Goal: Task Accomplishment & Management: Use online tool/utility

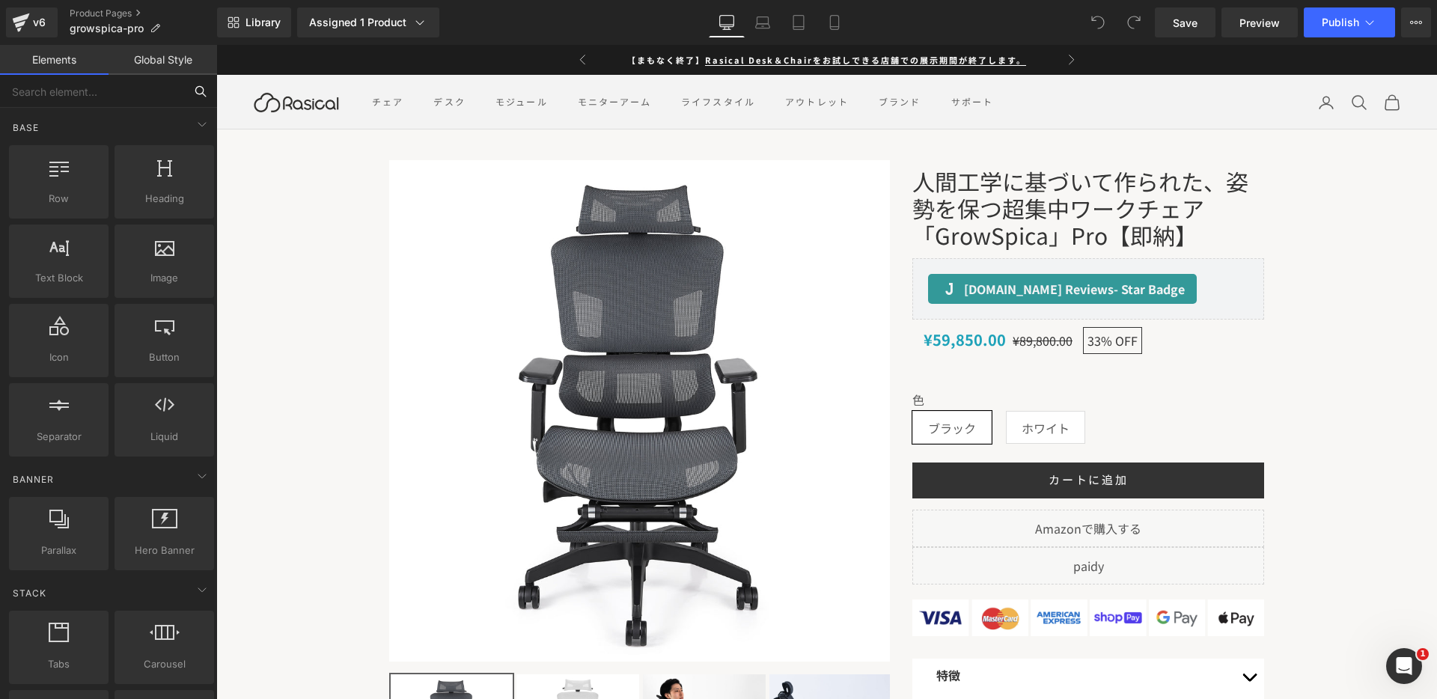
click at [109, 93] on input "text" at bounding box center [92, 91] width 184 height 33
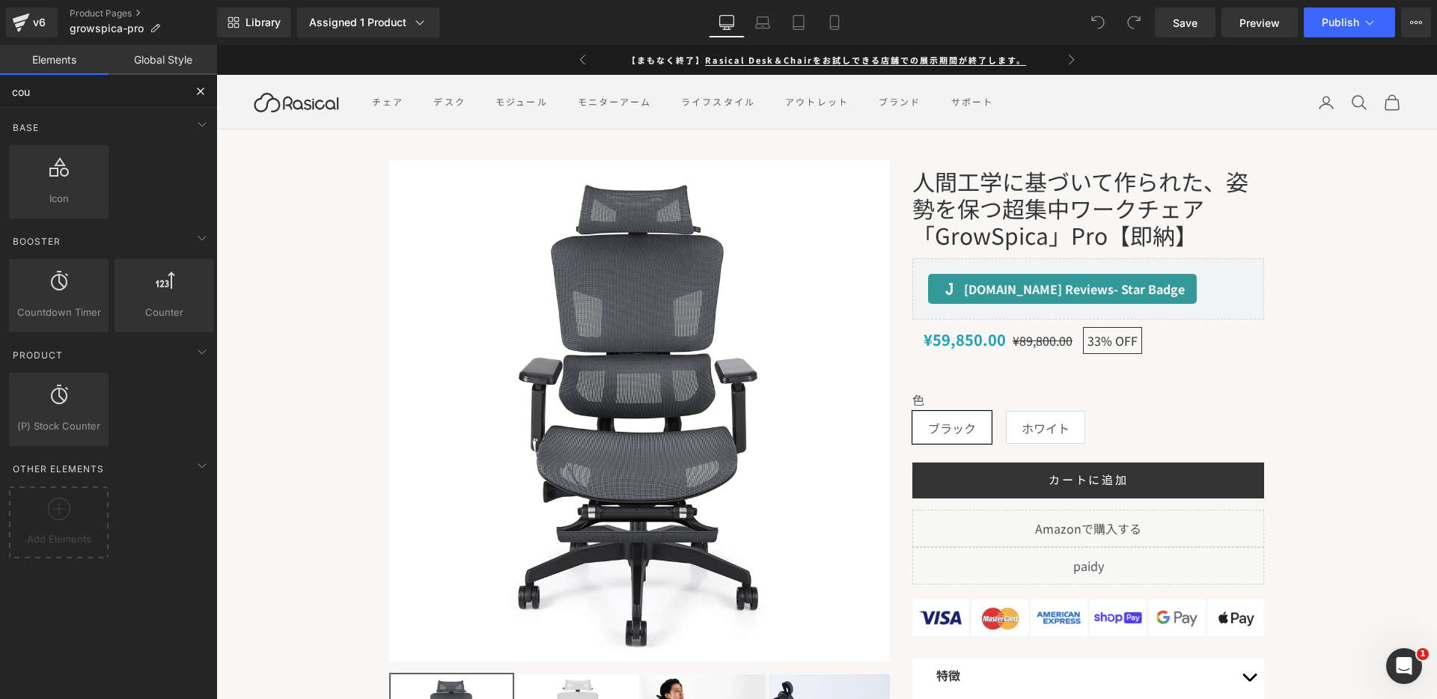
type input "coun"
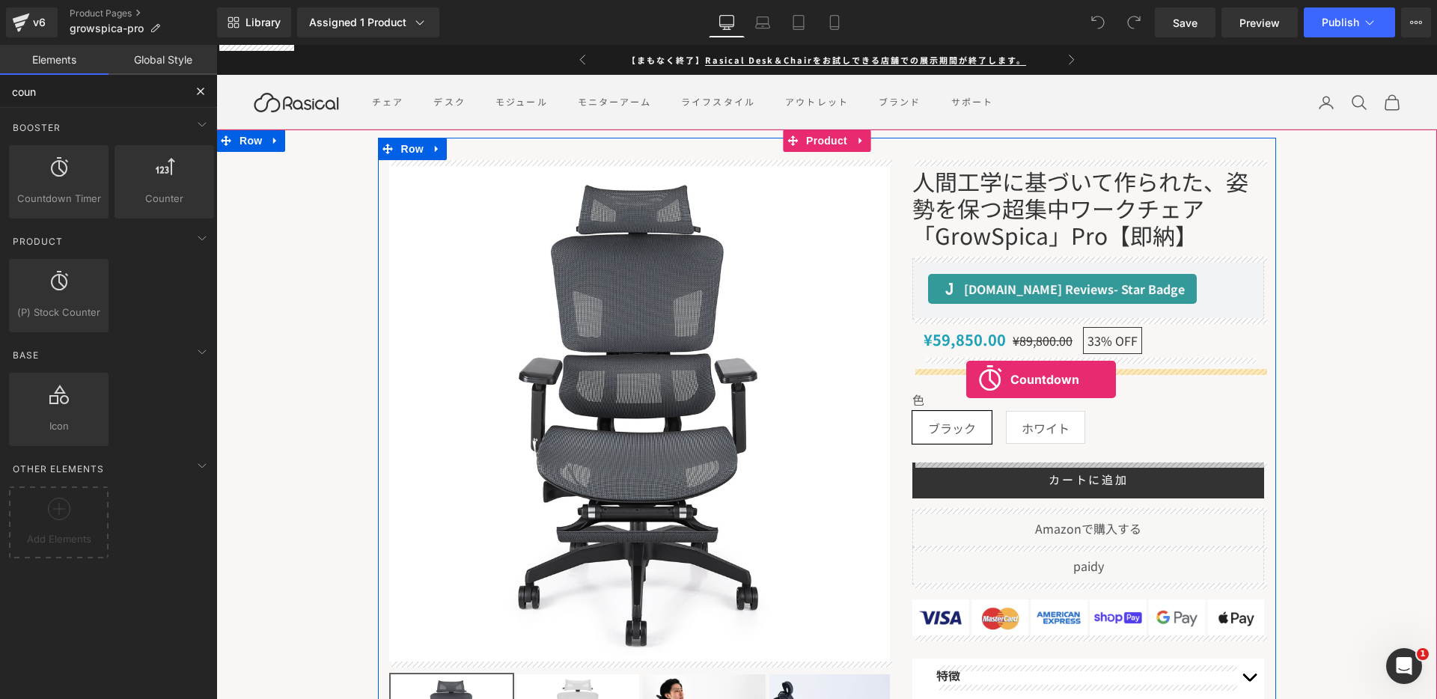
drag, startPoint x: 262, startPoint y: 236, endPoint x: 967, endPoint y: 380, distance: 719.0
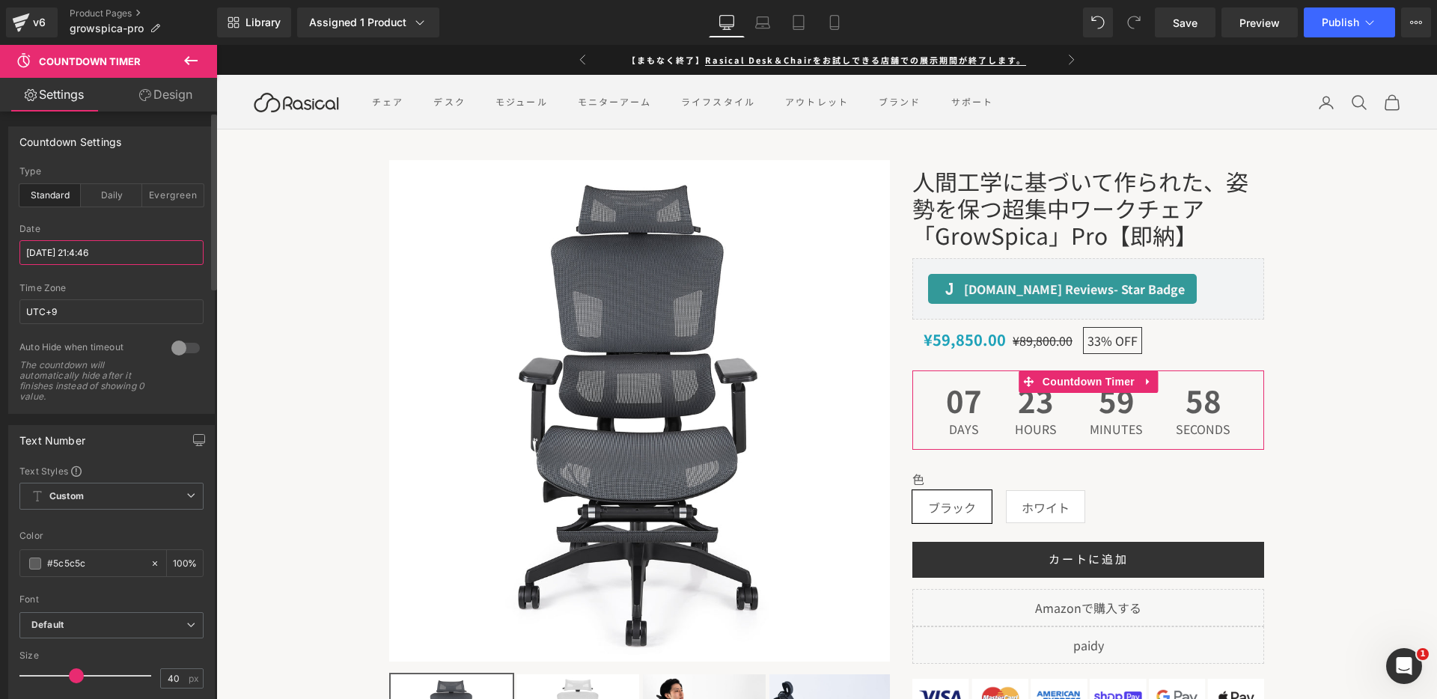
click at [106, 252] on input "2025/9/30 21:4:46" at bounding box center [111, 252] width 184 height 25
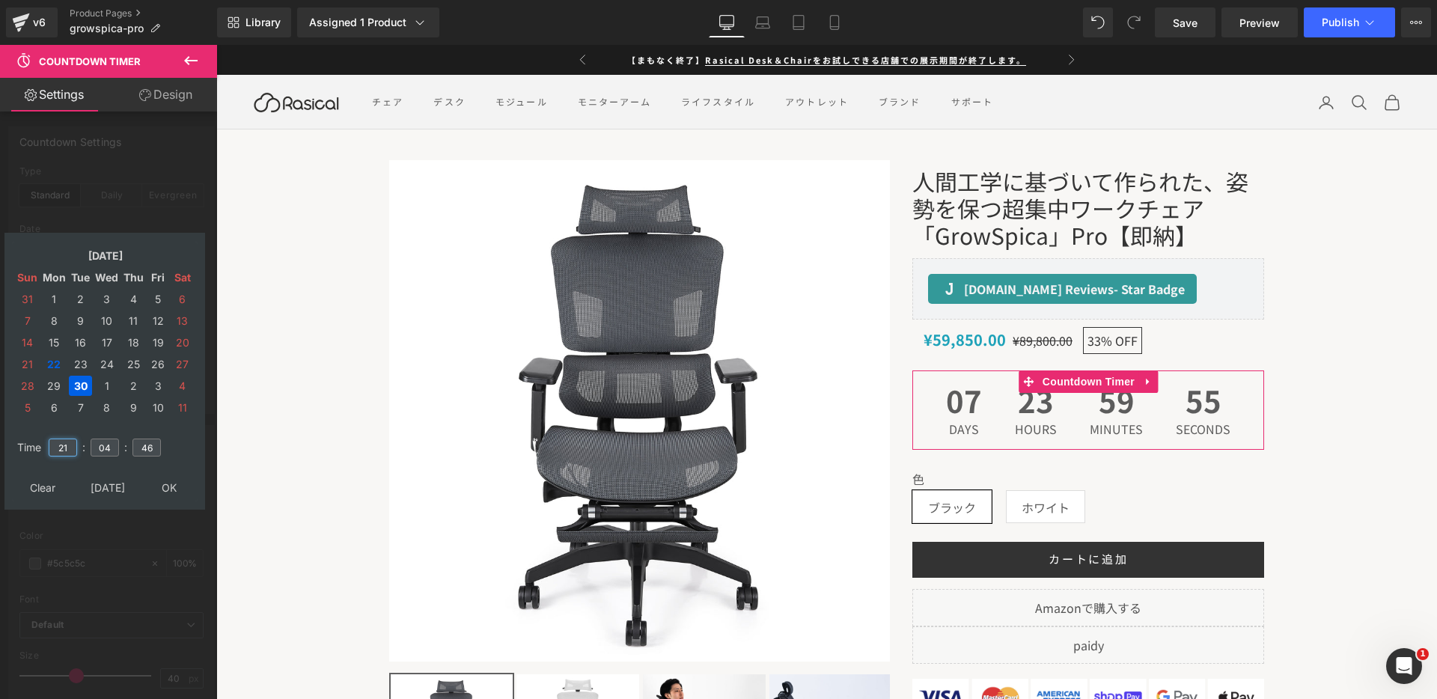
click at [64, 453] on input "21" at bounding box center [63, 448] width 28 height 18
type input "23"
type input "59"
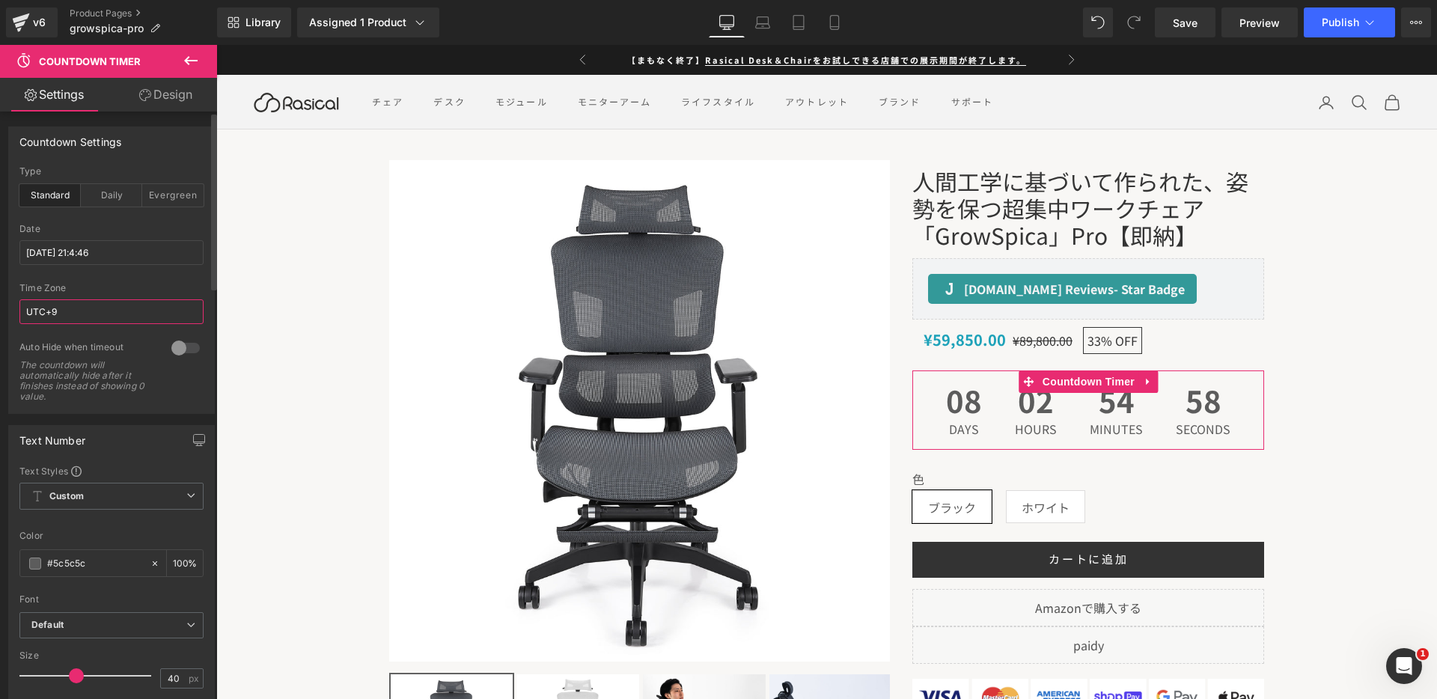
click at [130, 320] on input "UTC+9" at bounding box center [111, 311] width 184 height 25
click at [122, 339] on div at bounding box center [111, 337] width 184 height 10
click at [150, 196] on div "Evergreen" at bounding box center [172, 195] width 61 height 22
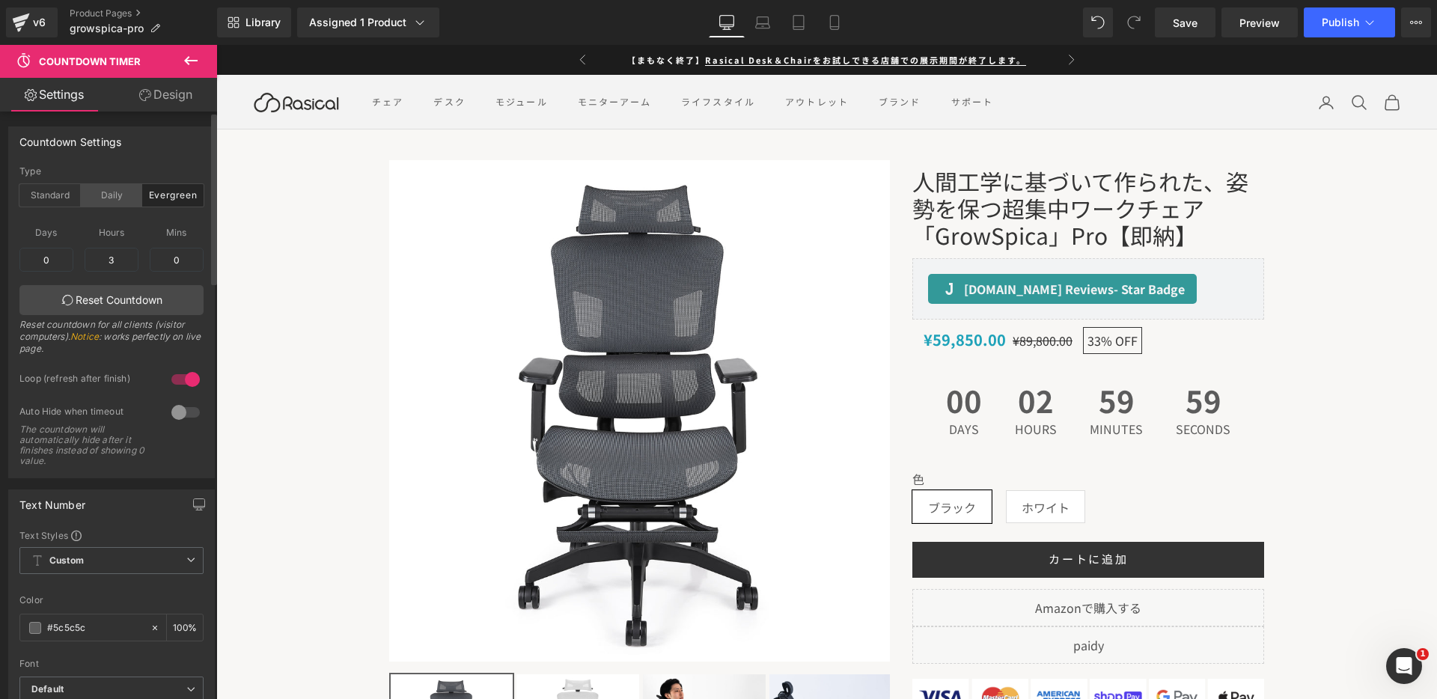
click at [103, 192] on div "Daily" at bounding box center [111, 195] width 61 height 22
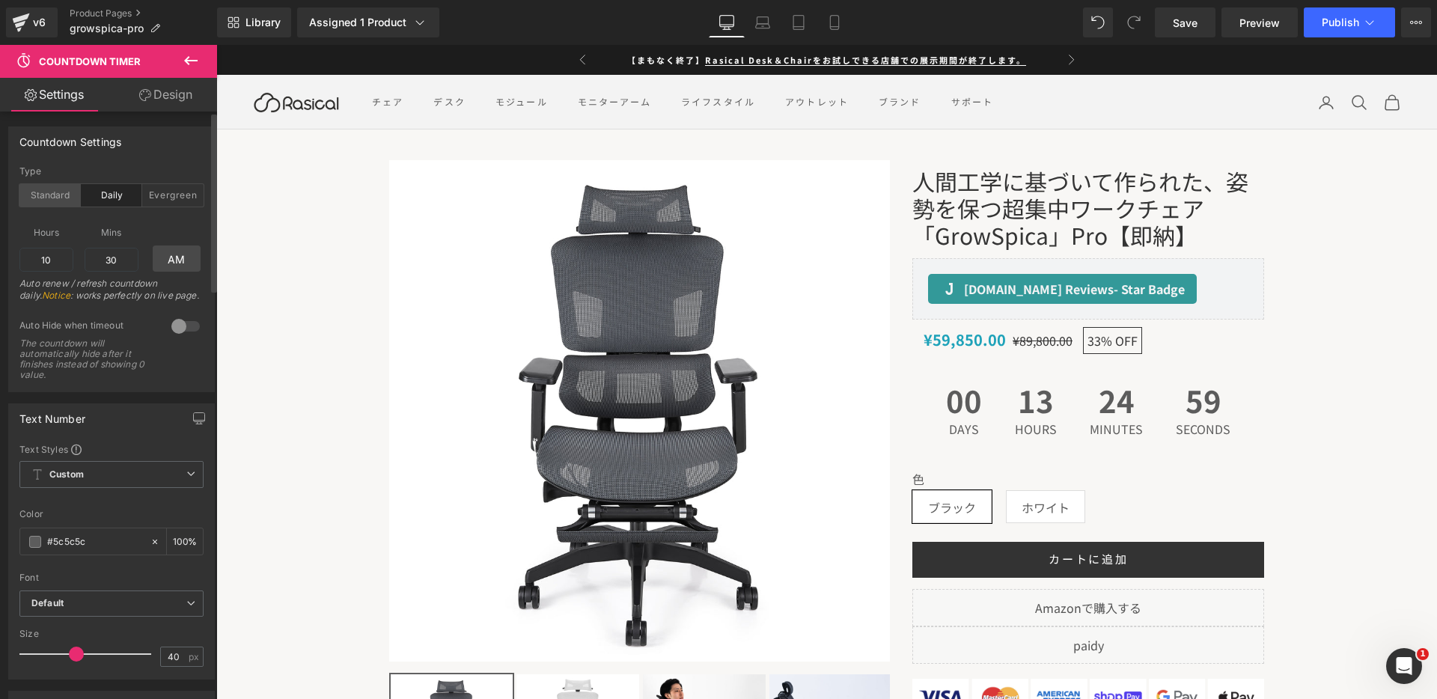
click at [49, 187] on div "Standard" at bounding box center [49, 195] width 61 height 22
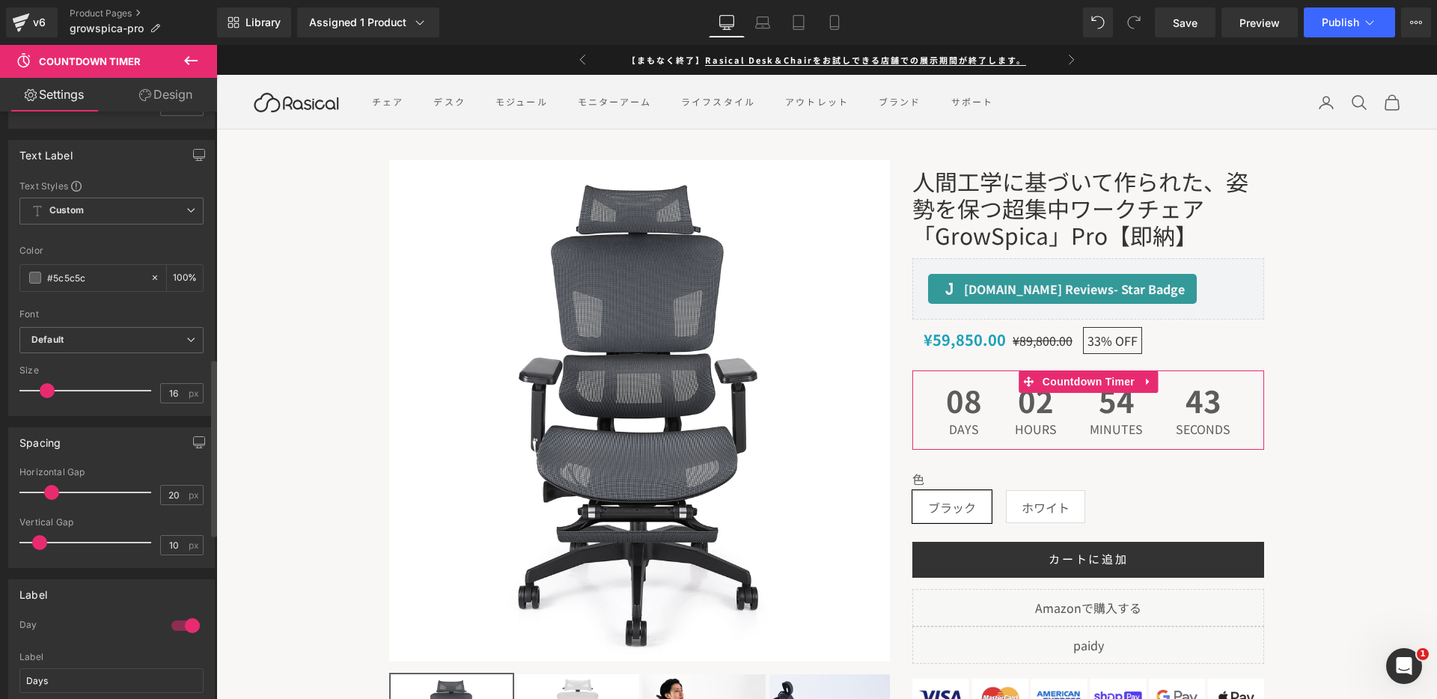
scroll to position [816, 0]
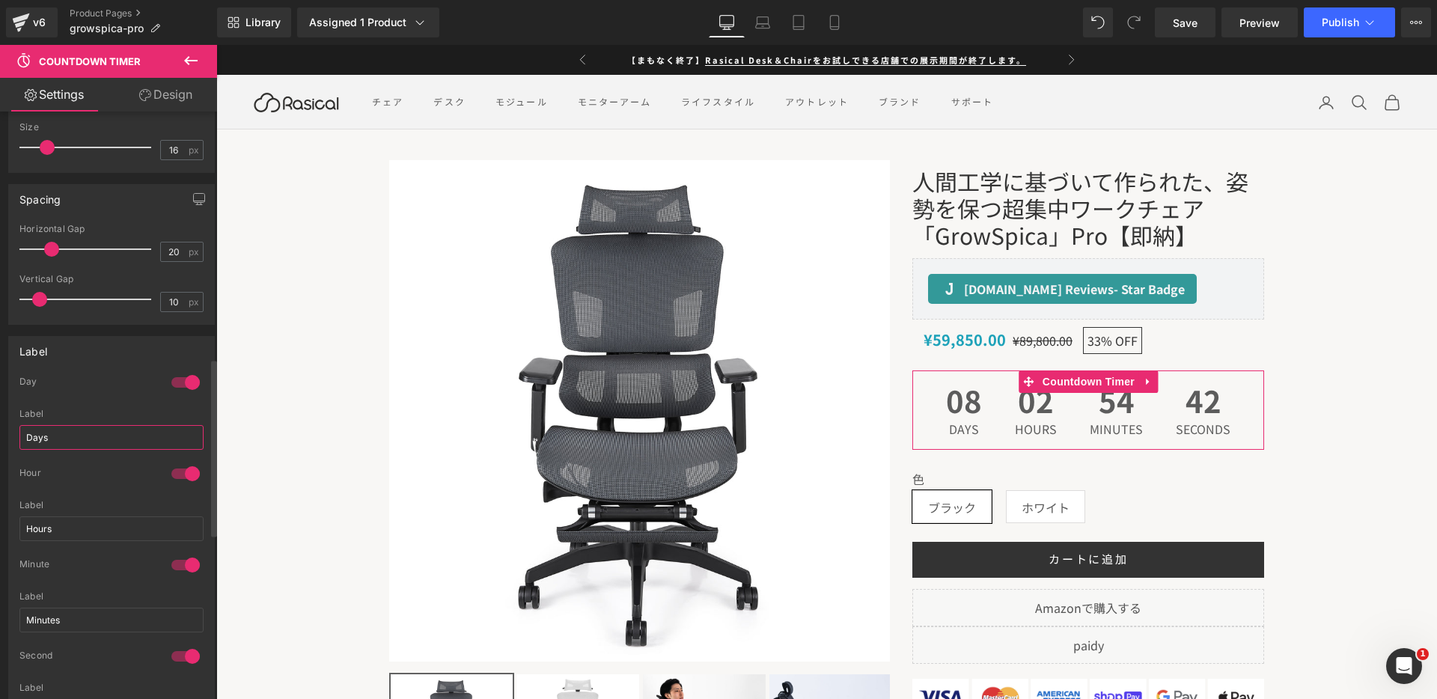
click at [79, 441] on input "Days" at bounding box center [111, 437] width 184 height 25
type input "二"
type input "日"
click at [90, 519] on input "Hours" at bounding box center [111, 529] width 184 height 25
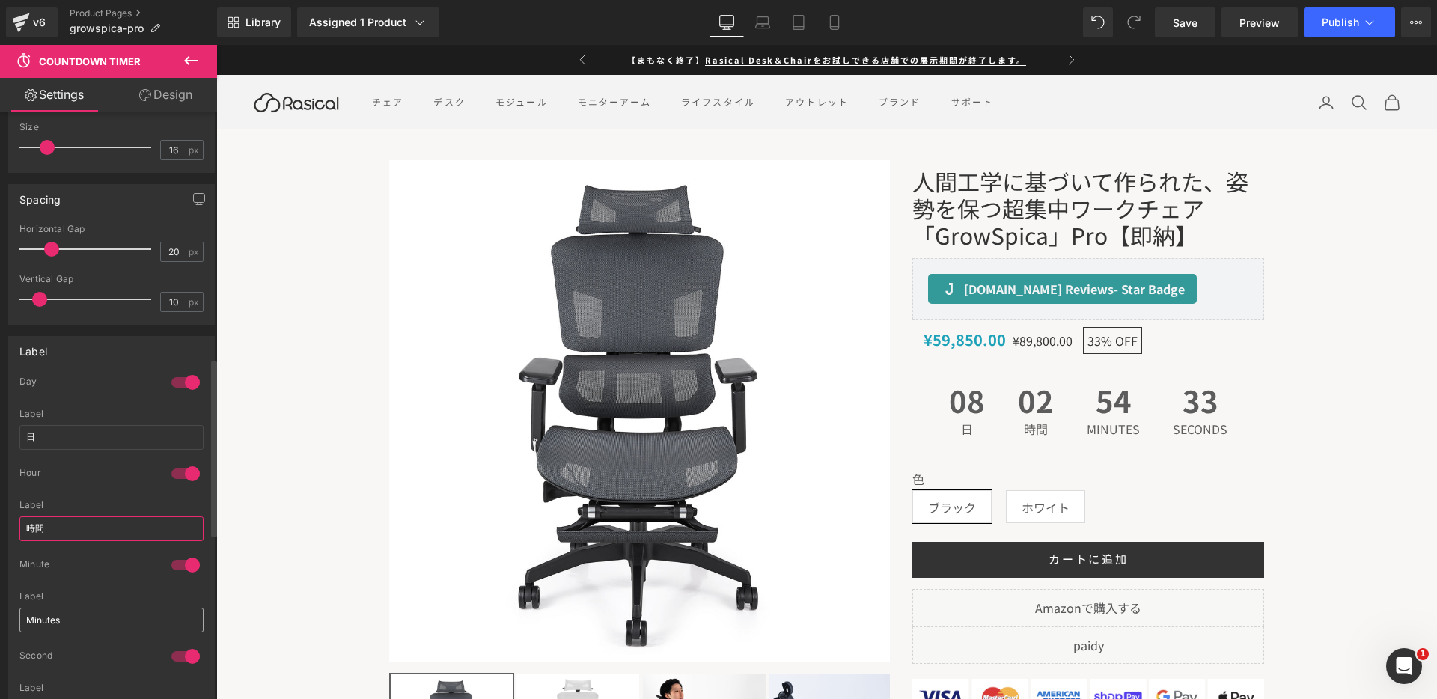
type input "時間"
click at [94, 606] on div "Label Minutes" at bounding box center [111, 620] width 184 height 58
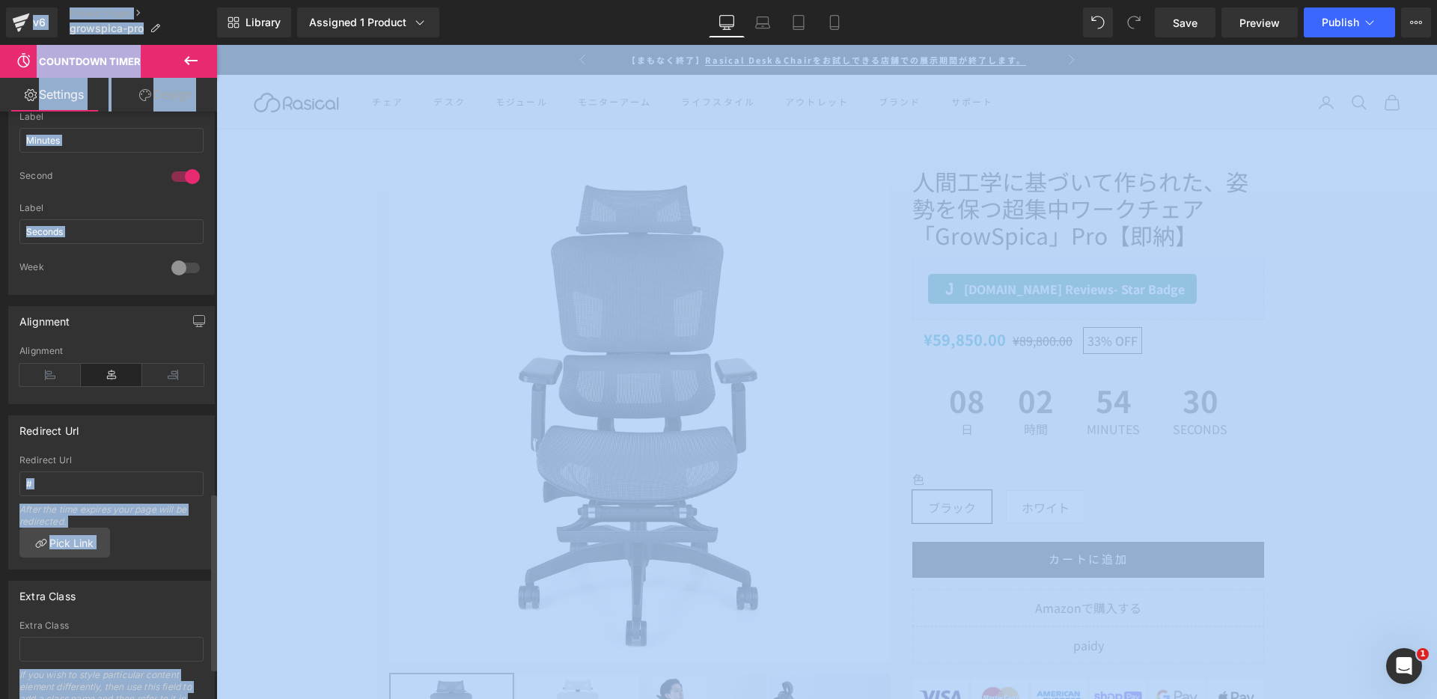
scroll to position [1227, 0]
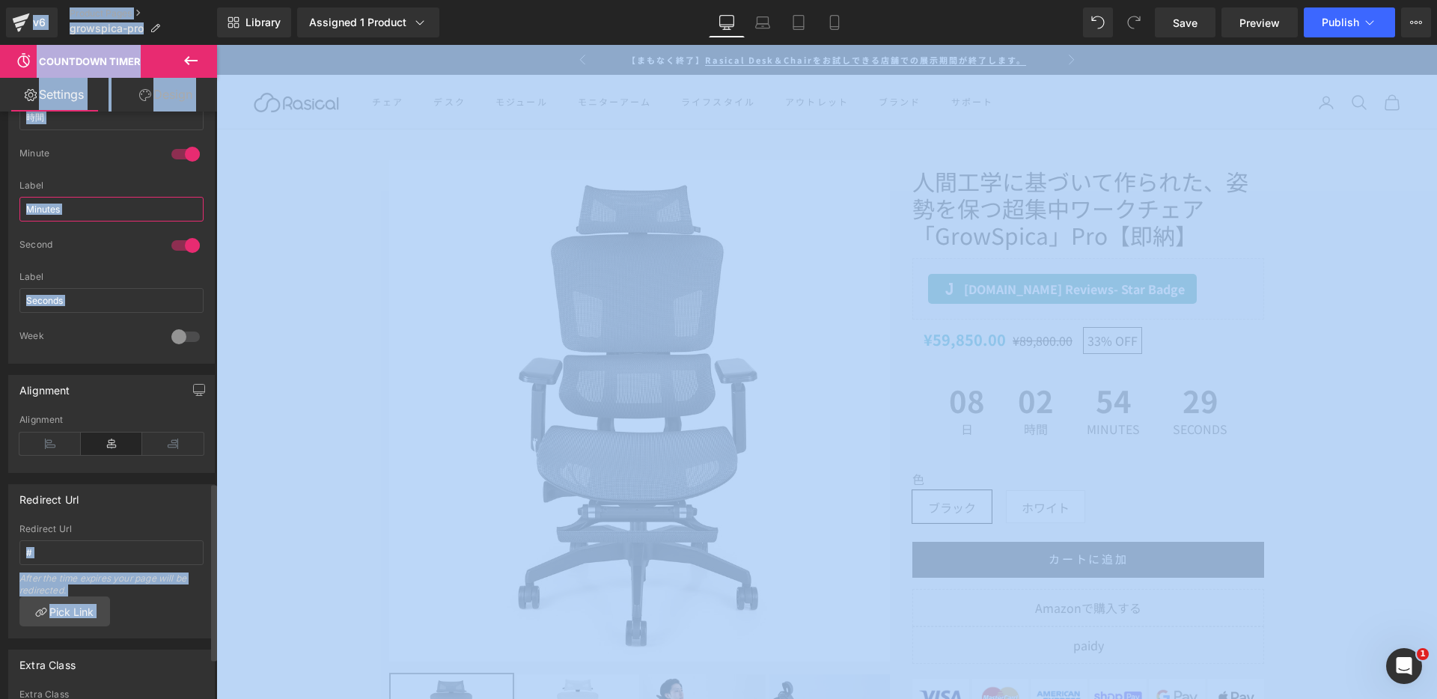
click at [113, 200] on input "Minutes" at bounding box center [111, 209] width 184 height 25
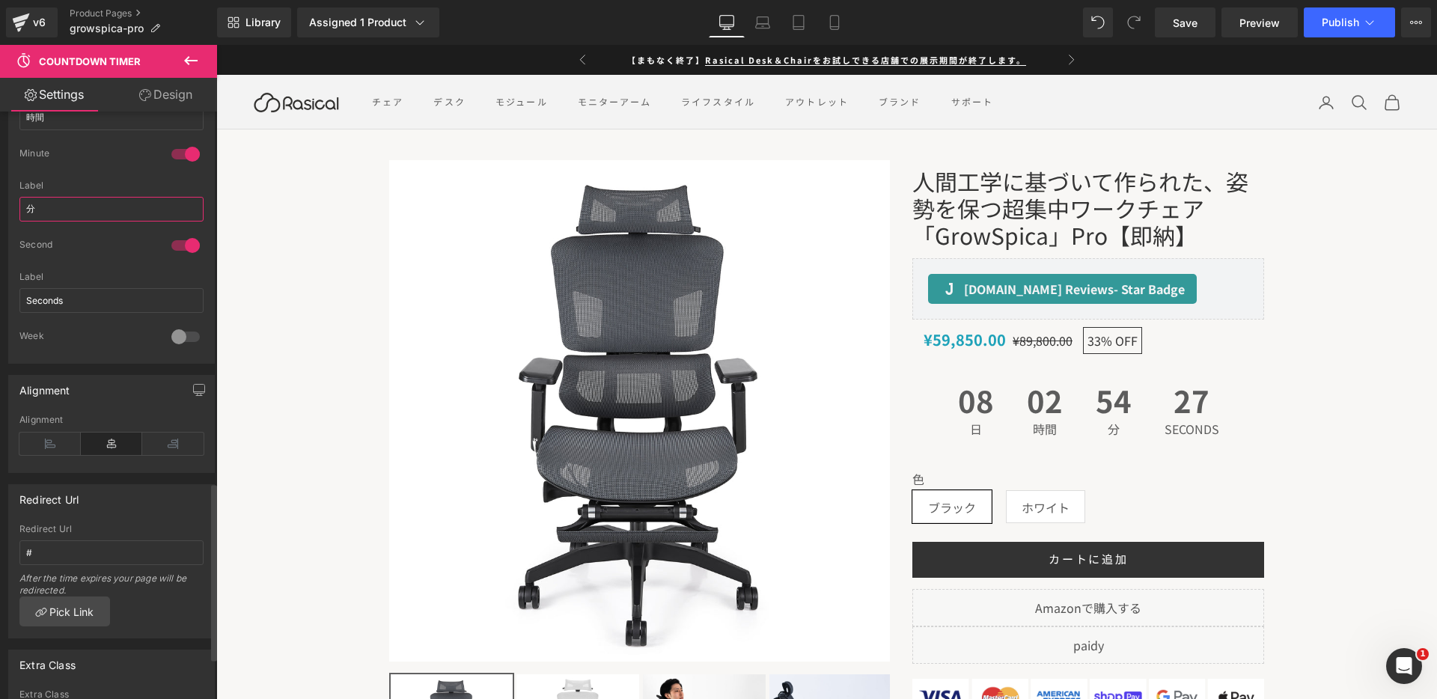
type input "分"
click at [106, 284] on div "Label Seconds" at bounding box center [111, 301] width 184 height 58
click at [116, 299] on input "Seconds" at bounding box center [111, 300] width 184 height 25
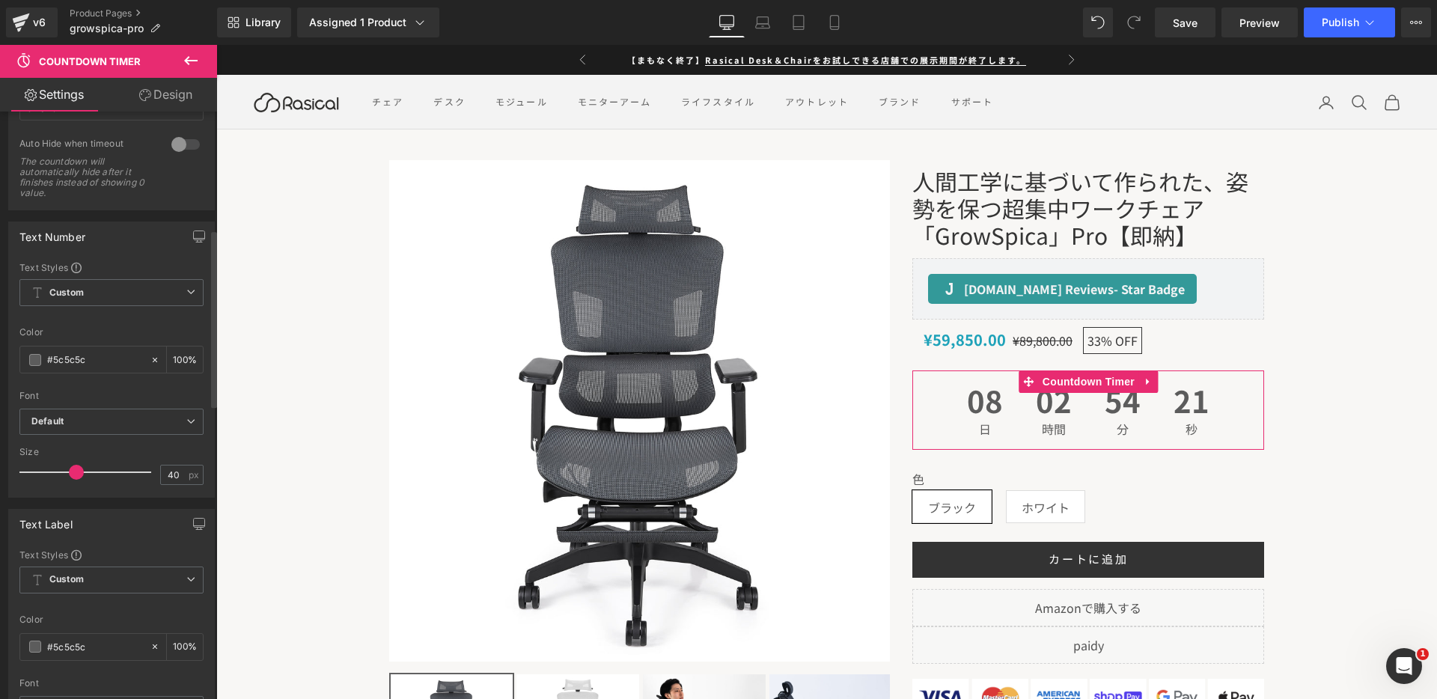
scroll to position [0, 0]
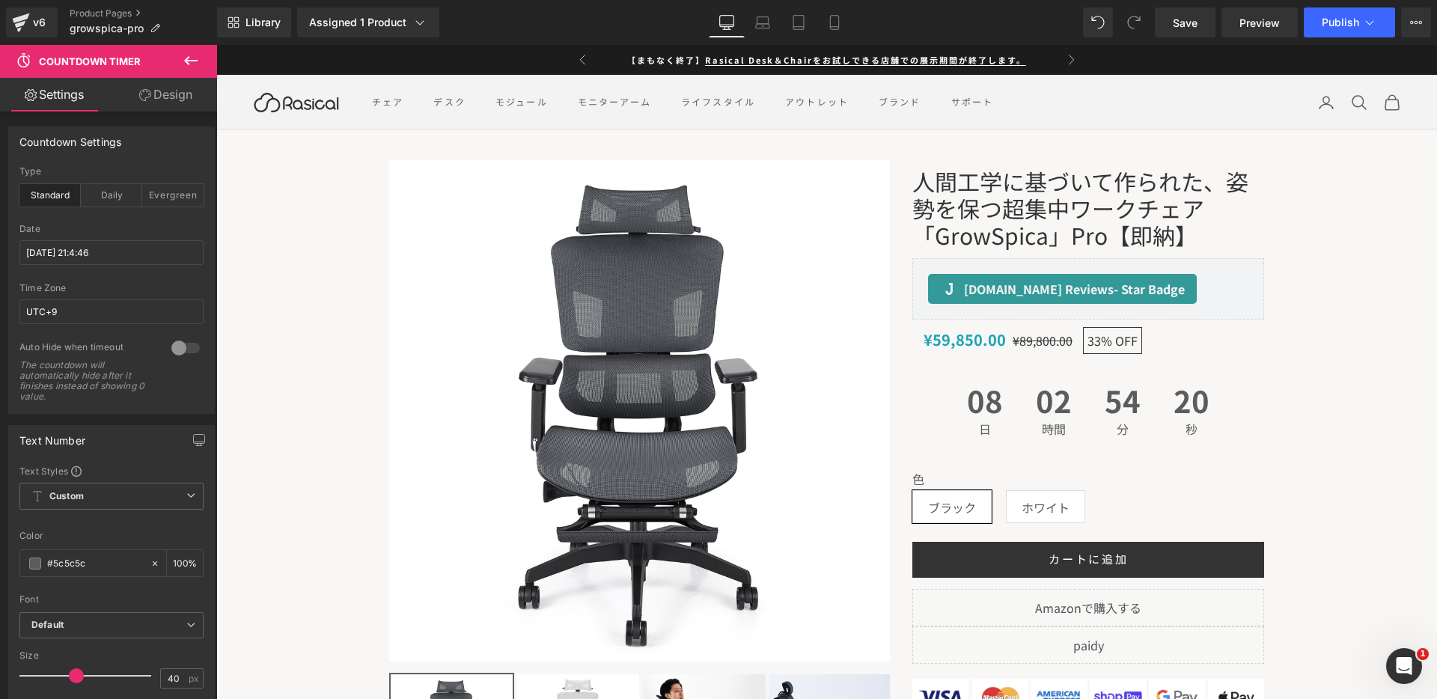
type input "秒"
click at [183, 62] on icon at bounding box center [191, 61] width 18 height 18
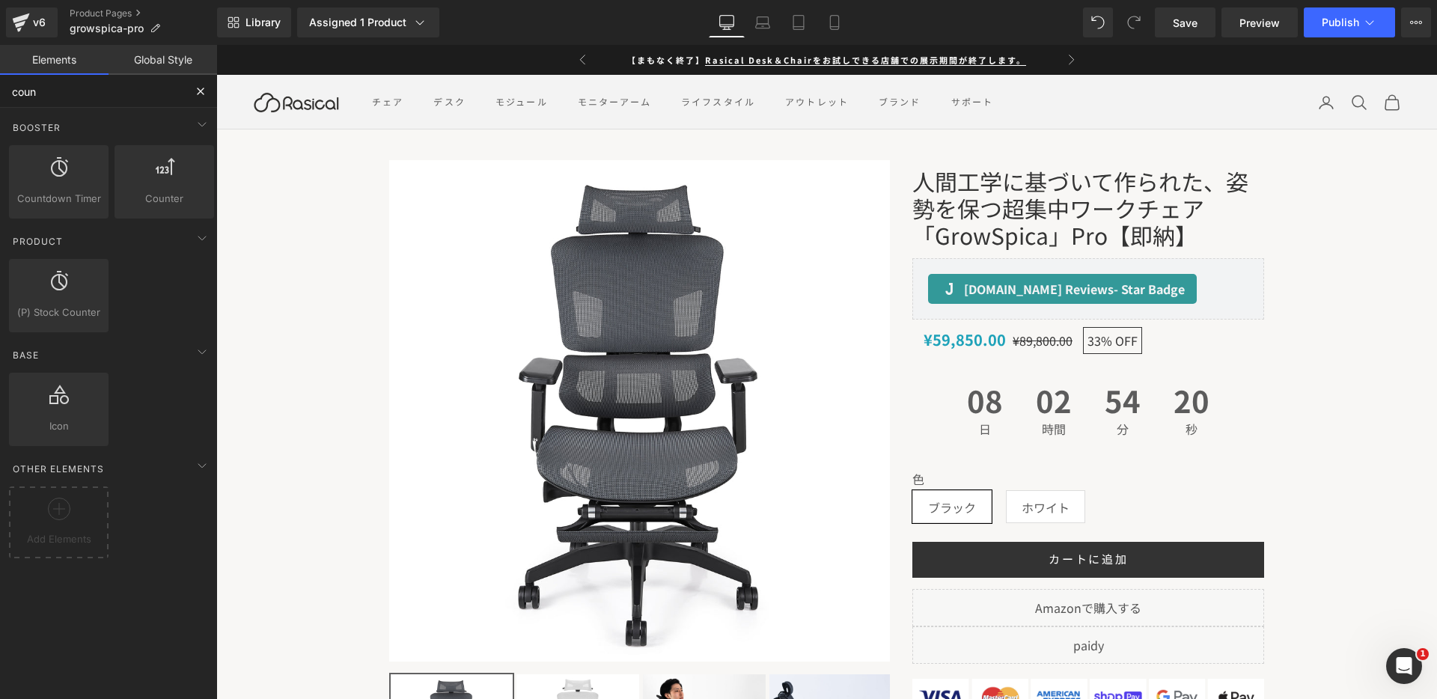
click at [88, 92] on input "coun" at bounding box center [92, 91] width 184 height 33
type input "c"
type input "u"
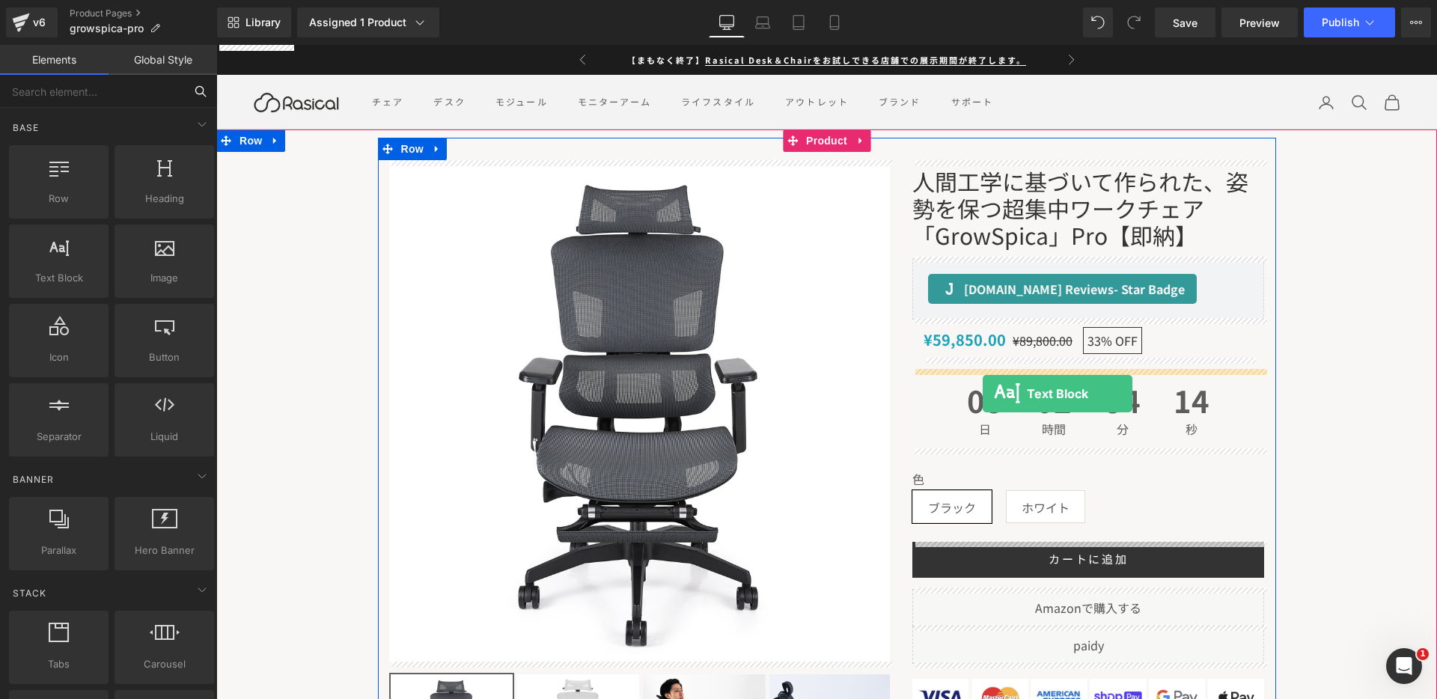
drag, startPoint x: 312, startPoint y: 290, endPoint x: 983, endPoint y: 394, distance: 678.7
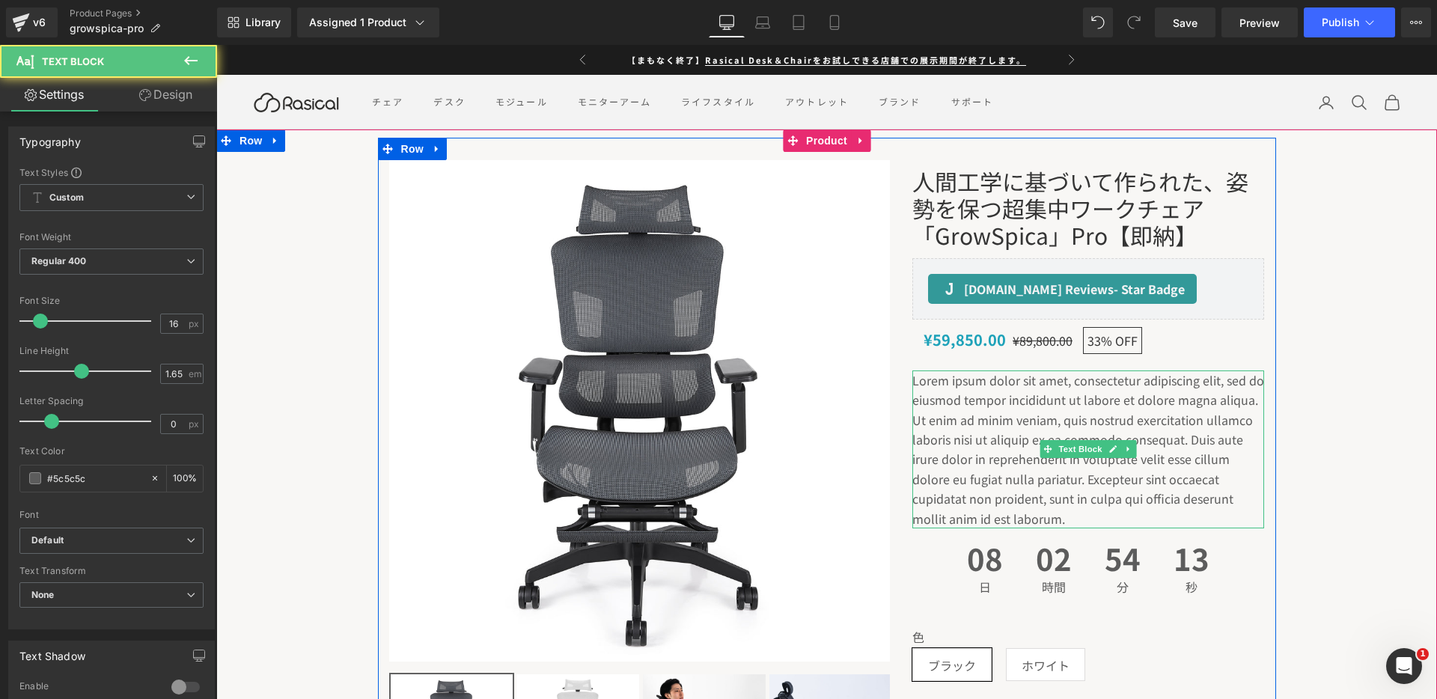
click at [1005, 413] on p "Lorem ipsum dolor sit amet, consectetur adipiscing elit, sed do eiusmod tempor …" at bounding box center [1089, 450] width 352 height 158
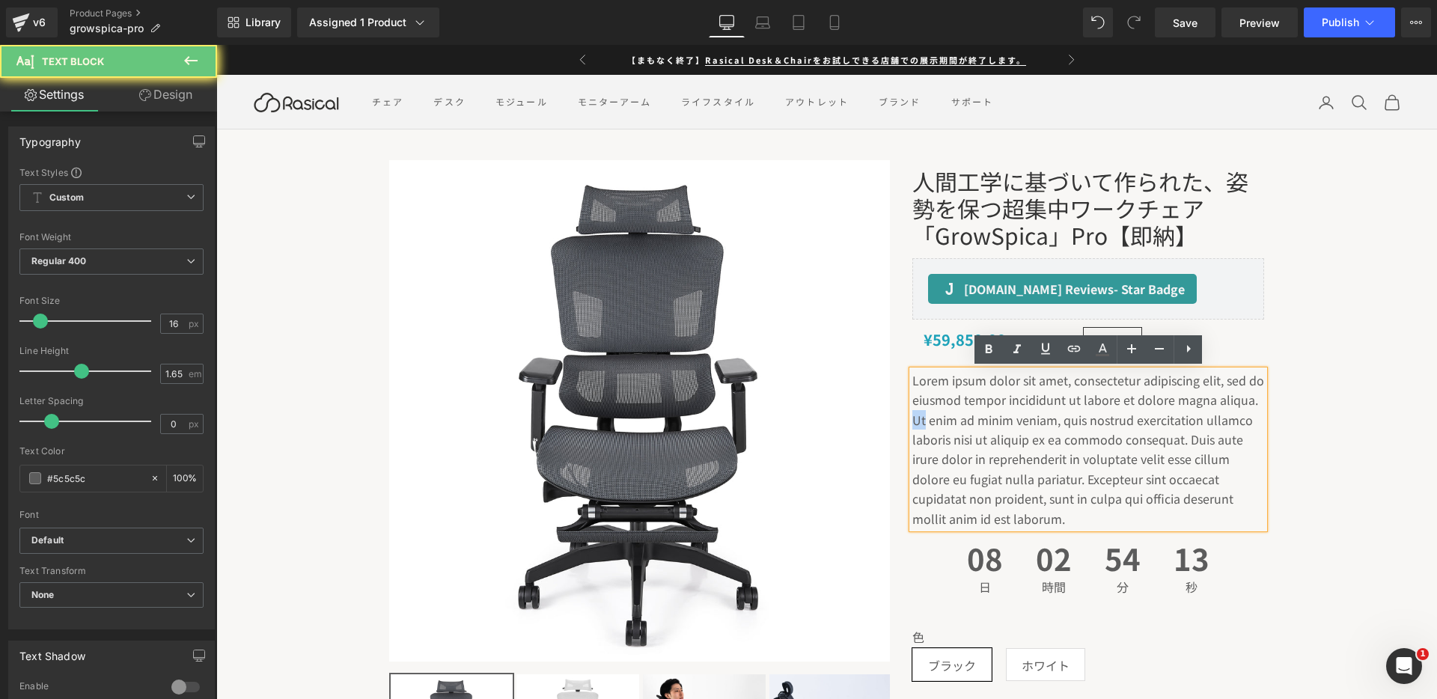
click at [1005, 413] on p "Lorem ipsum dolor sit amet, consectetur adipiscing elit, sed do eiusmod tempor …" at bounding box center [1089, 450] width 352 height 158
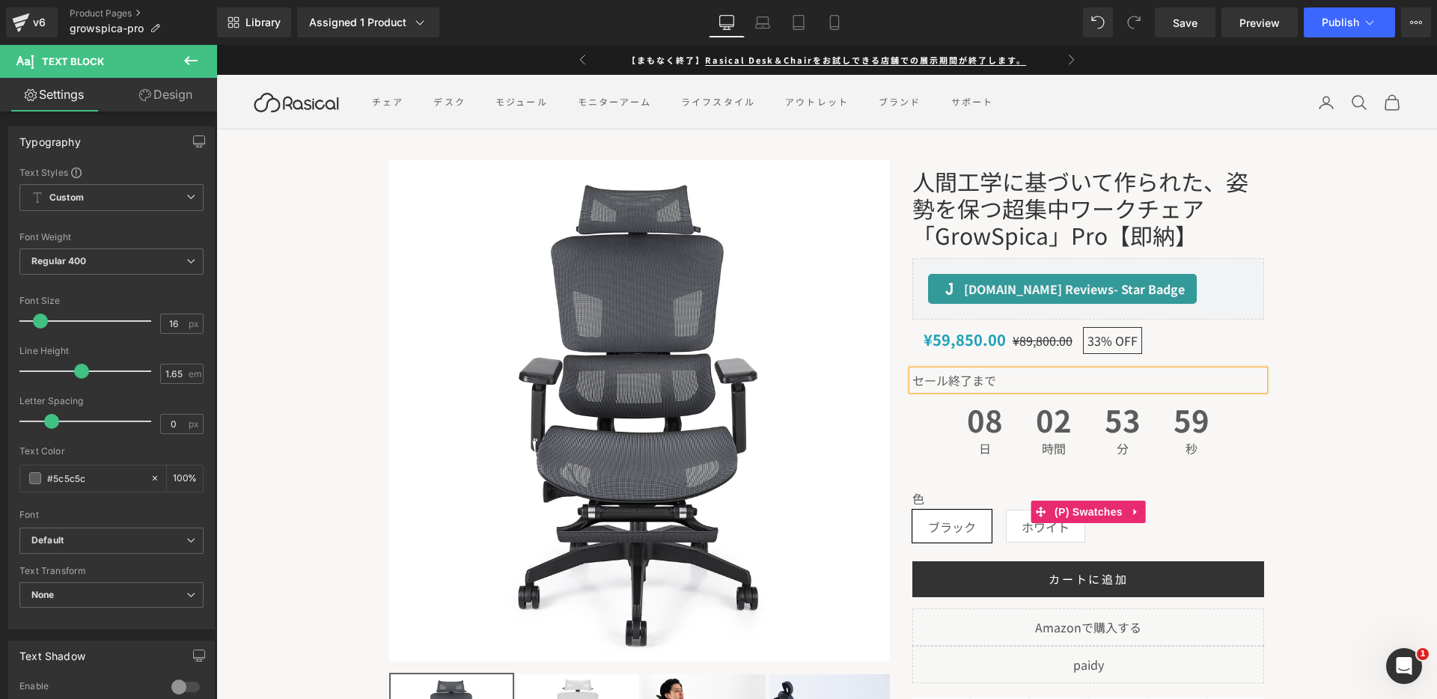
click at [925, 501] on label "色" at bounding box center [1089, 501] width 352 height 18
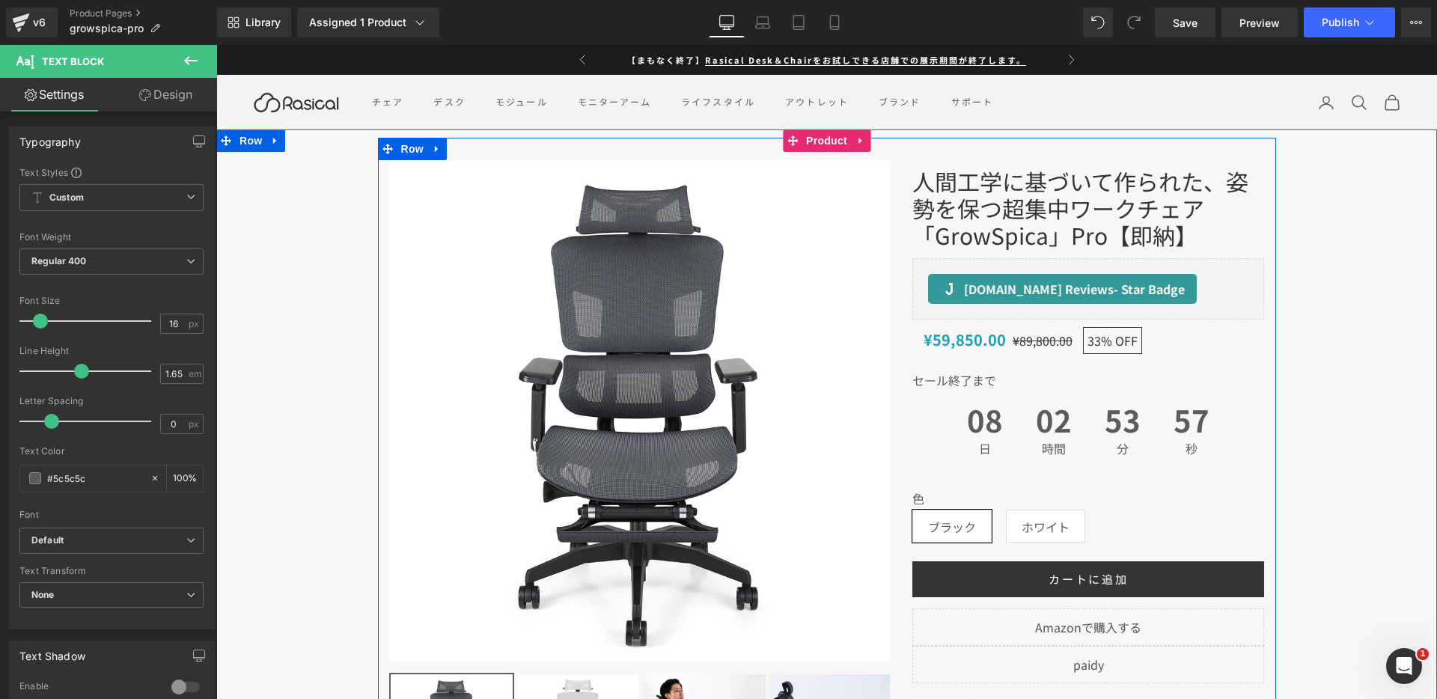
click at [972, 469] on div "色 ブラック ホワイト" at bounding box center [1089, 511] width 352 height 85
click at [972, 463] on div "08 日" at bounding box center [985, 429] width 66 height 79
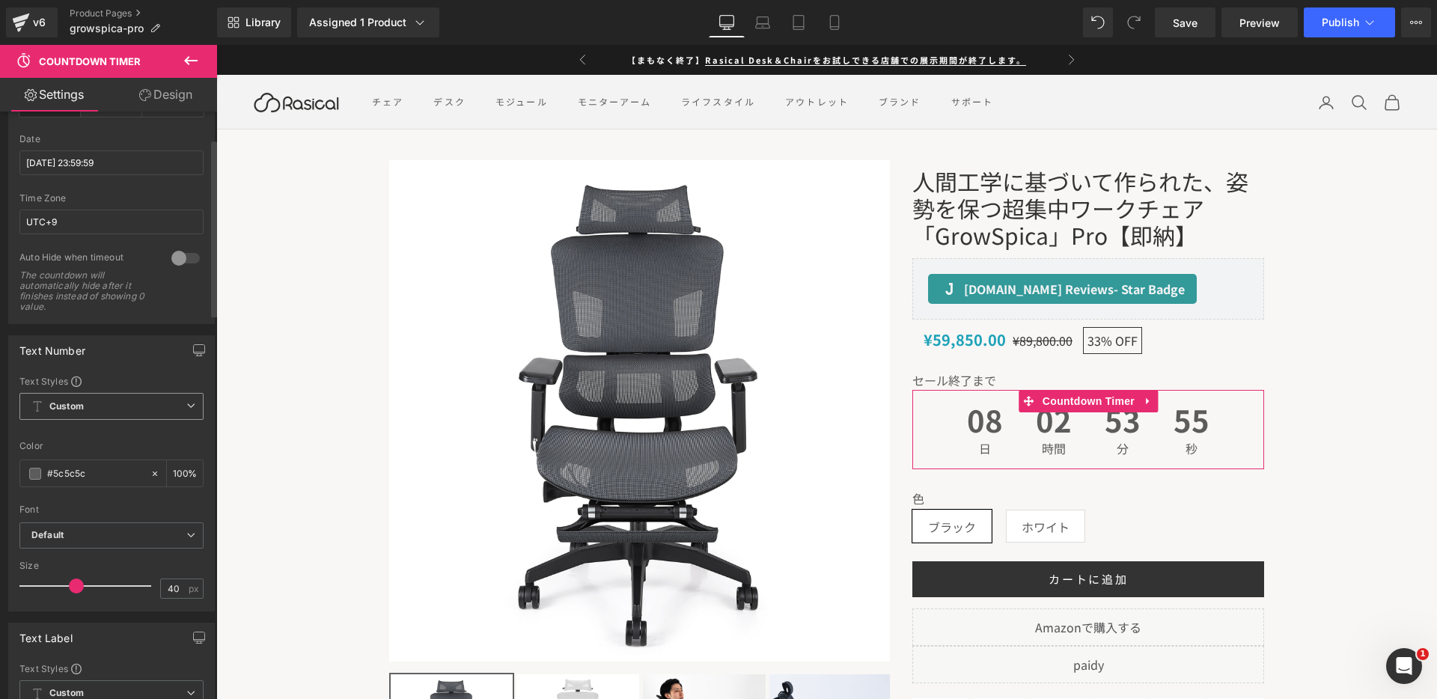
scroll to position [101, 0]
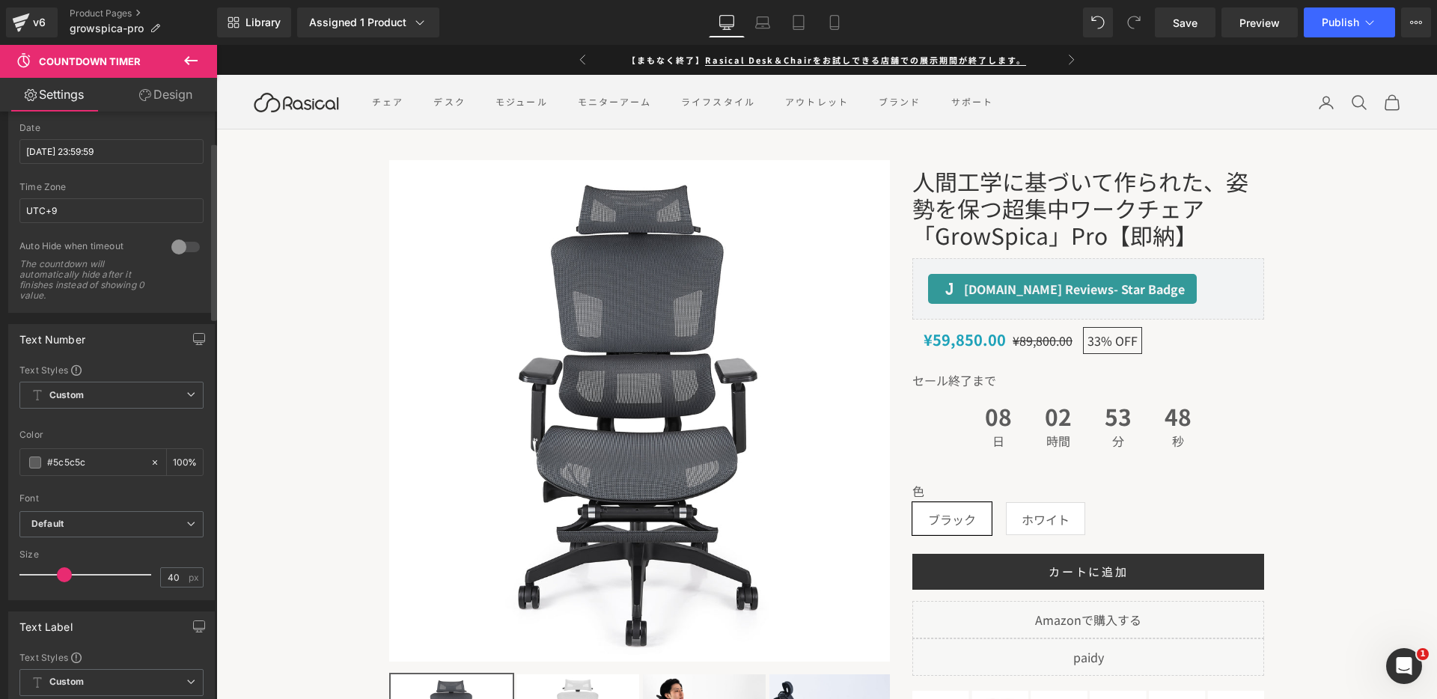
drag, startPoint x: 83, startPoint y: 571, endPoint x: 63, endPoint y: 571, distance: 20.2
click at [63, 571] on div at bounding box center [89, 575] width 124 height 30
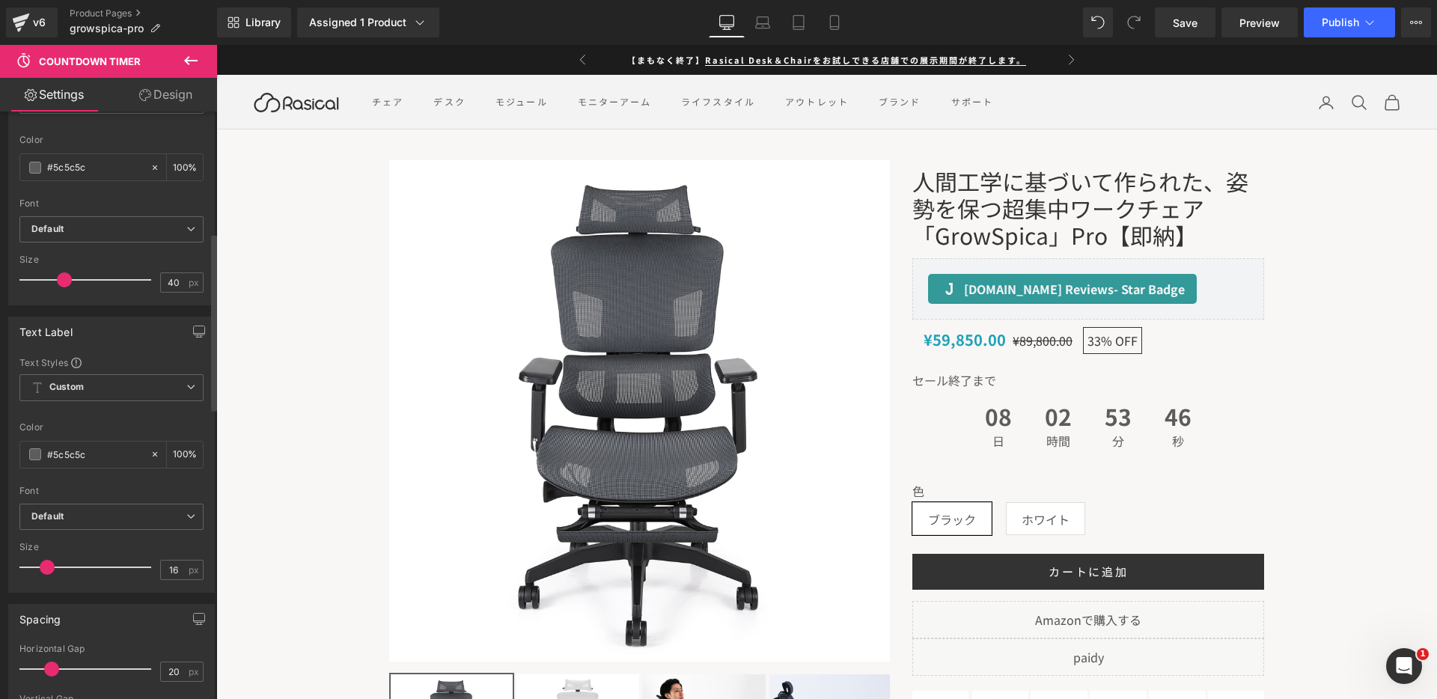
scroll to position [401, 0]
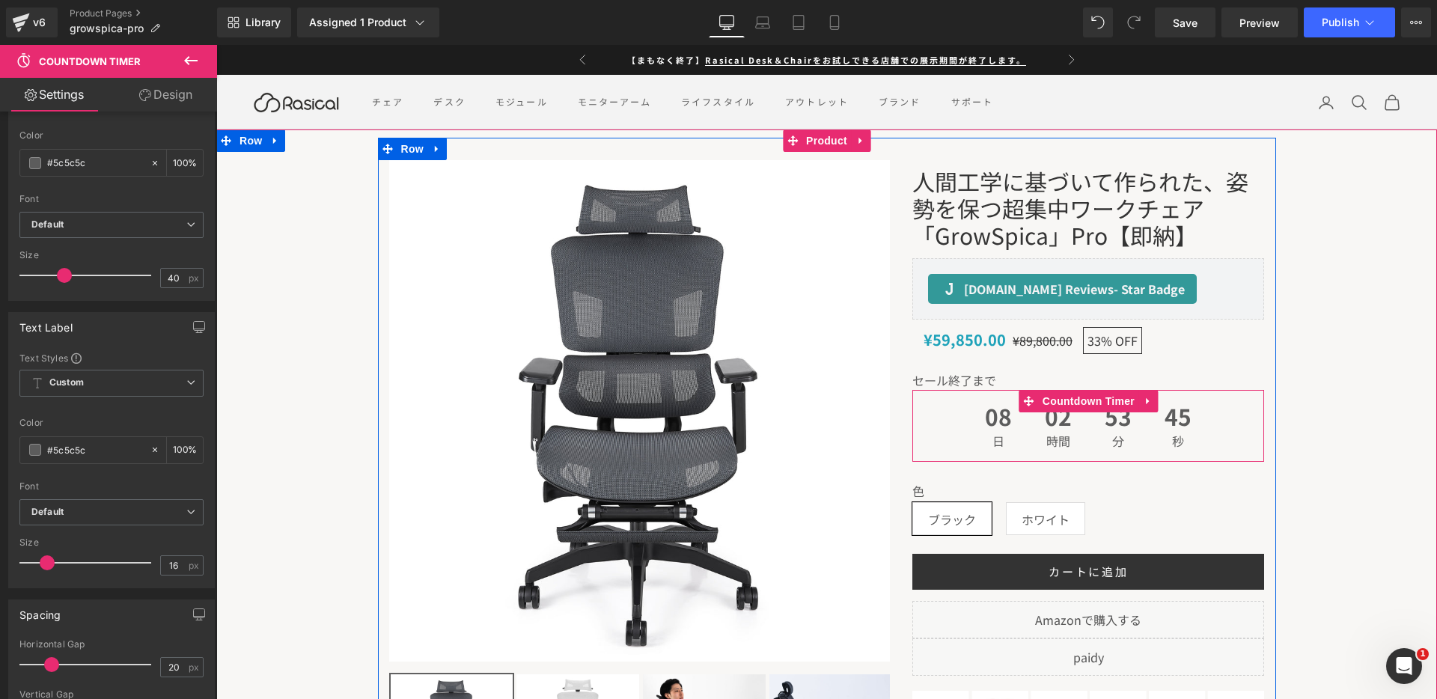
click at [958, 380] on p "セール終了まで" at bounding box center [1089, 380] width 352 height 19
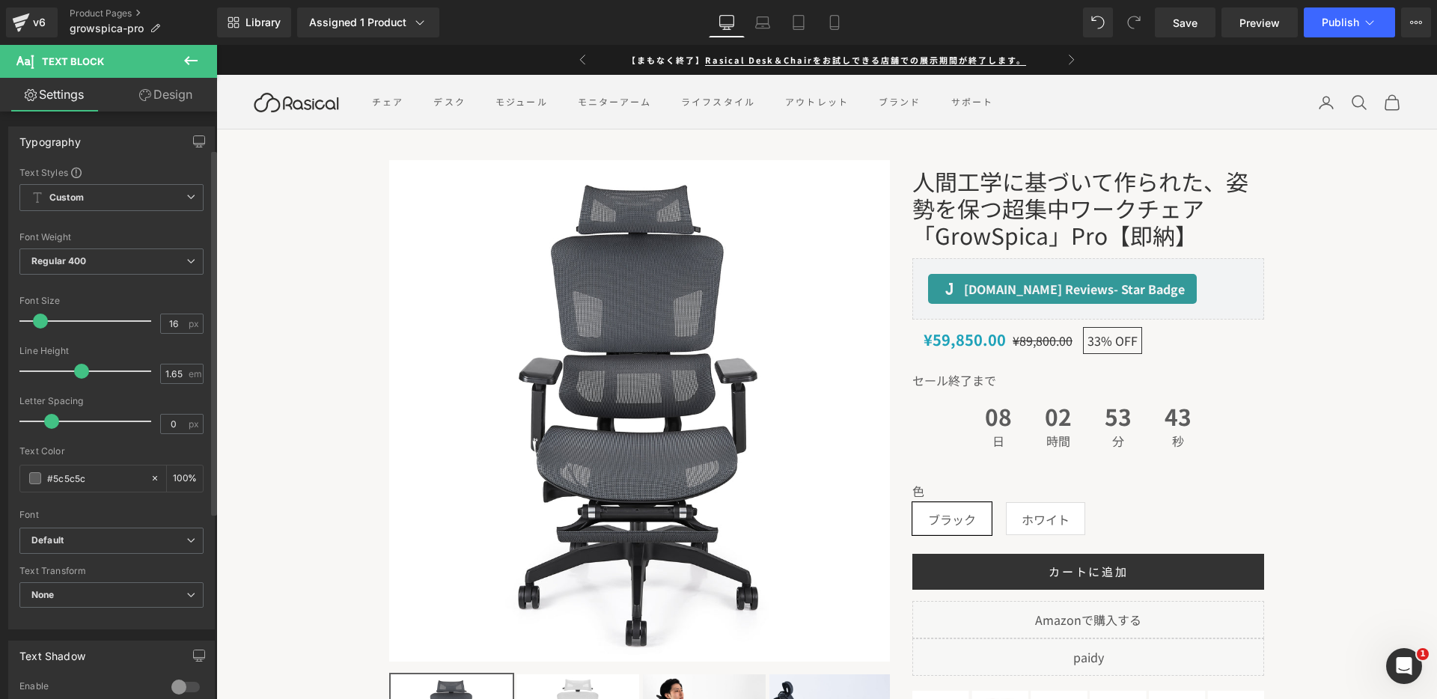
scroll to position [360, 0]
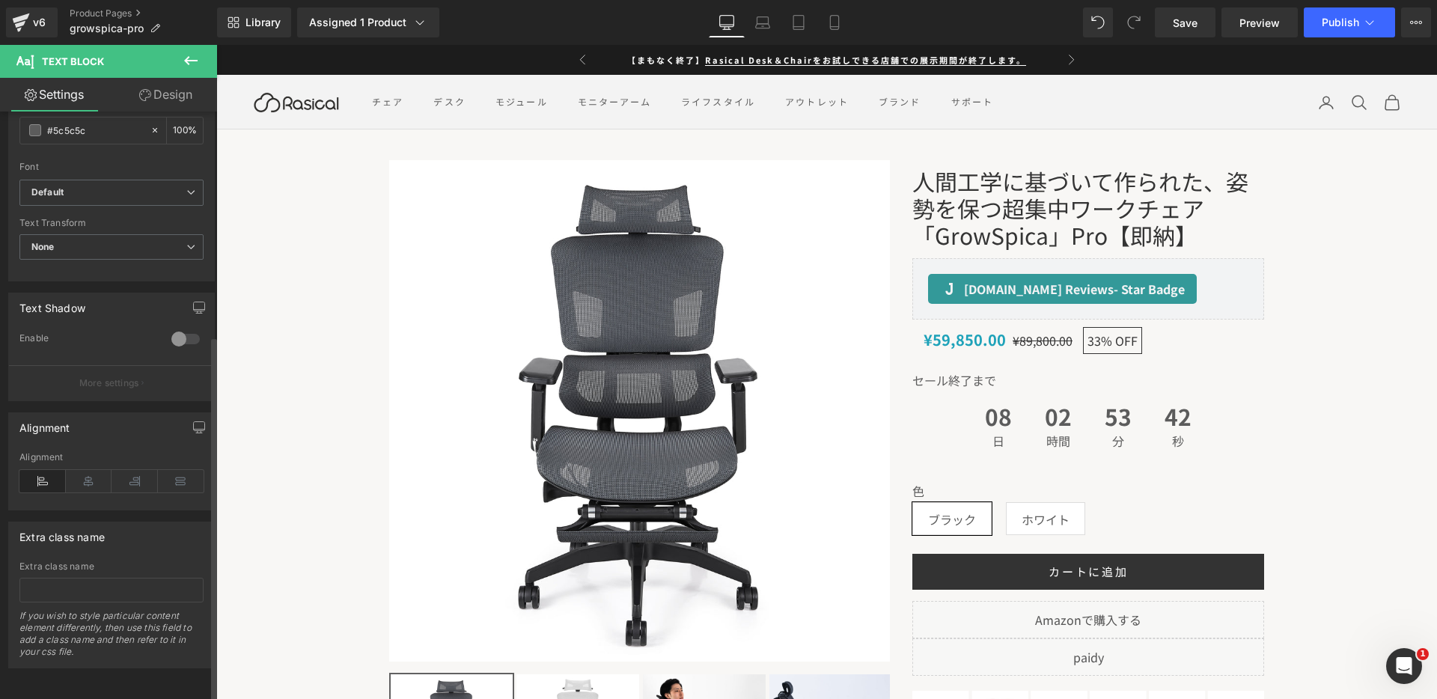
click at [85, 481] on div "Alignment" at bounding box center [111, 481] width 184 height 58
click at [85, 472] on icon at bounding box center [89, 481] width 46 height 22
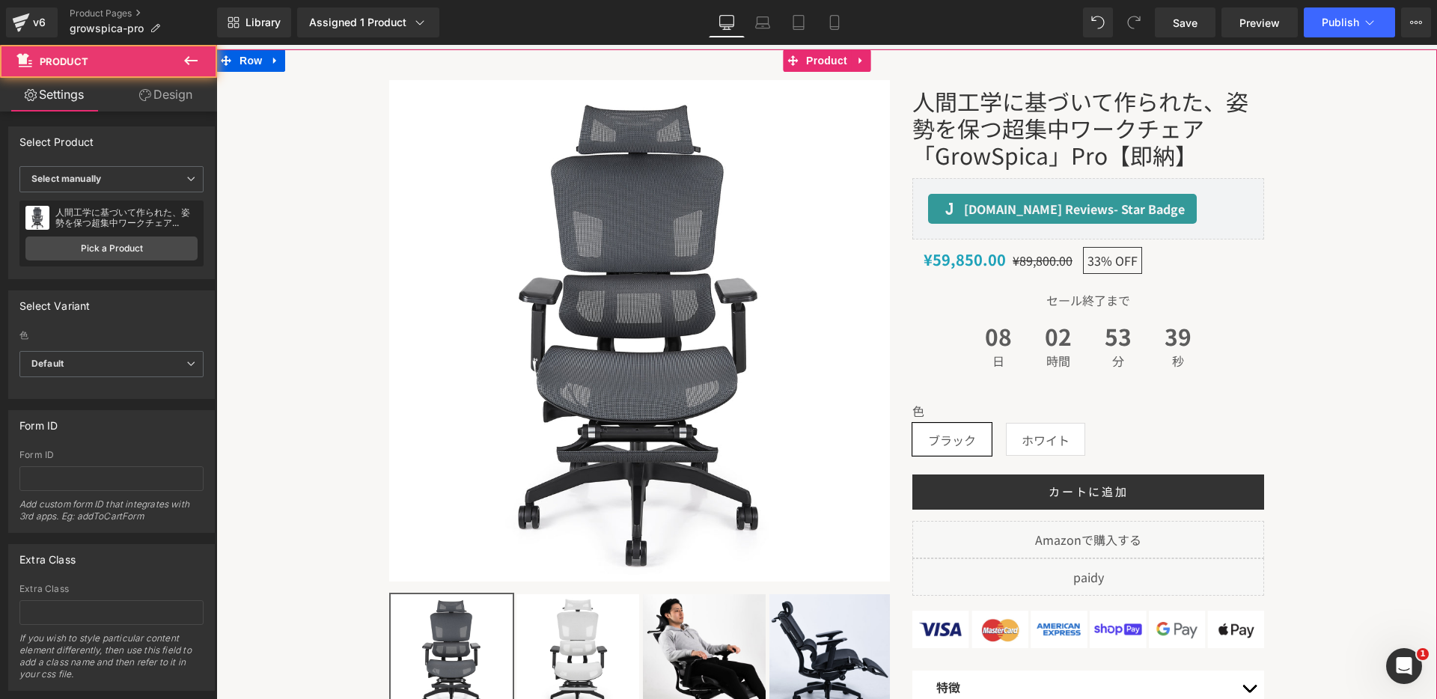
scroll to position [82, 0]
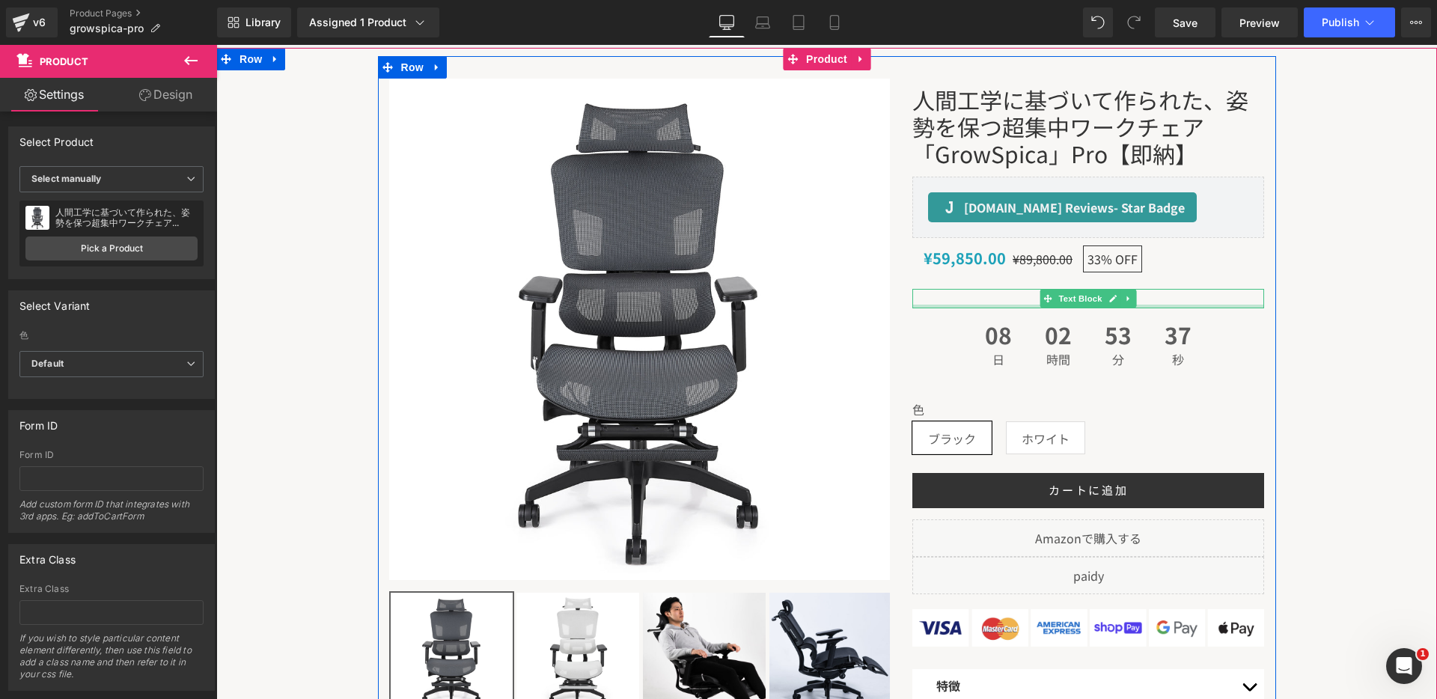
click at [935, 305] on div at bounding box center [1089, 307] width 352 height 4
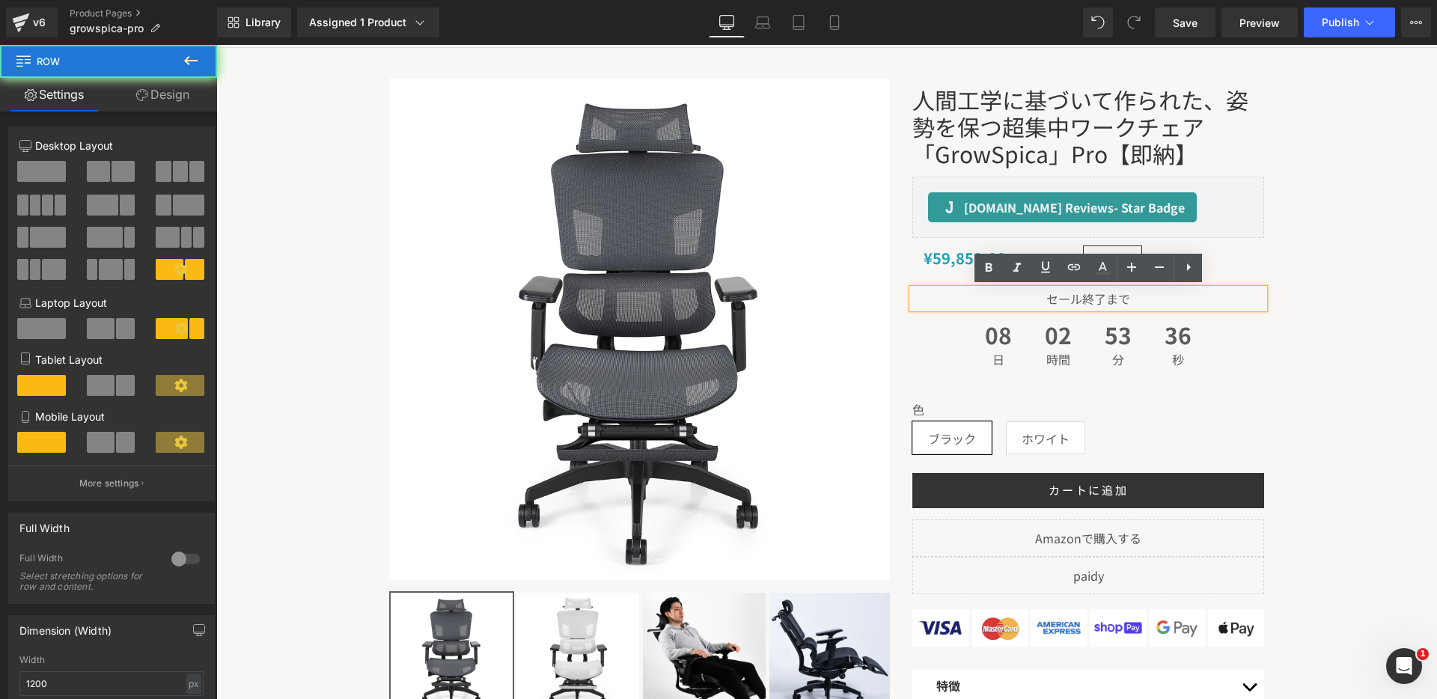
click at [919, 282] on div "人間工学に基づいて作られた、姿勢を保つ超集中ワークチェア「GrowSpica」Pro【即納】 (P) Title Judge.me Reviews - Sta…" at bounding box center [1088, 486] width 374 height 814
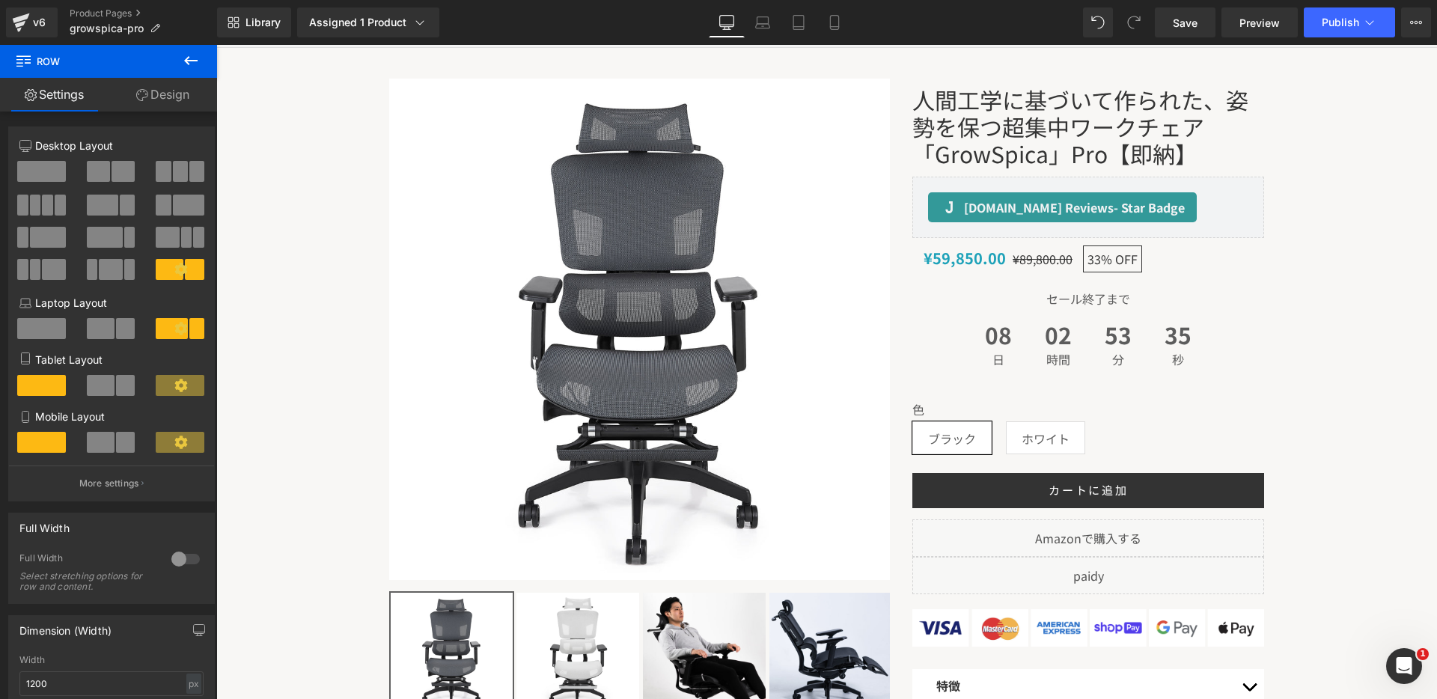
click at [189, 68] on icon at bounding box center [191, 61] width 18 height 18
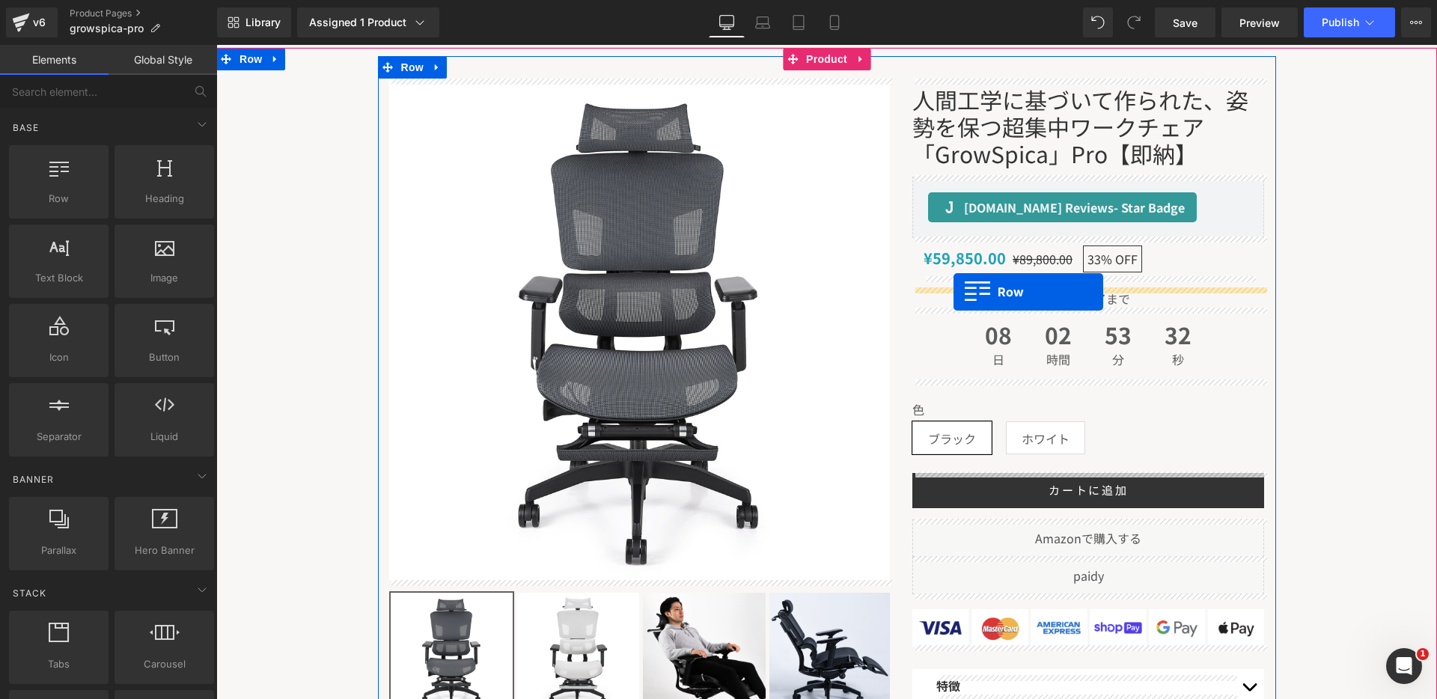
drag, startPoint x: 271, startPoint y: 213, endPoint x: 955, endPoint y: 290, distance: 688.6
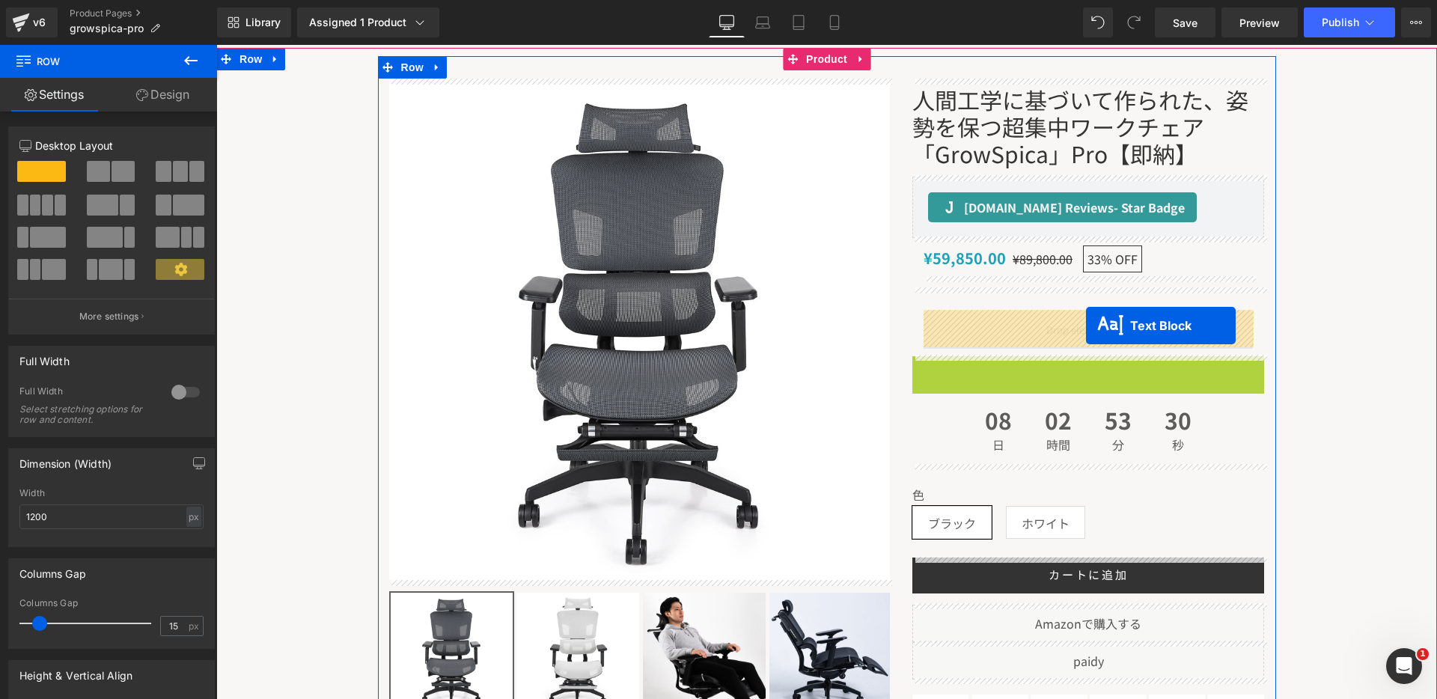
drag, startPoint x: 1071, startPoint y: 363, endPoint x: 1086, endPoint y: 326, distance: 40.3
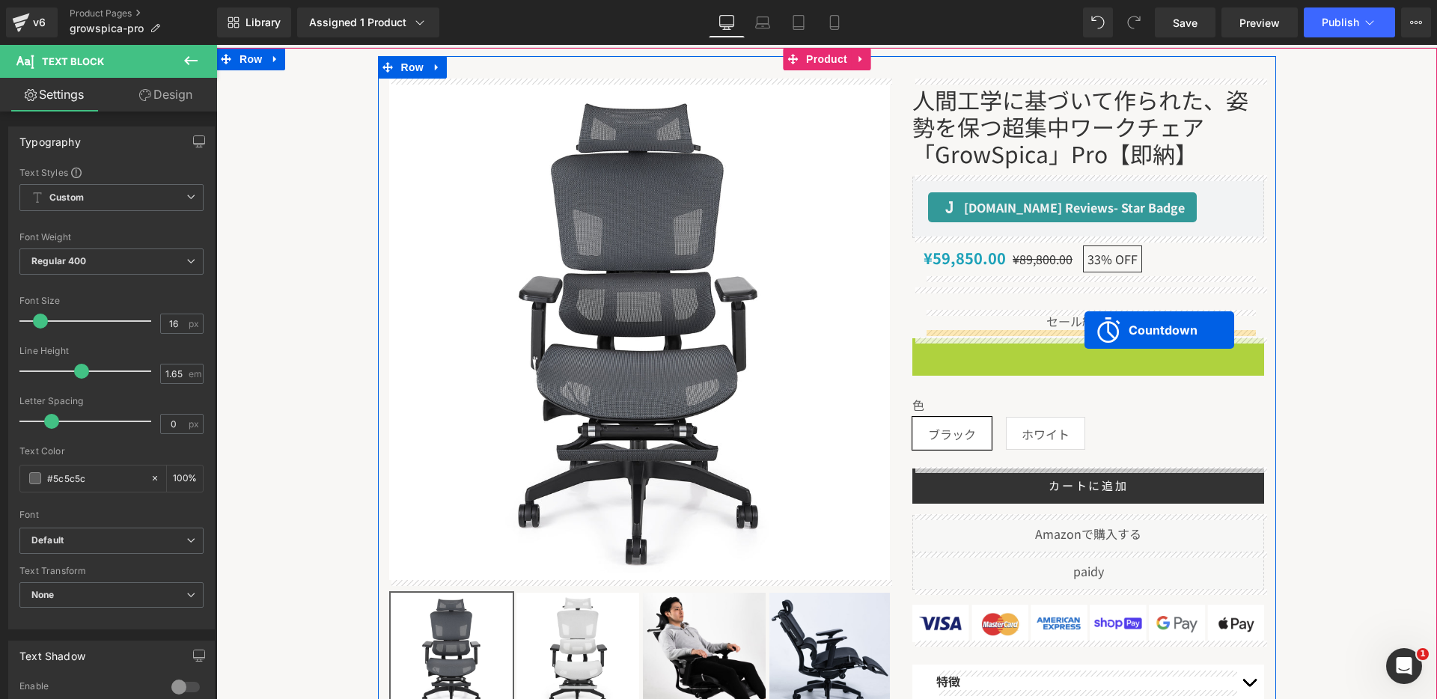
drag, startPoint x: 1077, startPoint y: 354, endPoint x: 1085, endPoint y: 330, distance: 25.1
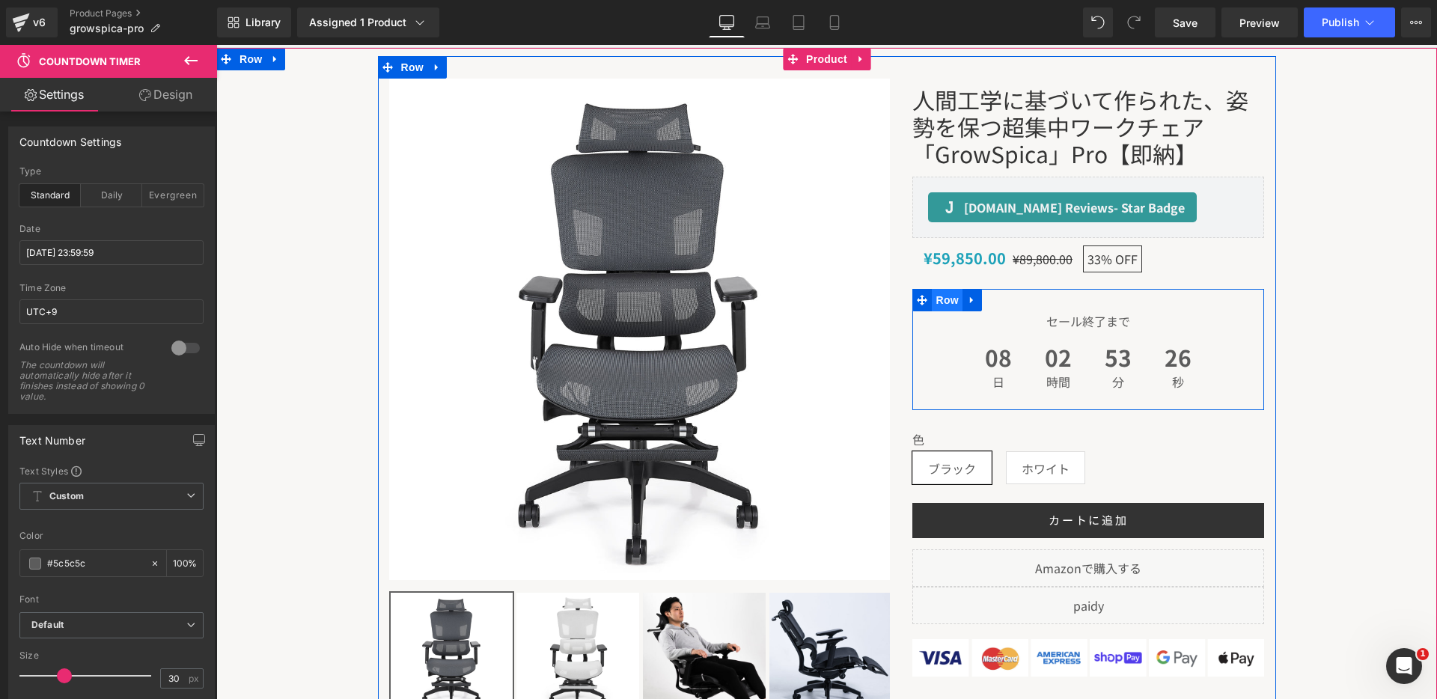
click at [934, 301] on span "Row" at bounding box center [947, 300] width 30 height 22
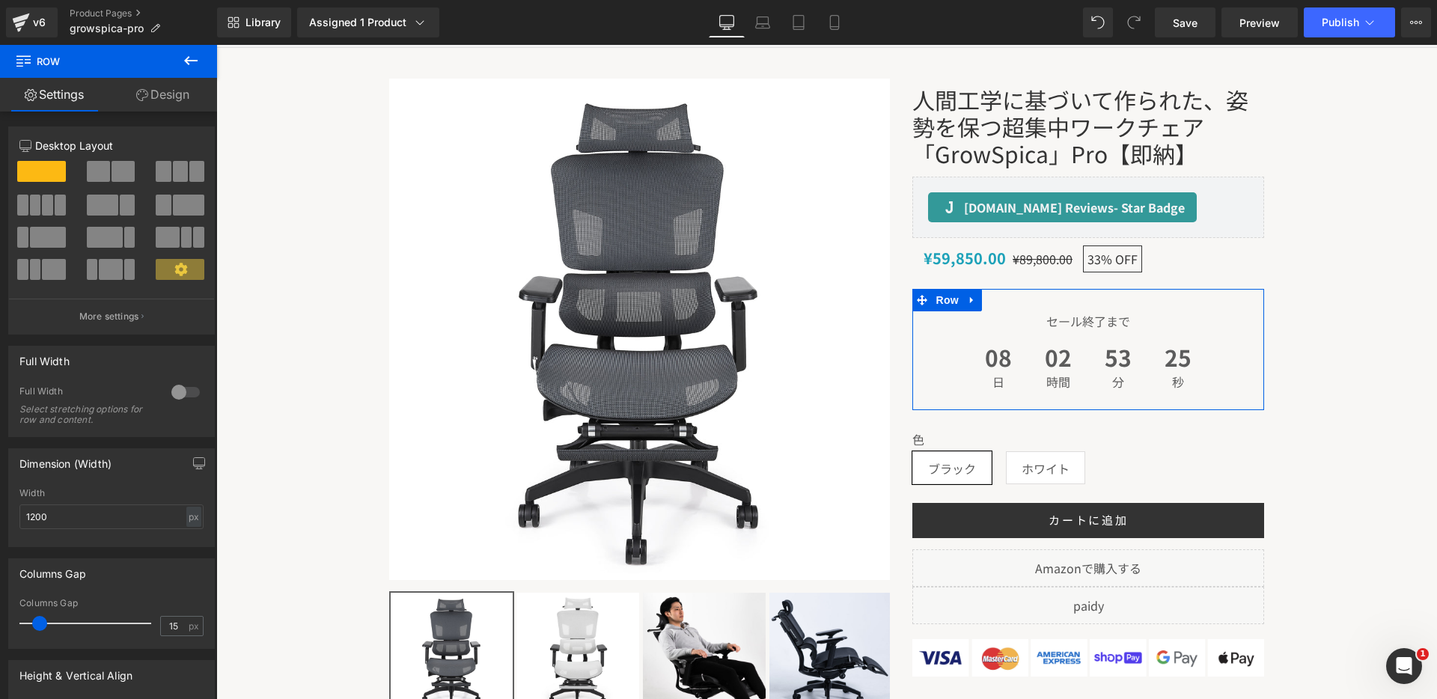
click at [156, 106] on link "Design" at bounding box center [163, 95] width 109 height 34
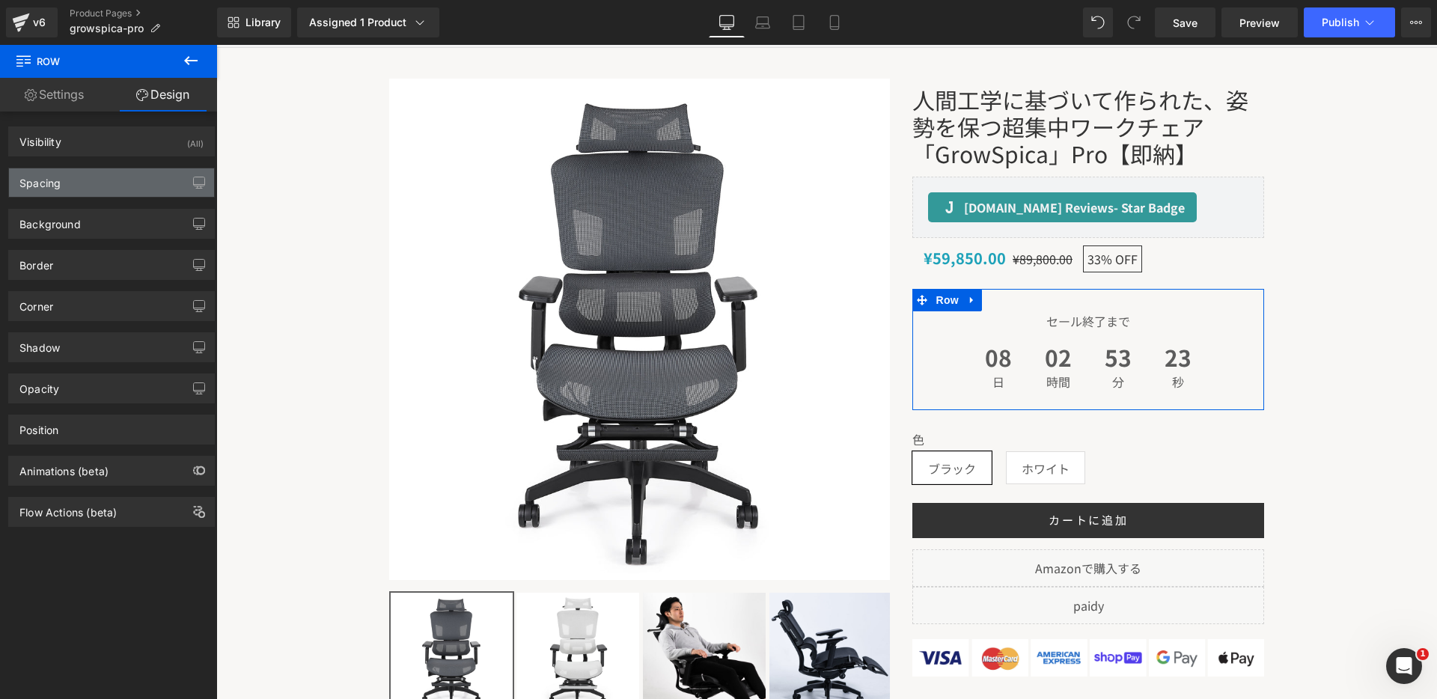
click at [69, 186] on div "Spacing" at bounding box center [111, 182] width 205 height 28
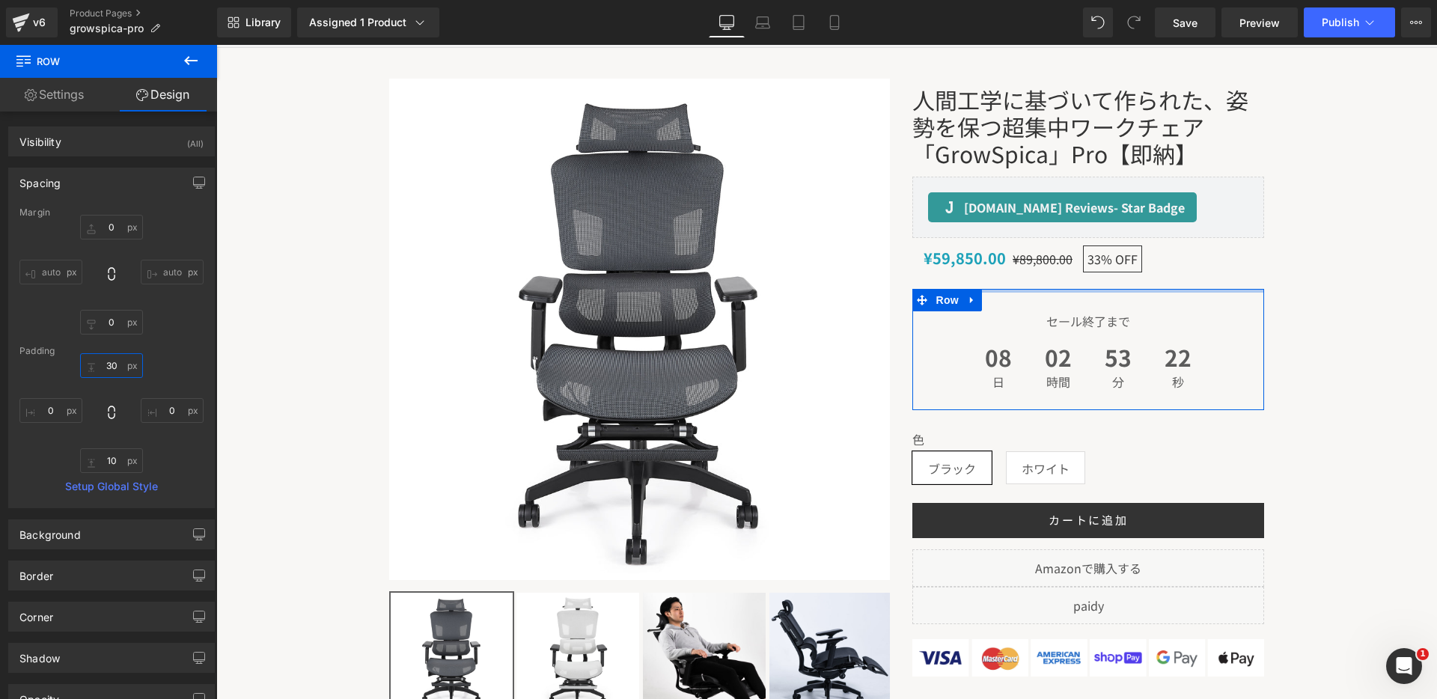
click at [110, 366] on input "30" at bounding box center [111, 365] width 63 height 25
click at [109, 465] on input "10" at bounding box center [111, 460] width 63 height 25
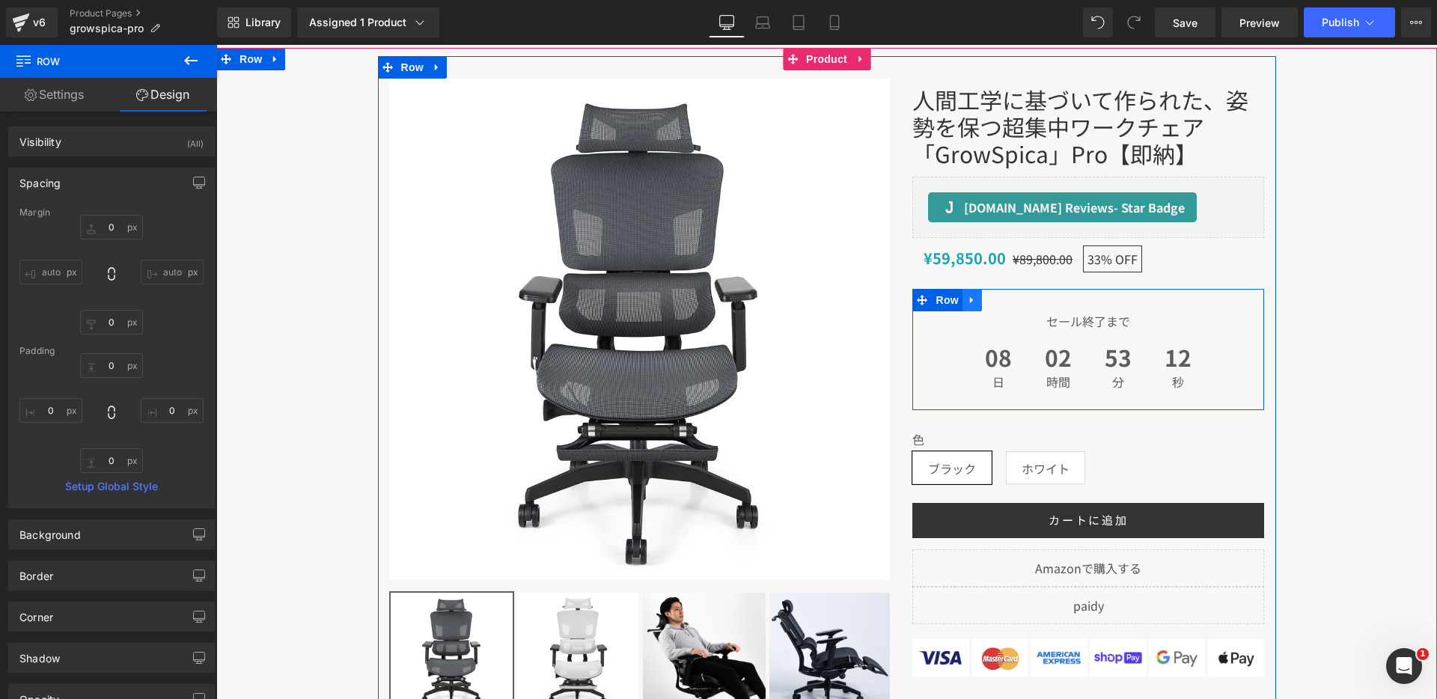
click at [968, 299] on icon at bounding box center [972, 299] width 10 height 11
click at [973, 300] on icon at bounding box center [972, 300] width 10 height 10
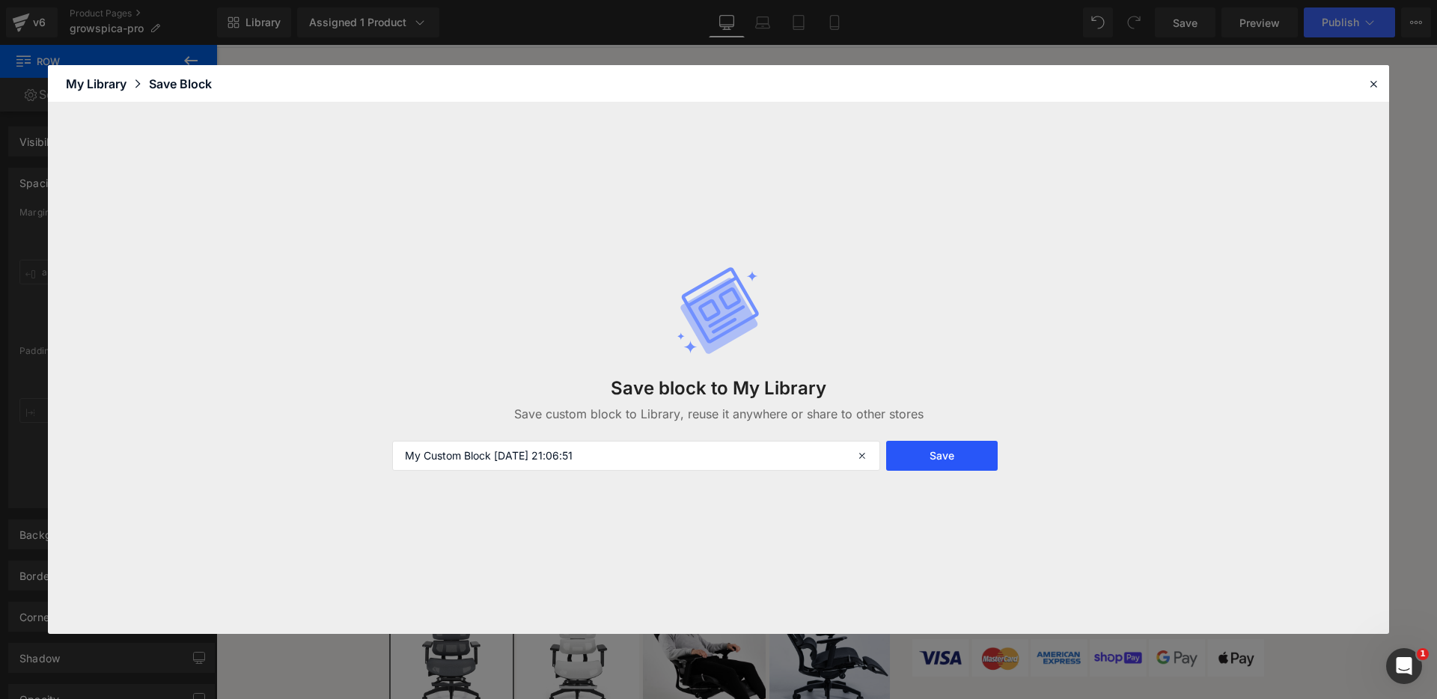
click at [901, 466] on button "Save" at bounding box center [942, 456] width 112 height 30
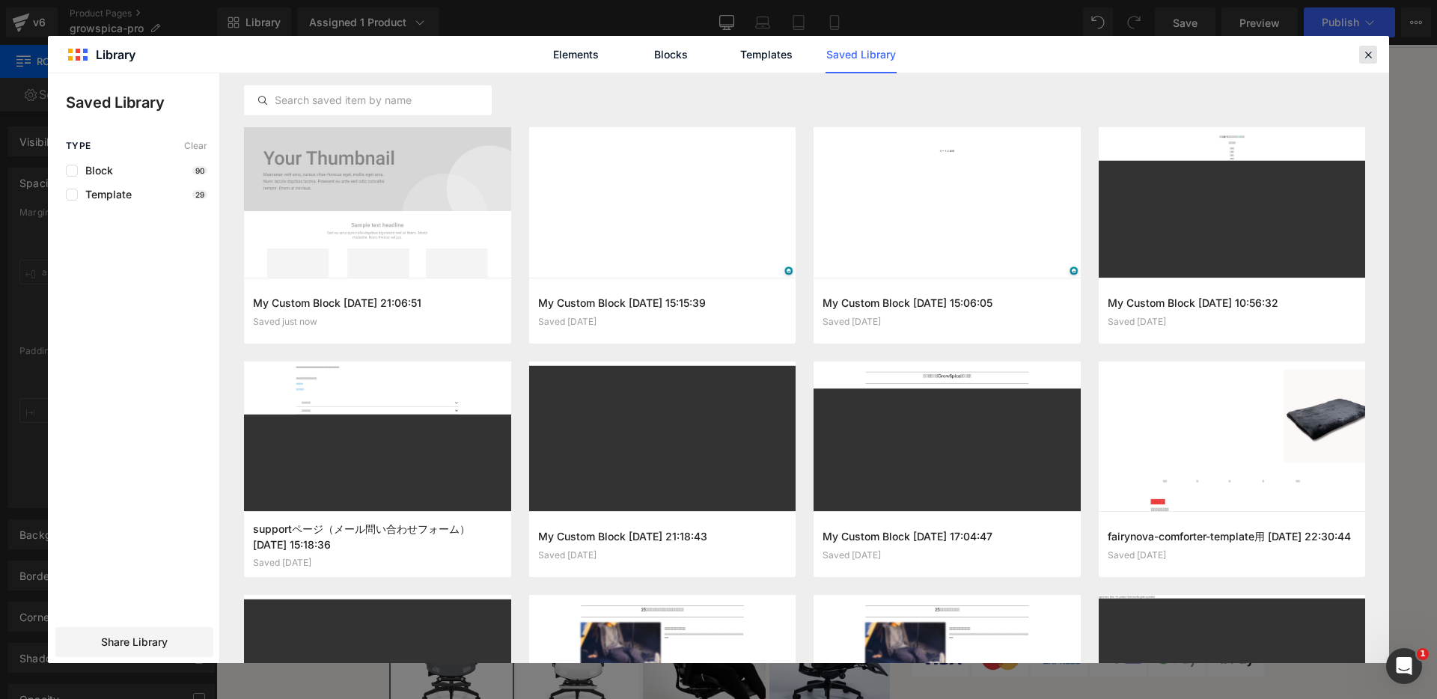
click at [1369, 58] on icon at bounding box center [1368, 54] width 13 height 13
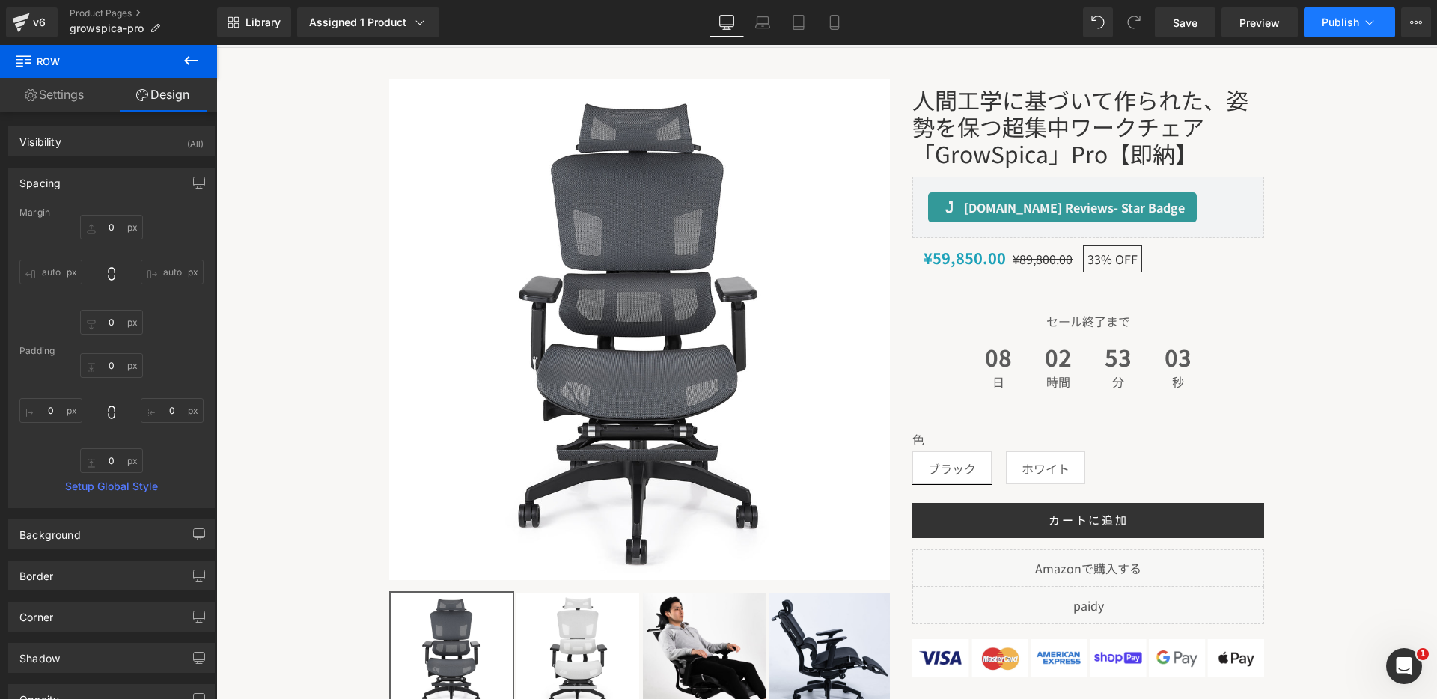
click at [1359, 34] on button "Publish" at bounding box center [1349, 22] width 91 height 30
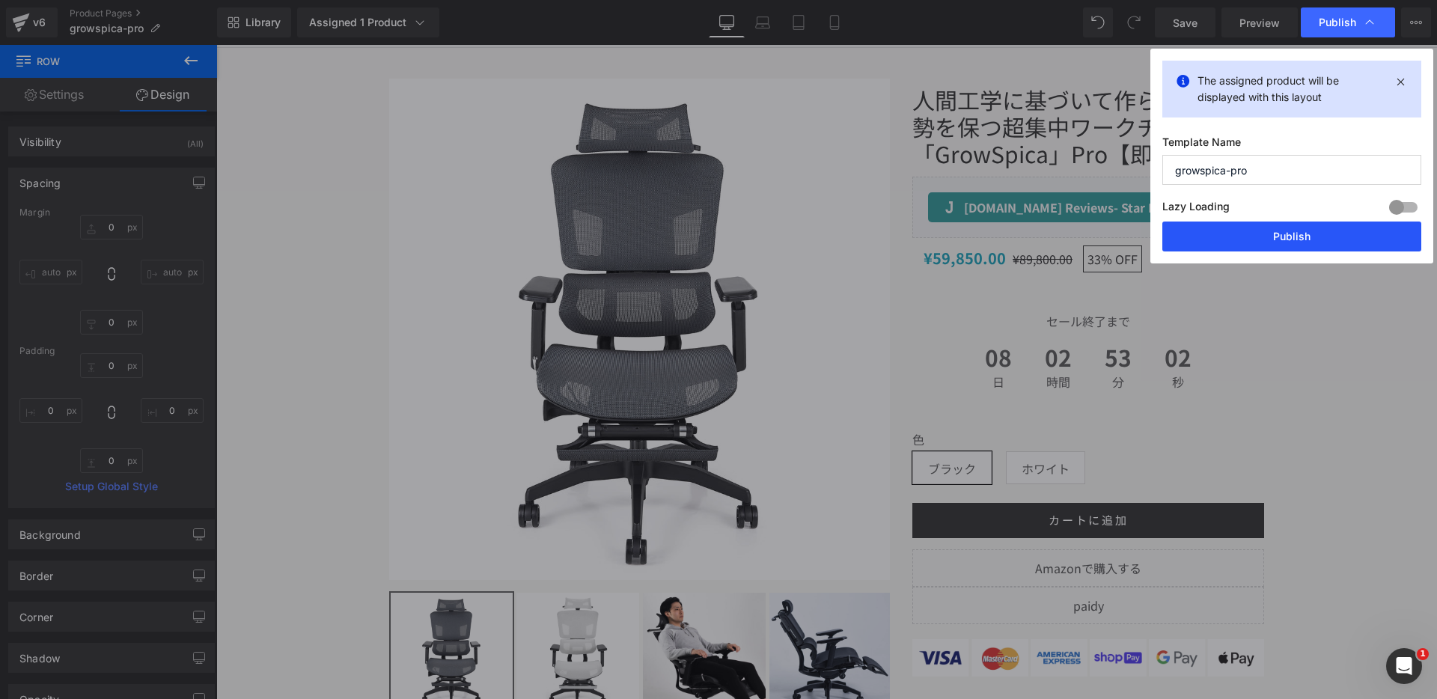
drag, startPoint x: 1220, startPoint y: 236, endPoint x: 854, endPoint y: 404, distance: 402.7
click at [1220, 236] on button "Publish" at bounding box center [1292, 237] width 259 height 30
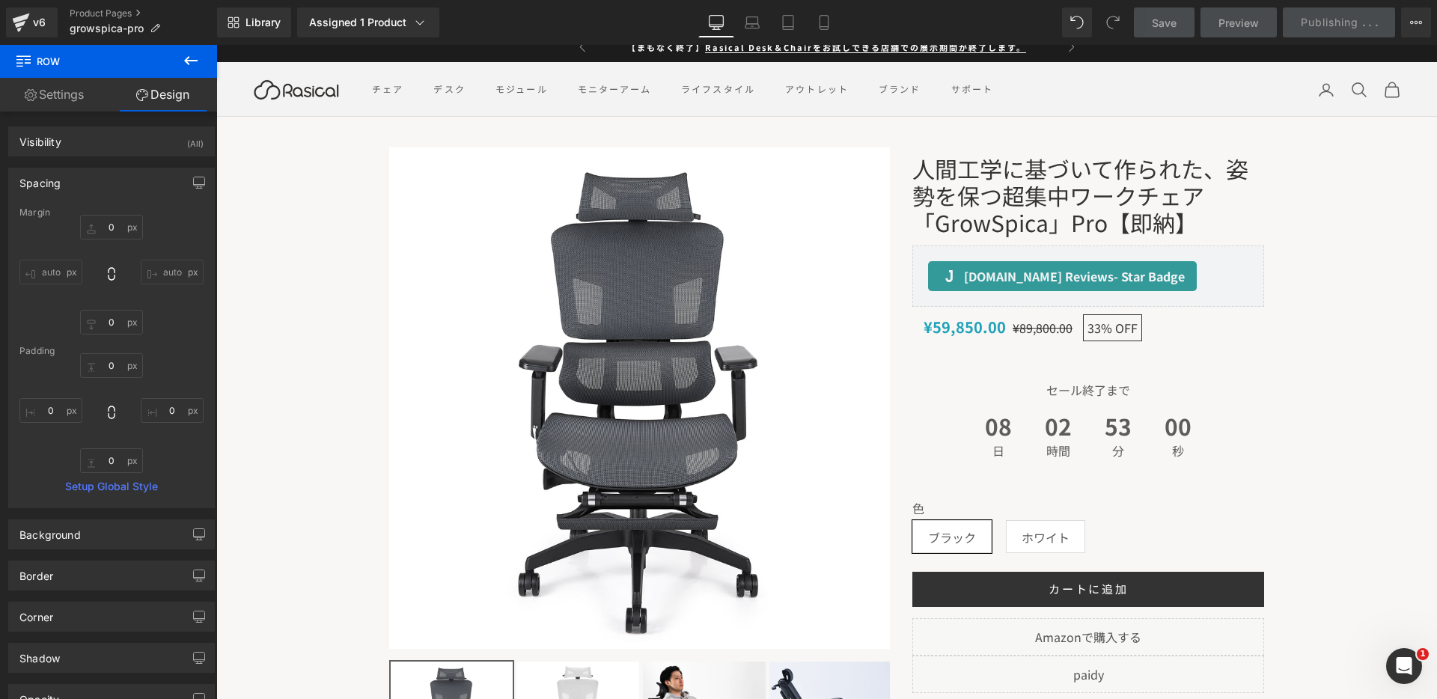
scroll to position [0, 0]
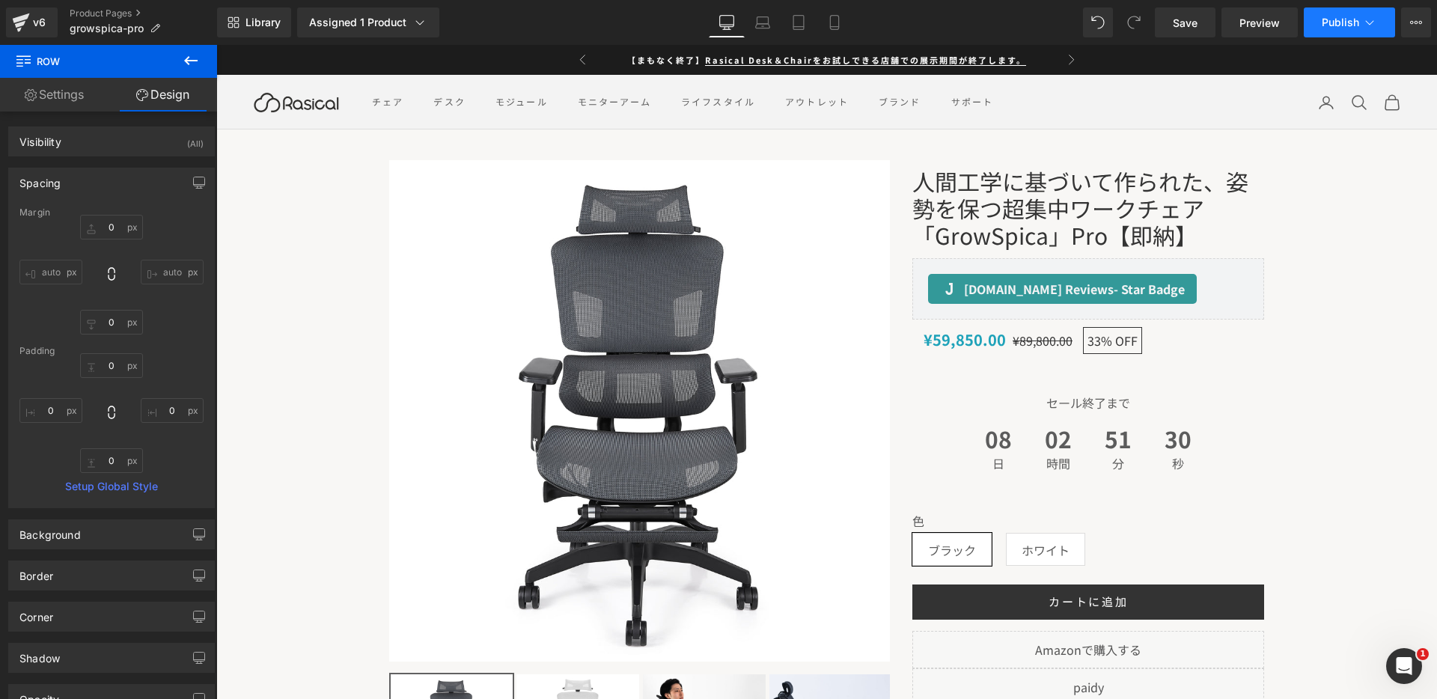
click at [1330, 10] on button "Publish" at bounding box center [1349, 22] width 91 height 30
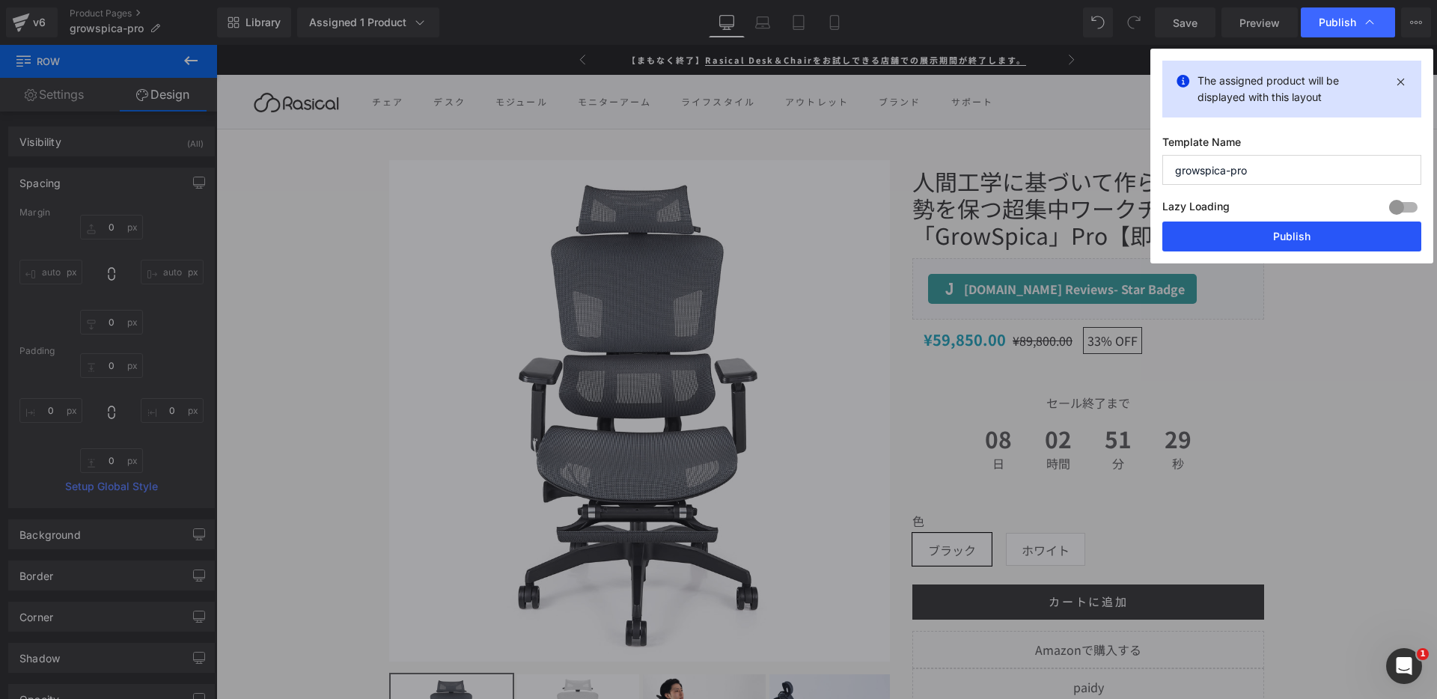
click at [1268, 237] on button "Publish" at bounding box center [1292, 237] width 259 height 30
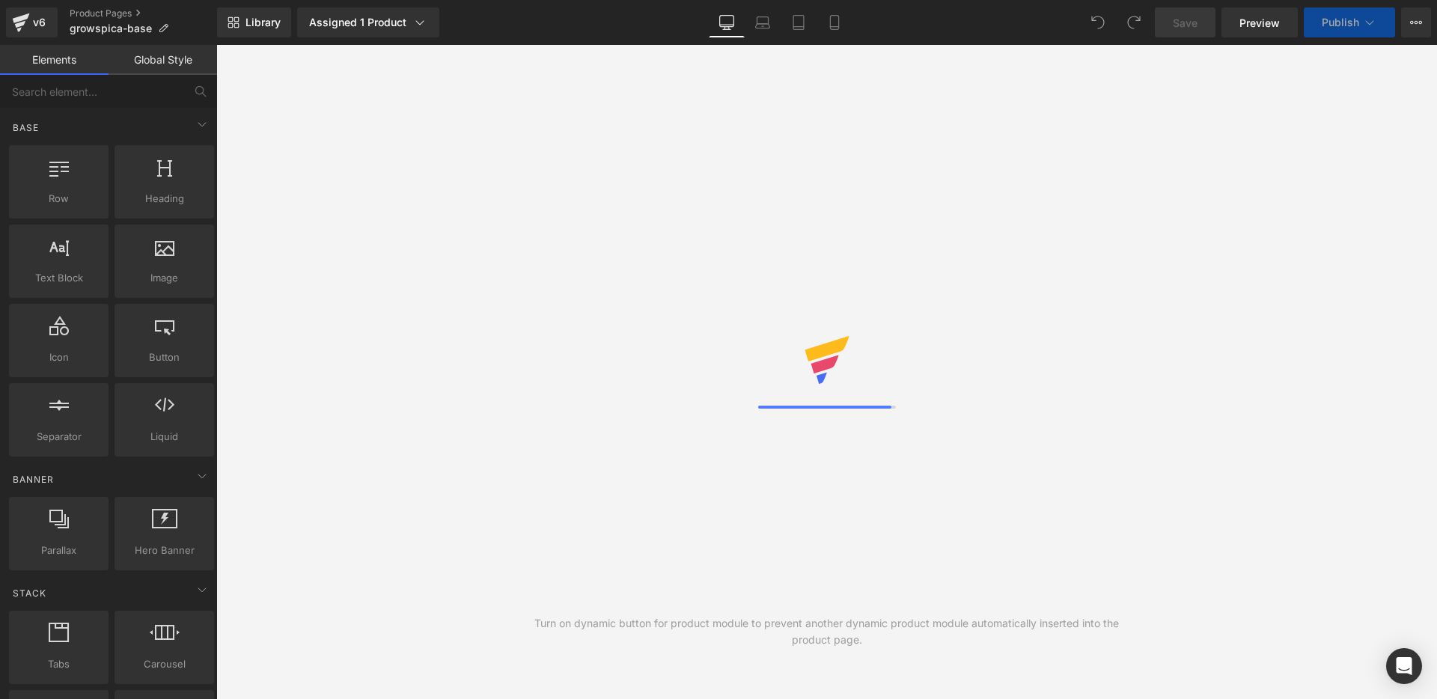
click at [164, 58] on link "Global Style" at bounding box center [163, 60] width 109 height 30
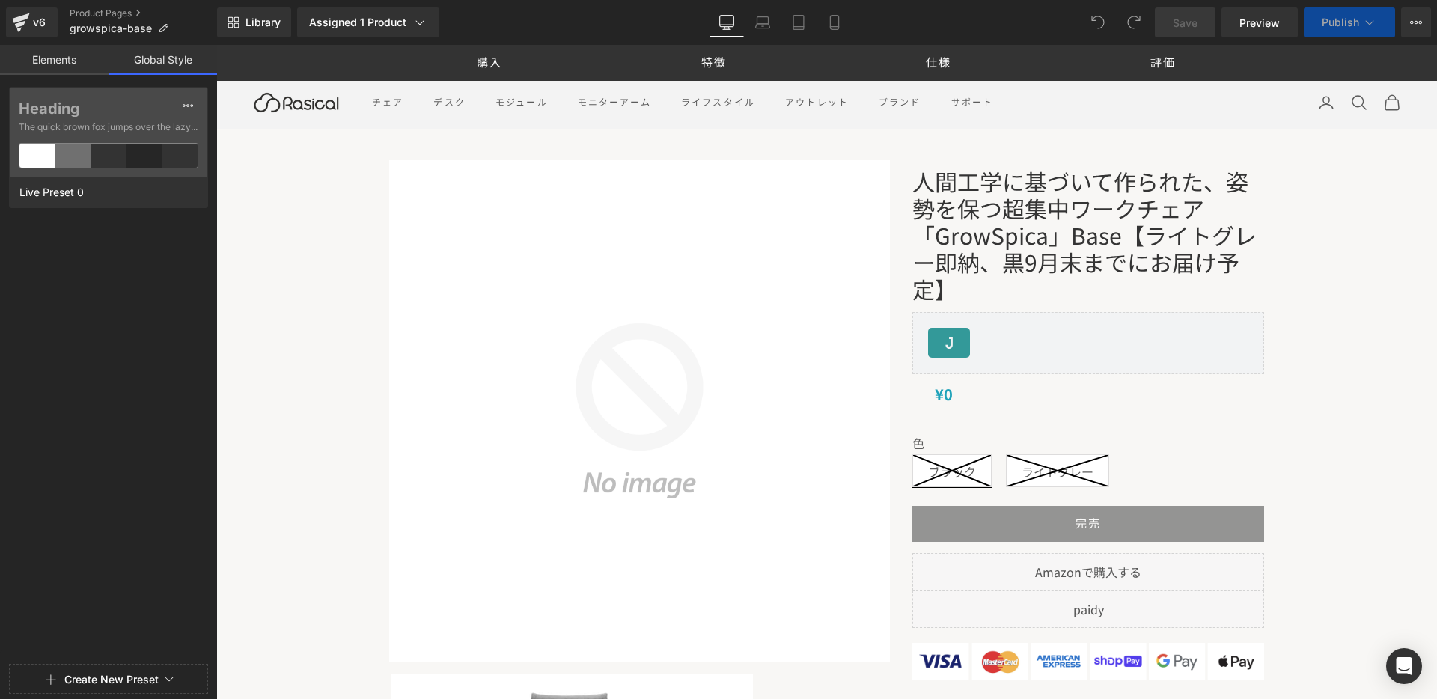
click at [61, 72] on link "Elements" at bounding box center [54, 60] width 109 height 30
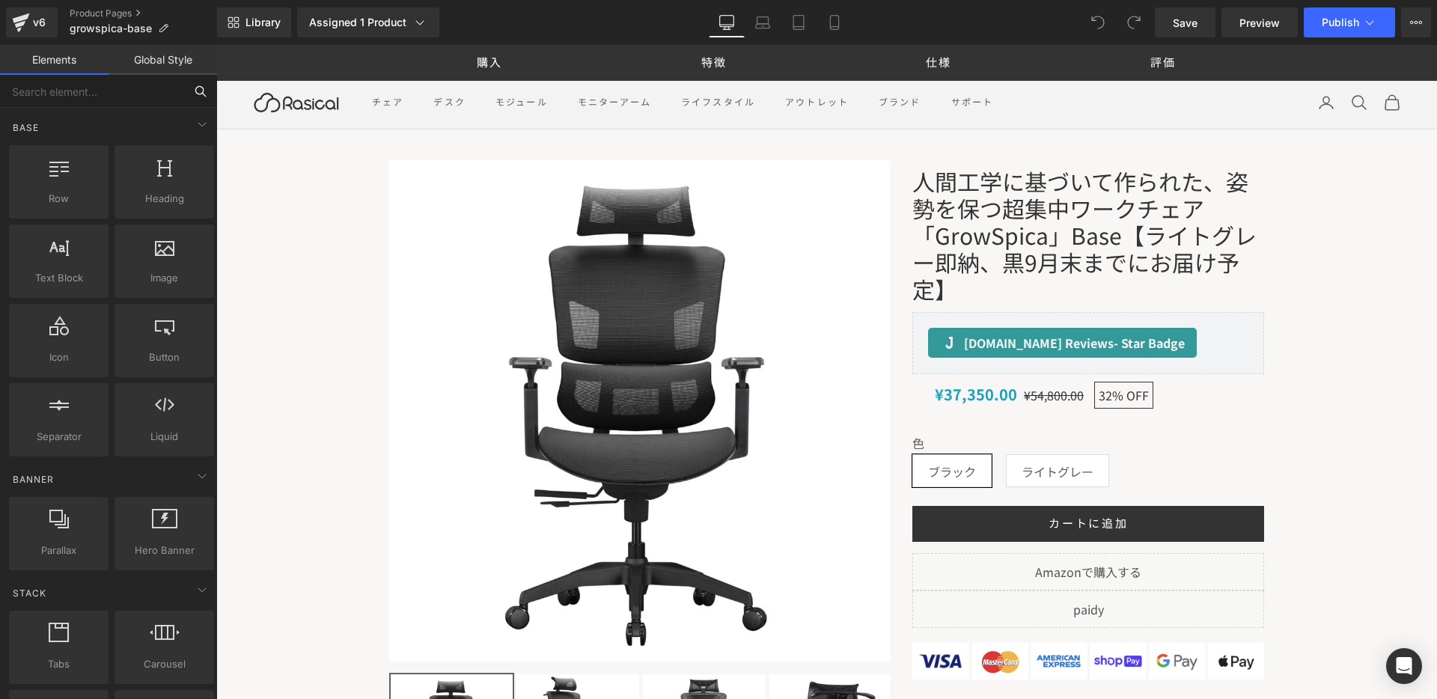
click at [73, 98] on input "text" at bounding box center [92, 91] width 184 height 33
click at [165, 67] on link "Global Style" at bounding box center [163, 60] width 109 height 30
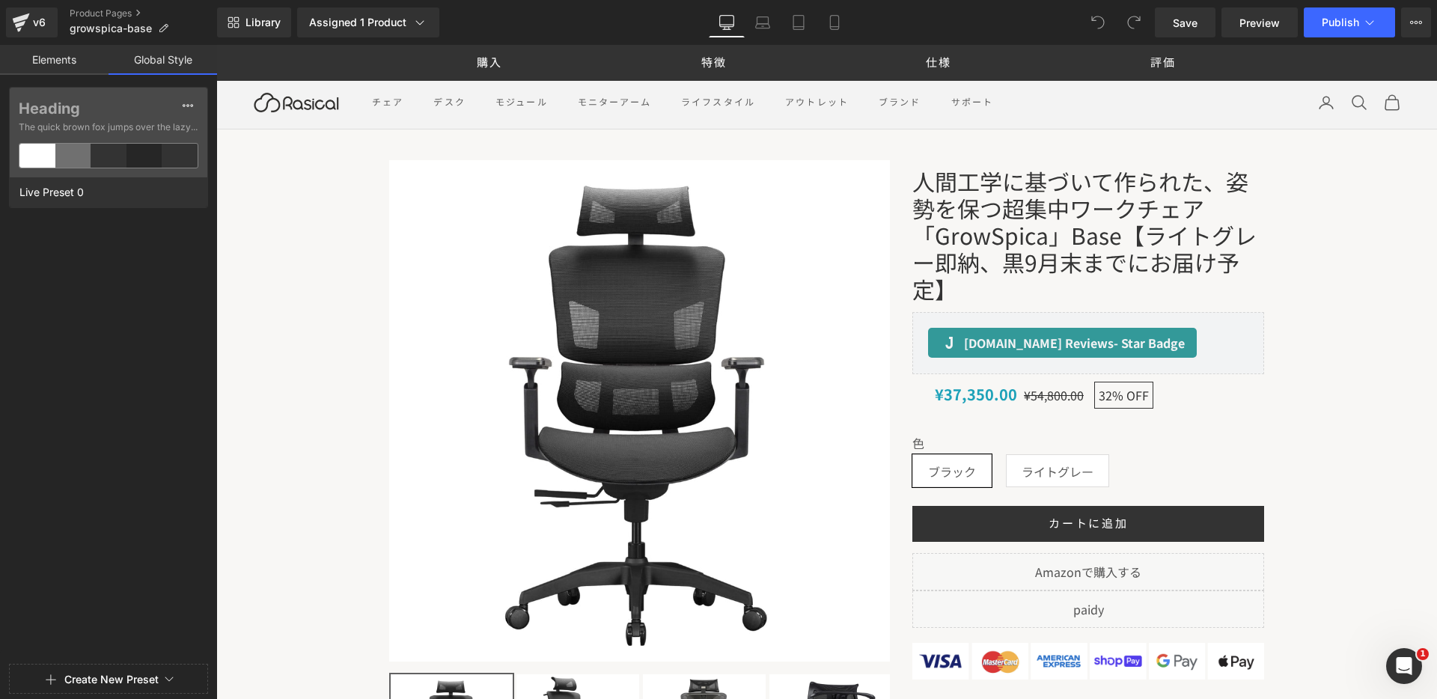
click at [76, 63] on link "Elements" at bounding box center [54, 60] width 109 height 30
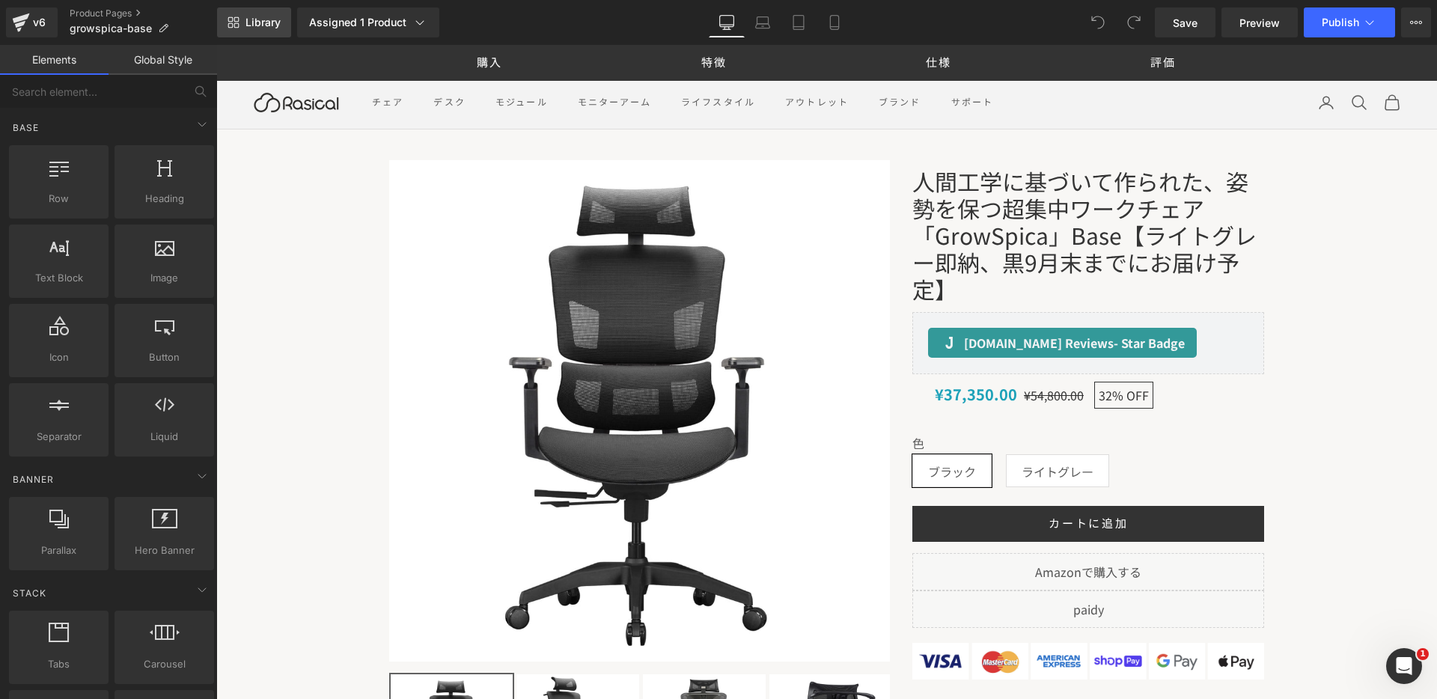
click at [258, 29] on link "Library" at bounding box center [254, 22] width 74 height 30
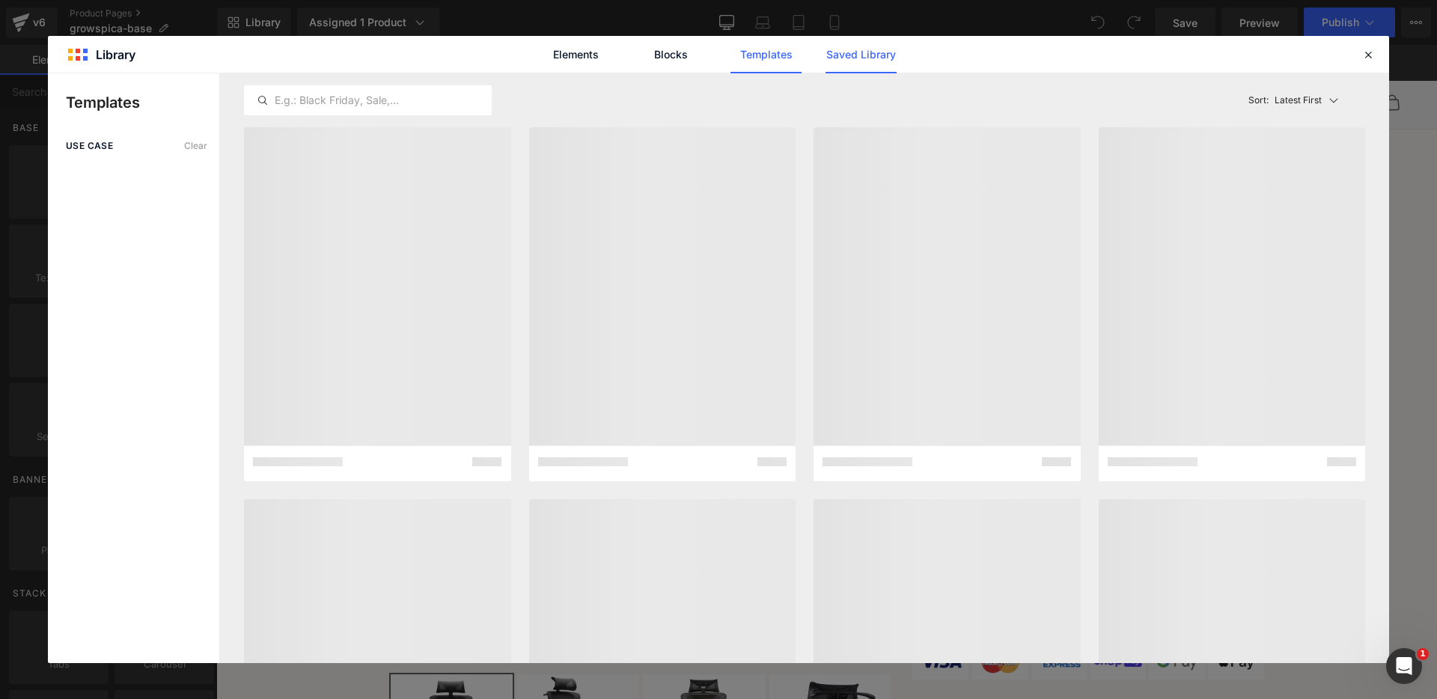
click at [854, 49] on link "Saved Library" at bounding box center [861, 54] width 71 height 37
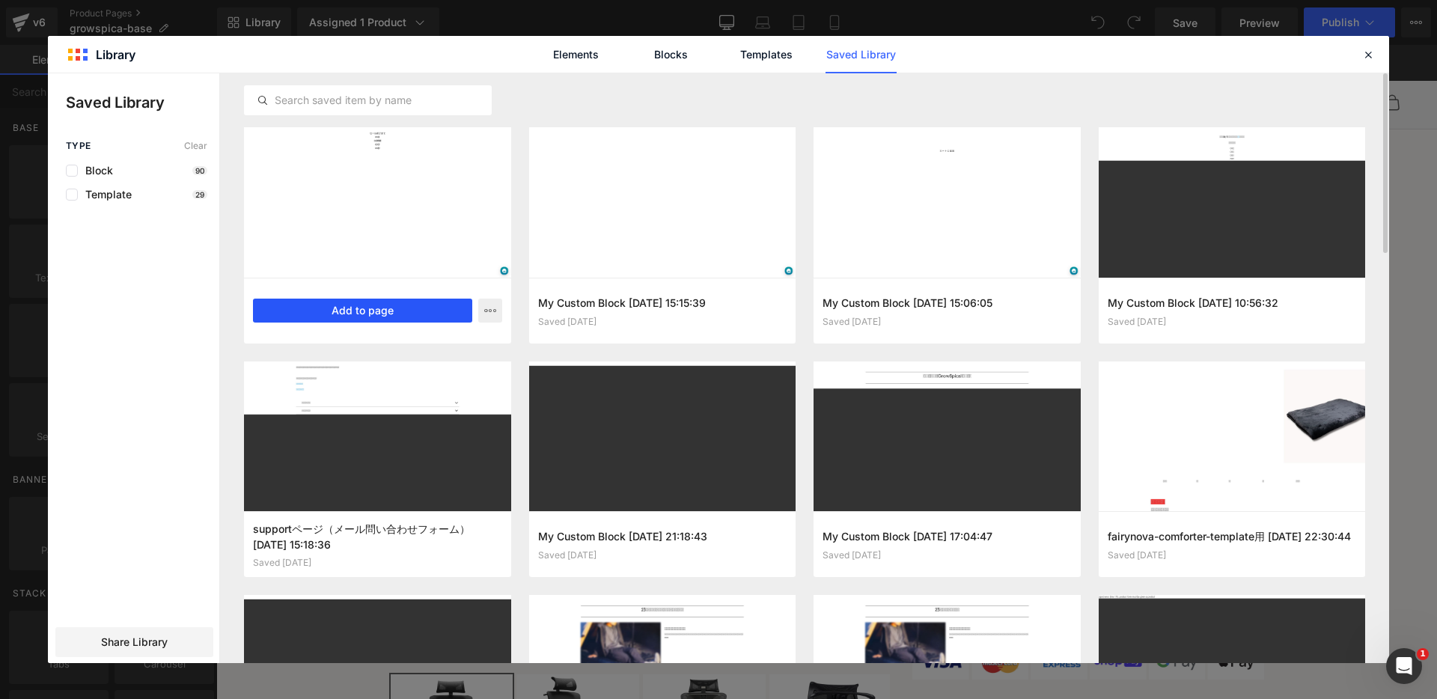
click at [388, 305] on button "Add to page" at bounding box center [362, 311] width 219 height 24
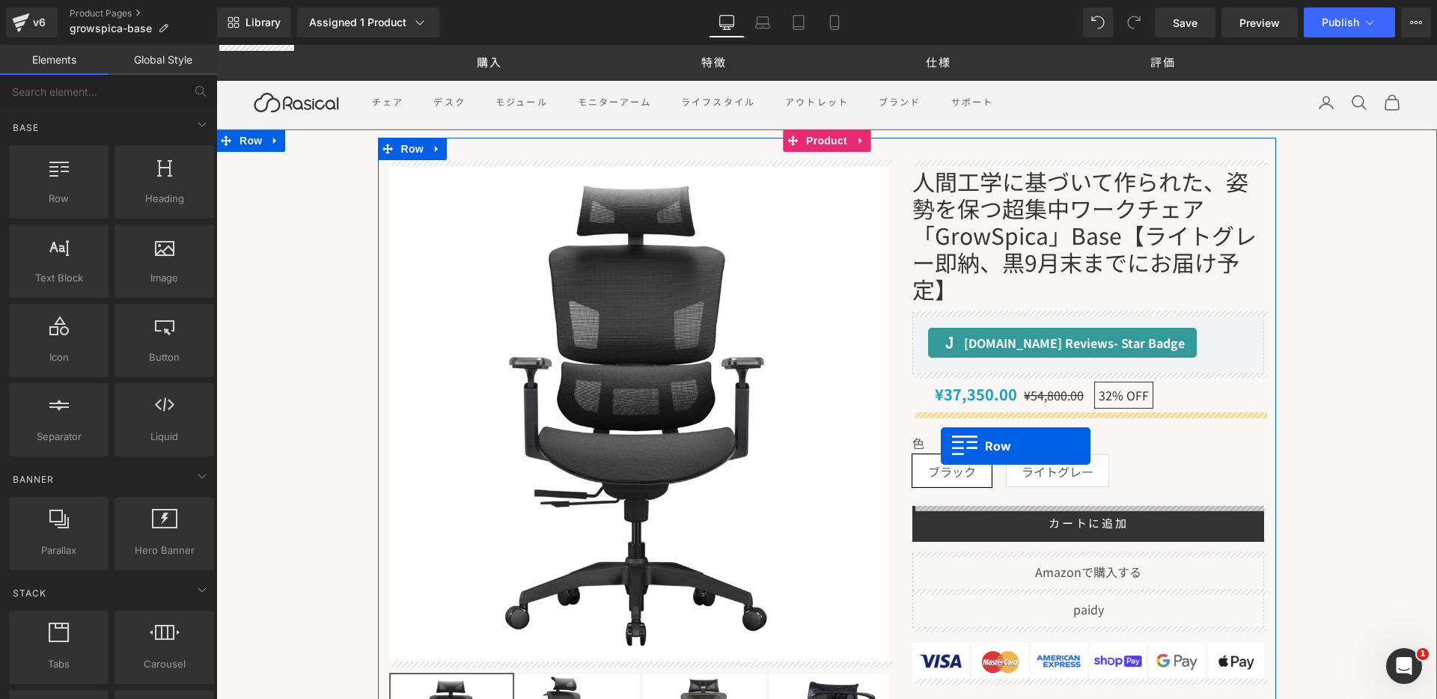
drag, startPoint x: 421, startPoint y: 274, endPoint x: 941, endPoint y: 446, distance: 548.1
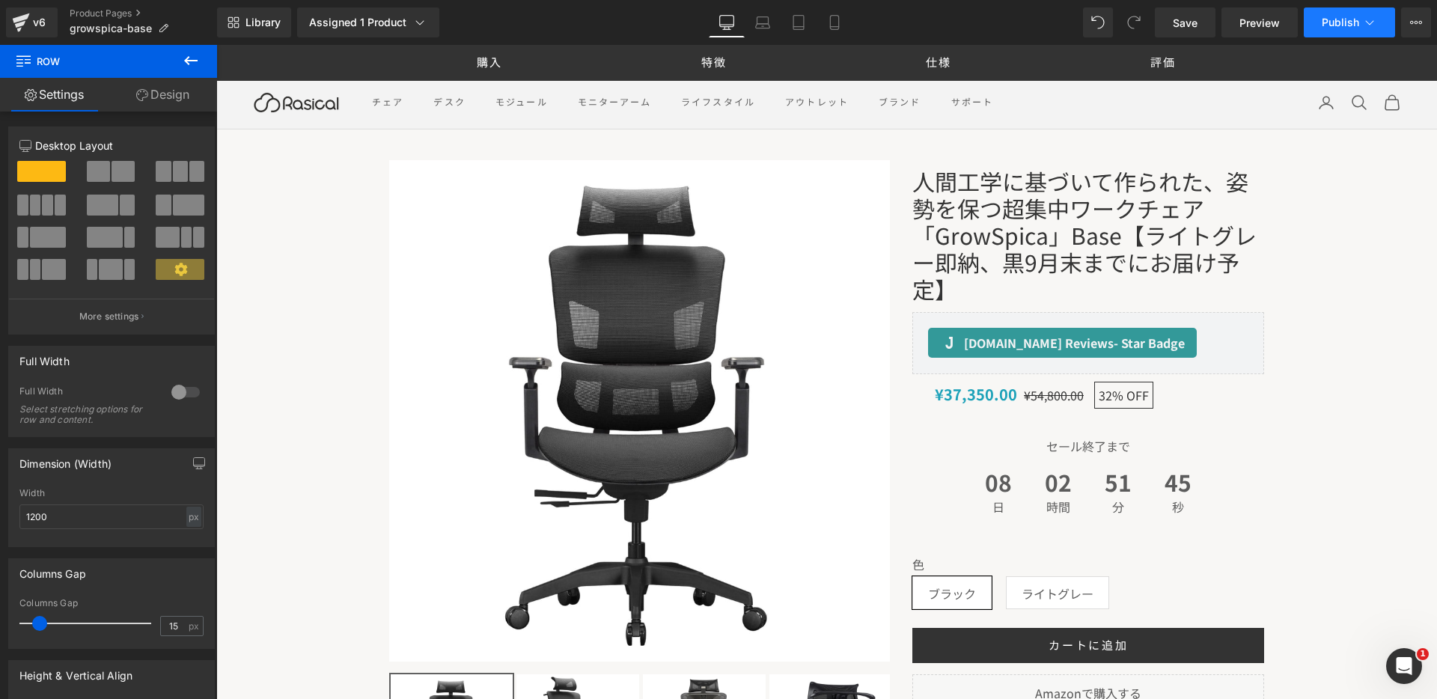
click at [1351, 25] on span "Publish" at bounding box center [1340, 22] width 37 height 12
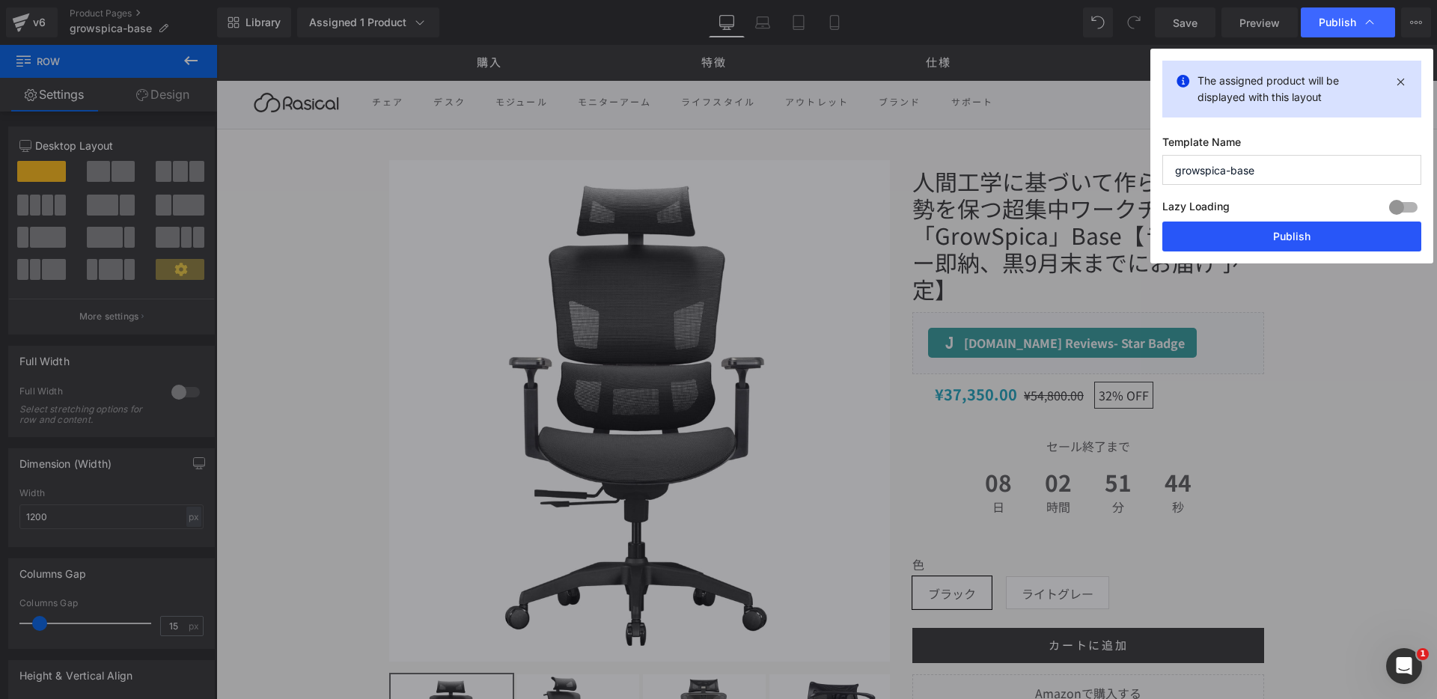
click at [1232, 240] on button "Publish" at bounding box center [1292, 237] width 259 height 30
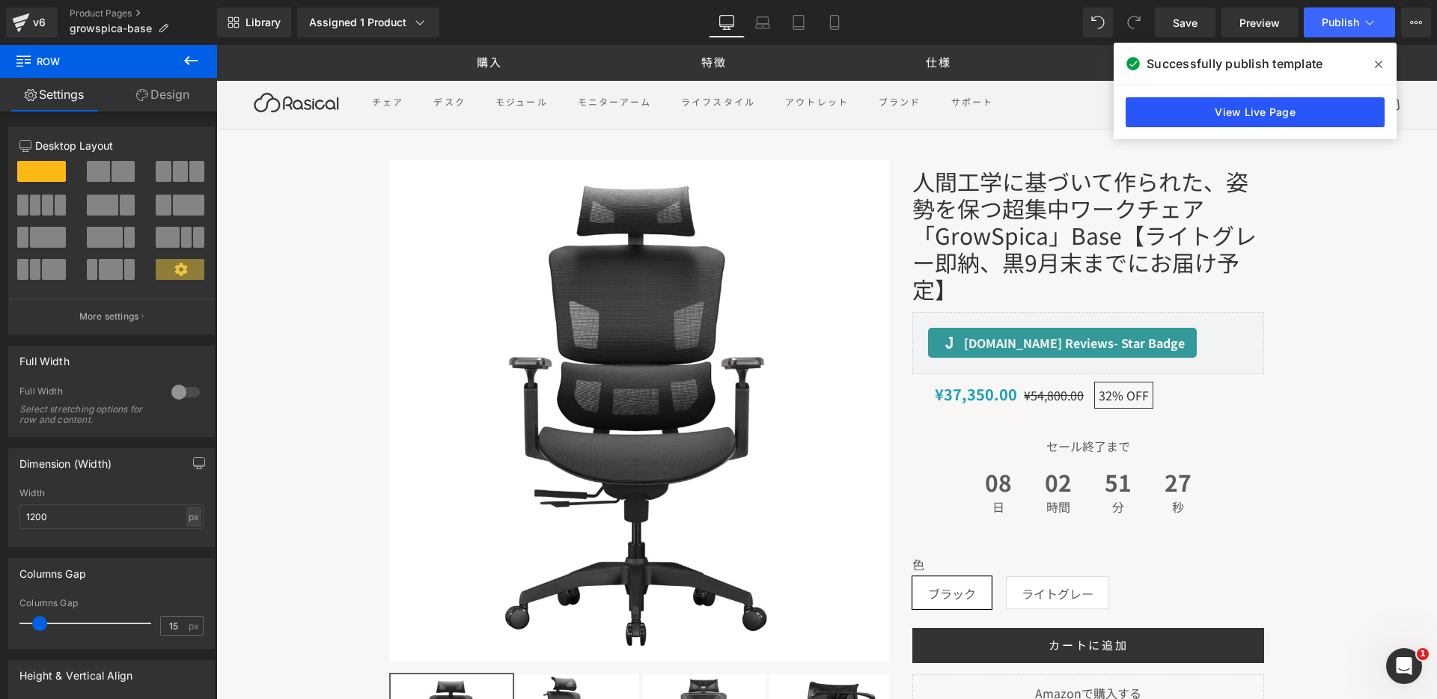
click at [1310, 115] on link "View Live Page" at bounding box center [1255, 112] width 259 height 30
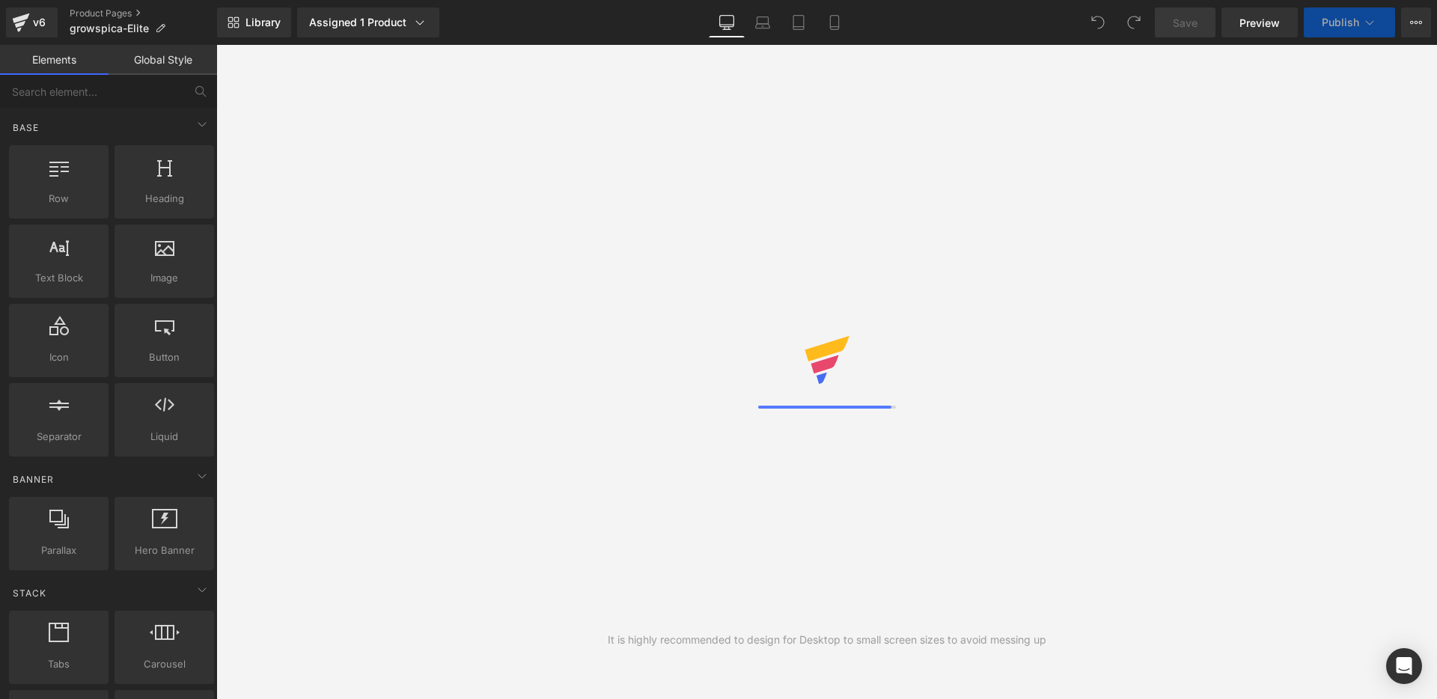
click at [261, 34] on link "Library" at bounding box center [254, 22] width 74 height 30
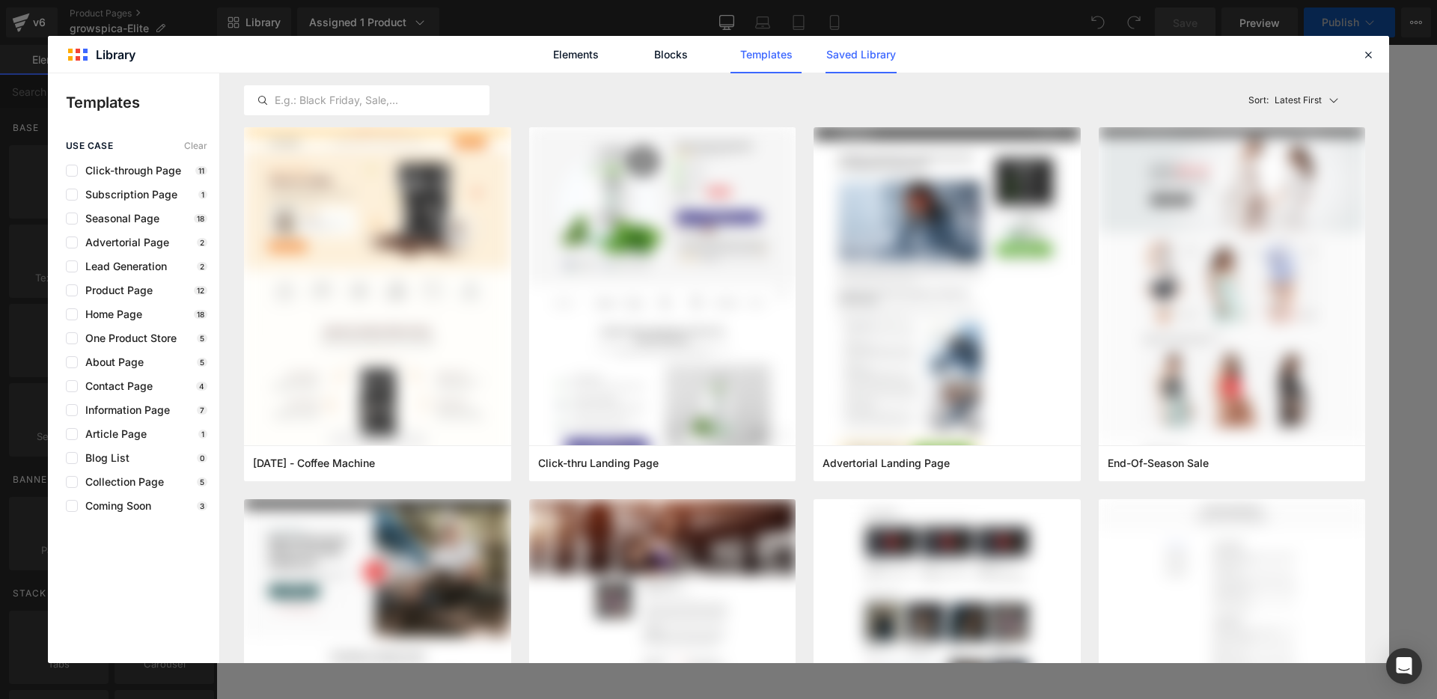
click at [860, 52] on link "Saved Library" at bounding box center [861, 54] width 71 height 37
click at [865, 52] on link "Saved Library" at bounding box center [861, 54] width 71 height 37
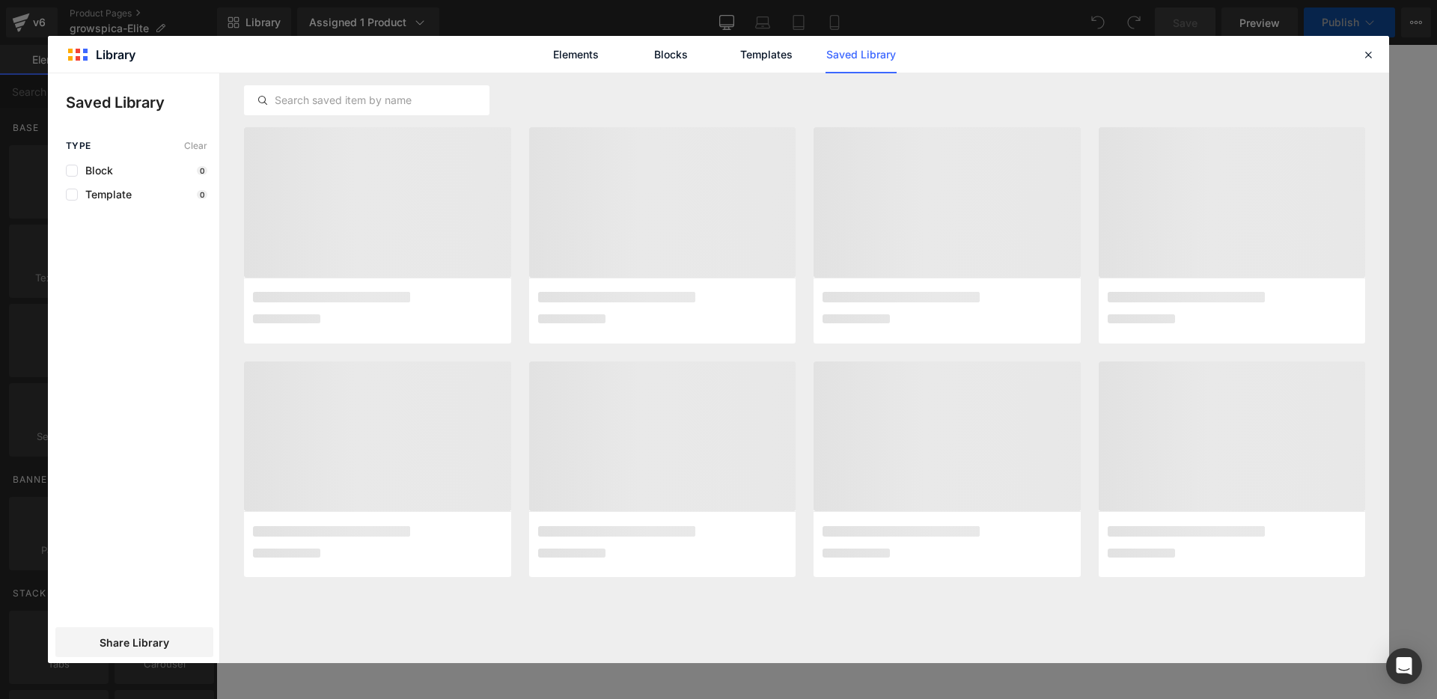
click at [865, 52] on link "Saved Library" at bounding box center [861, 54] width 71 height 37
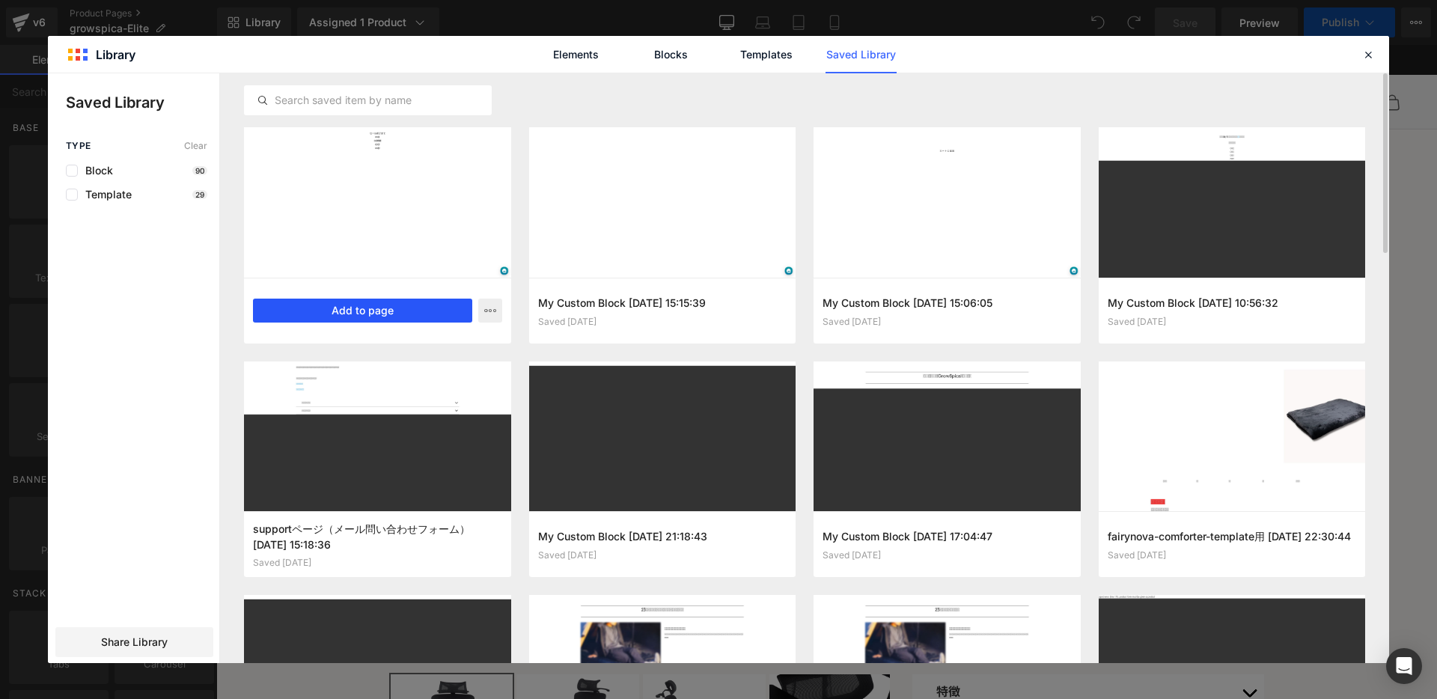
click at [325, 318] on button "Add to page" at bounding box center [362, 311] width 219 height 24
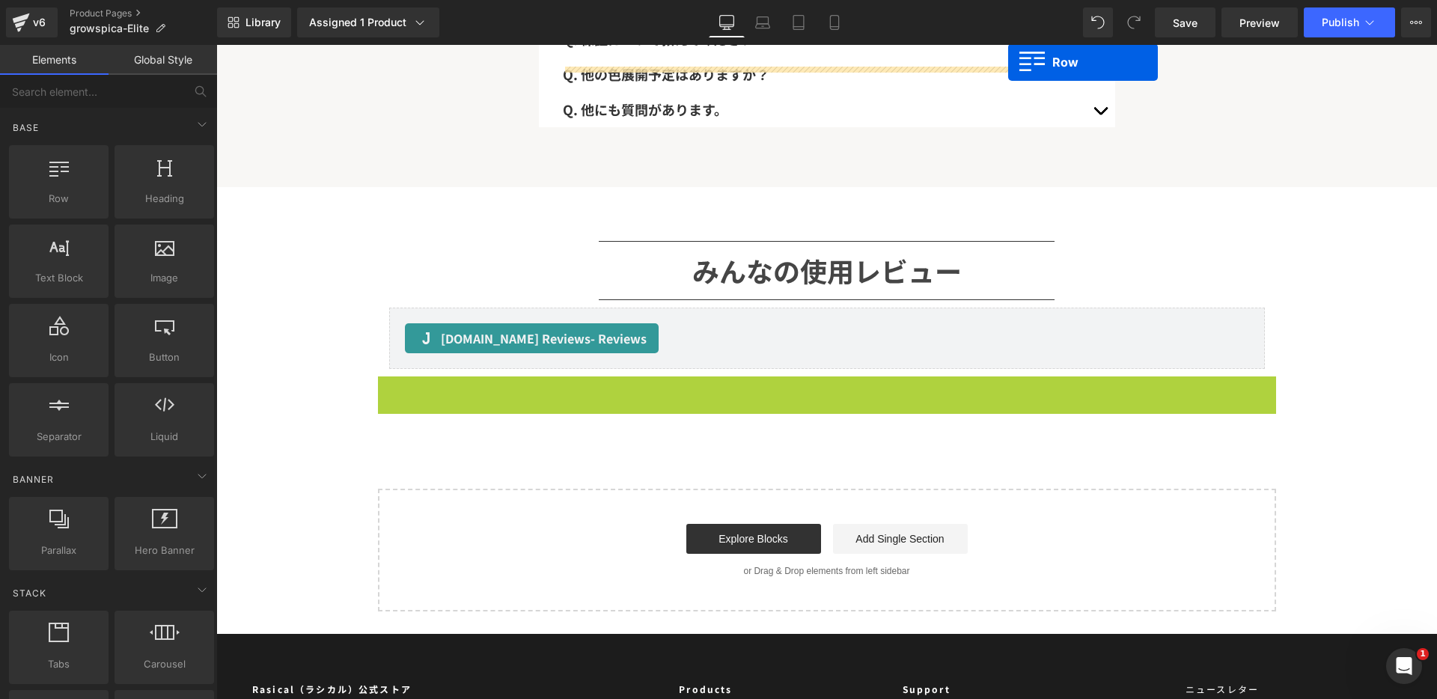
scroll to position [23981, 0]
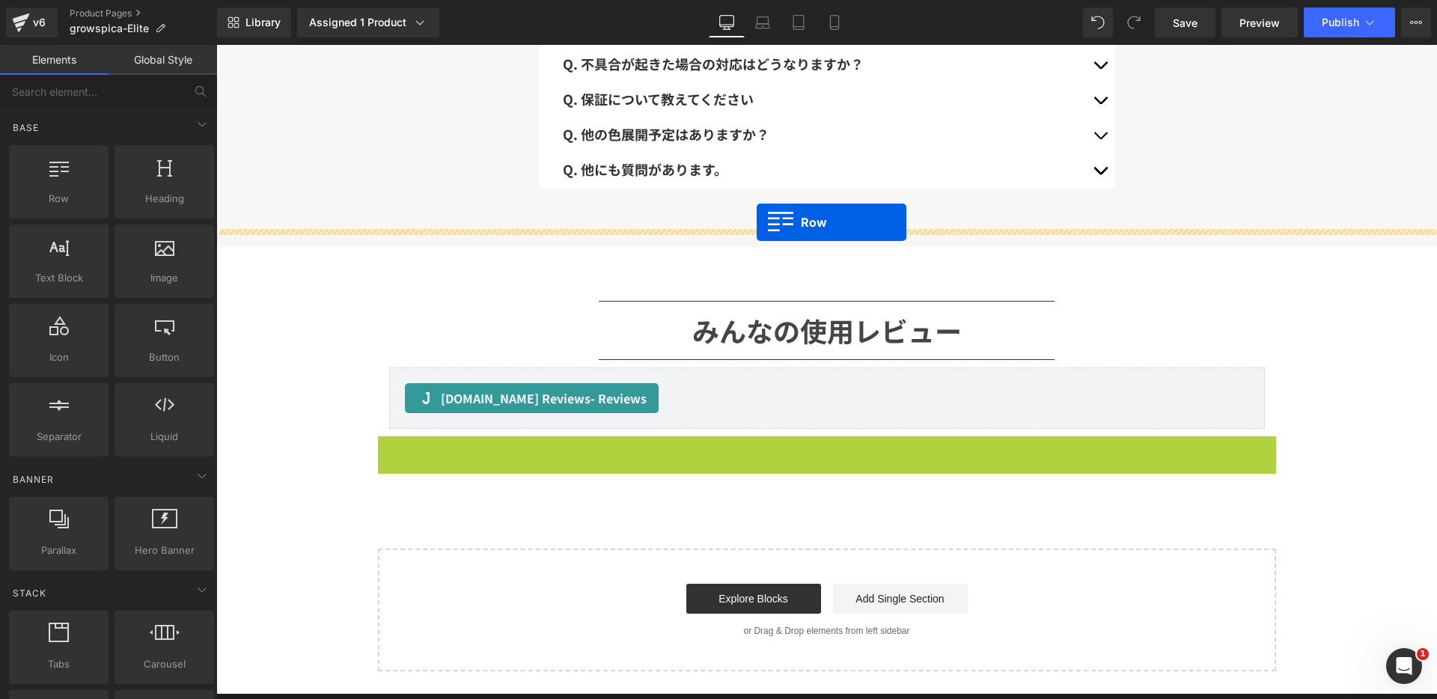
drag, startPoint x: 404, startPoint y: 130, endPoint x: 758, endPoint y: 219, distance: 364.4
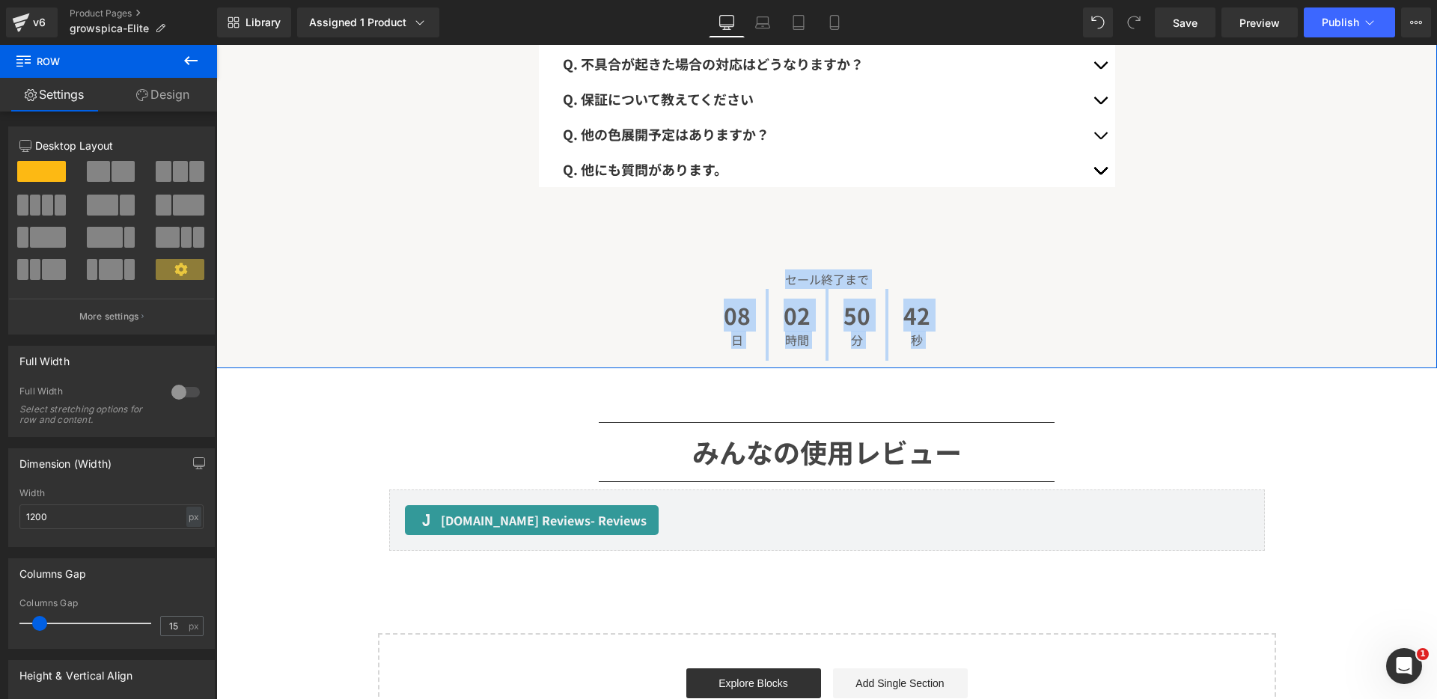
drag, startPoint x: 711, startPoint y: 248, endPoint x: 654, endPoint y: 242, distance: 57.2
click at [654, 247] on div "セール終了まで Text Block 08 日 02 時間 50 分 42 秒 Countdown Timer Row" at bounding box center [827, 307] width 898 height 121
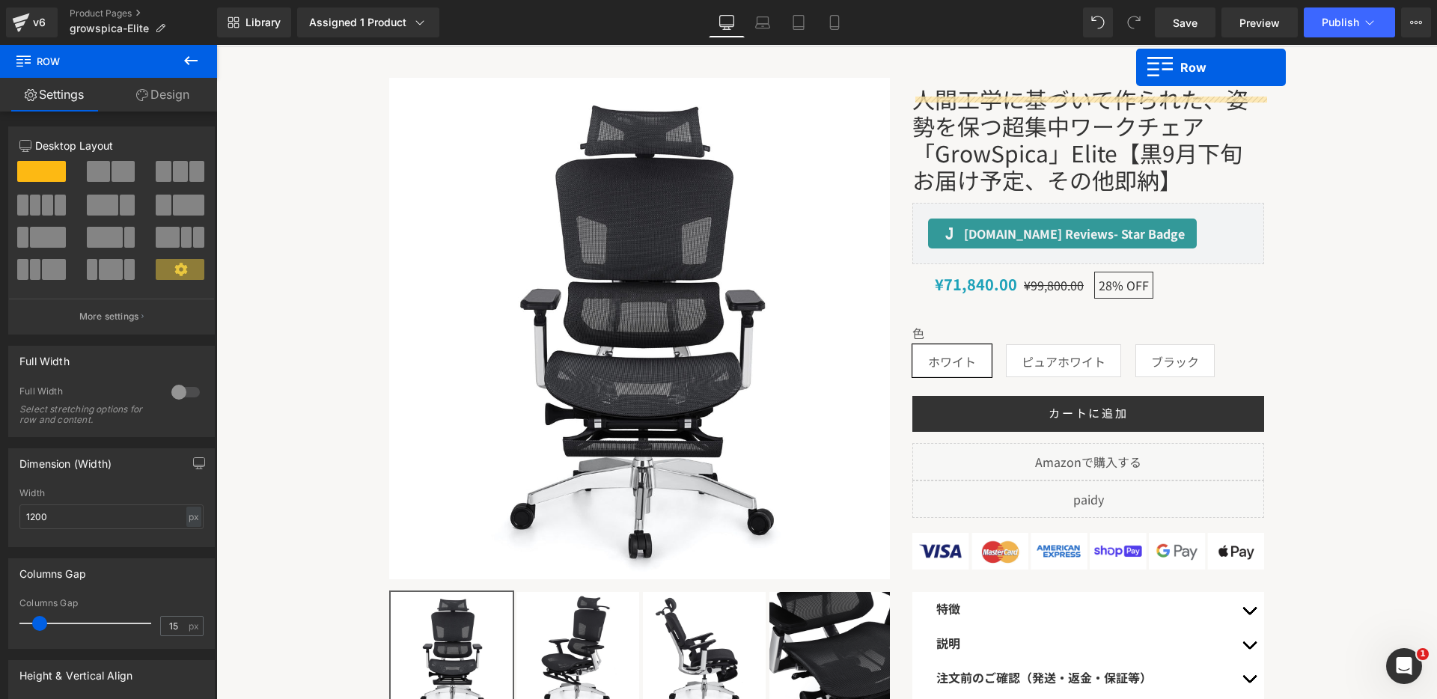
scroll to position [0, 0]
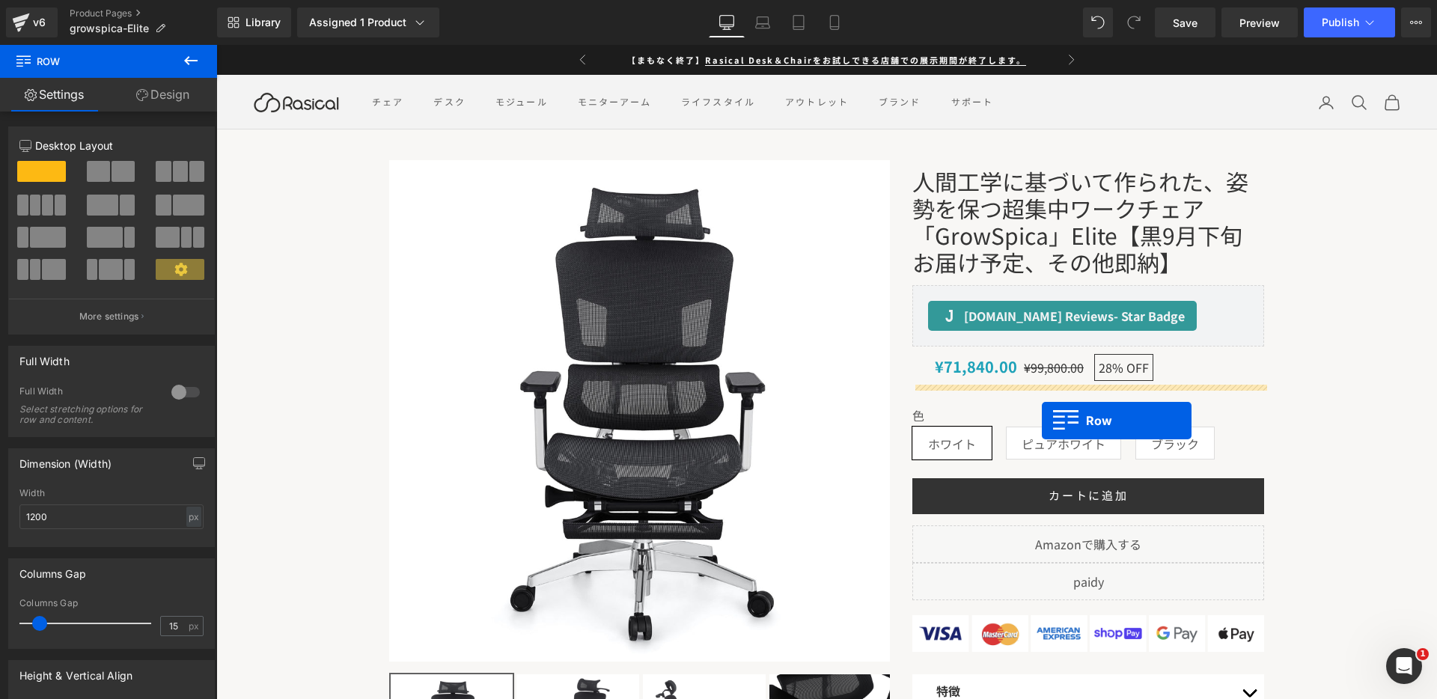
drag, startPoint x: 408, startPoint y: 239, endPoint x: 1042, endPoint y: 421, distance: 659.7
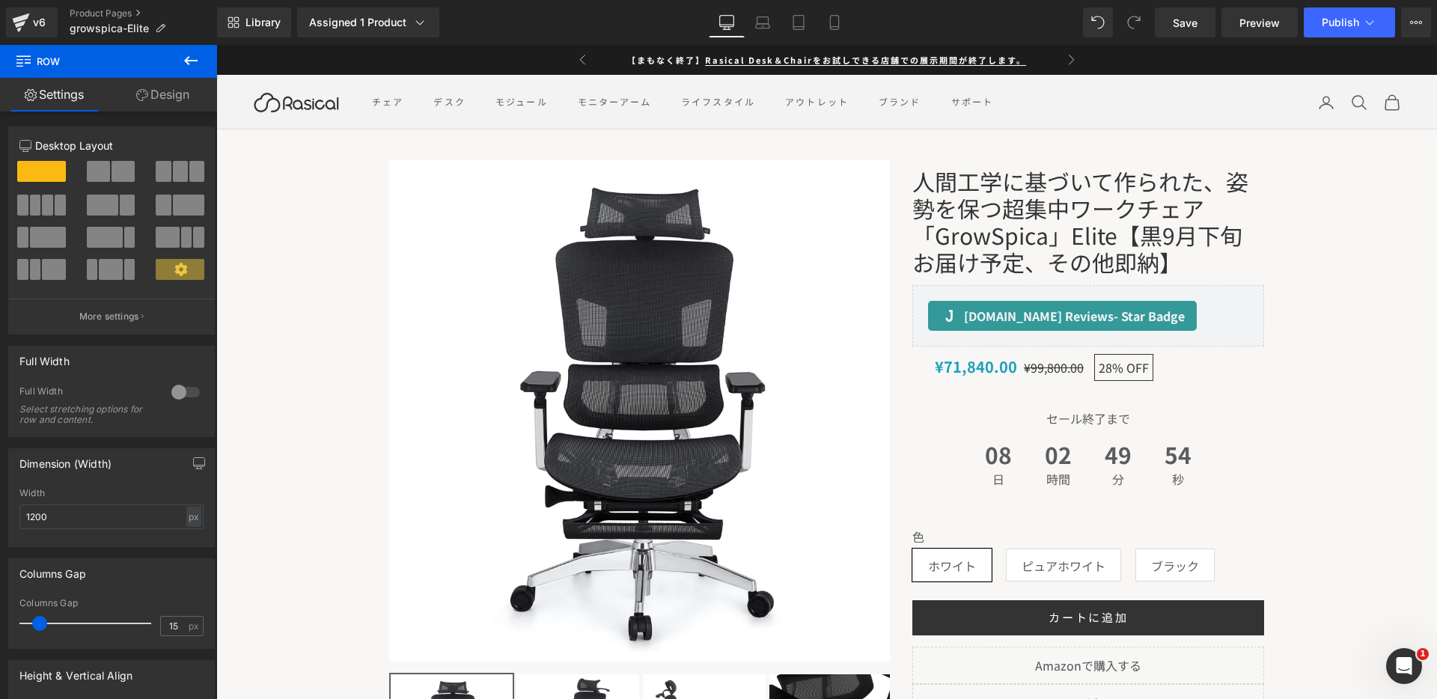
click at [1314, 40] on div "Library Assigned 1 Product Product Preview 人間工学に基づいて作られた、姿勢を保つ超集中ワークチェア「GrowSpi…" at bounding box center [827, 22] width 1220 height 45
click at [1336, 25] on span "Publish" at bounding box center [1340, 22] width 37 height 12
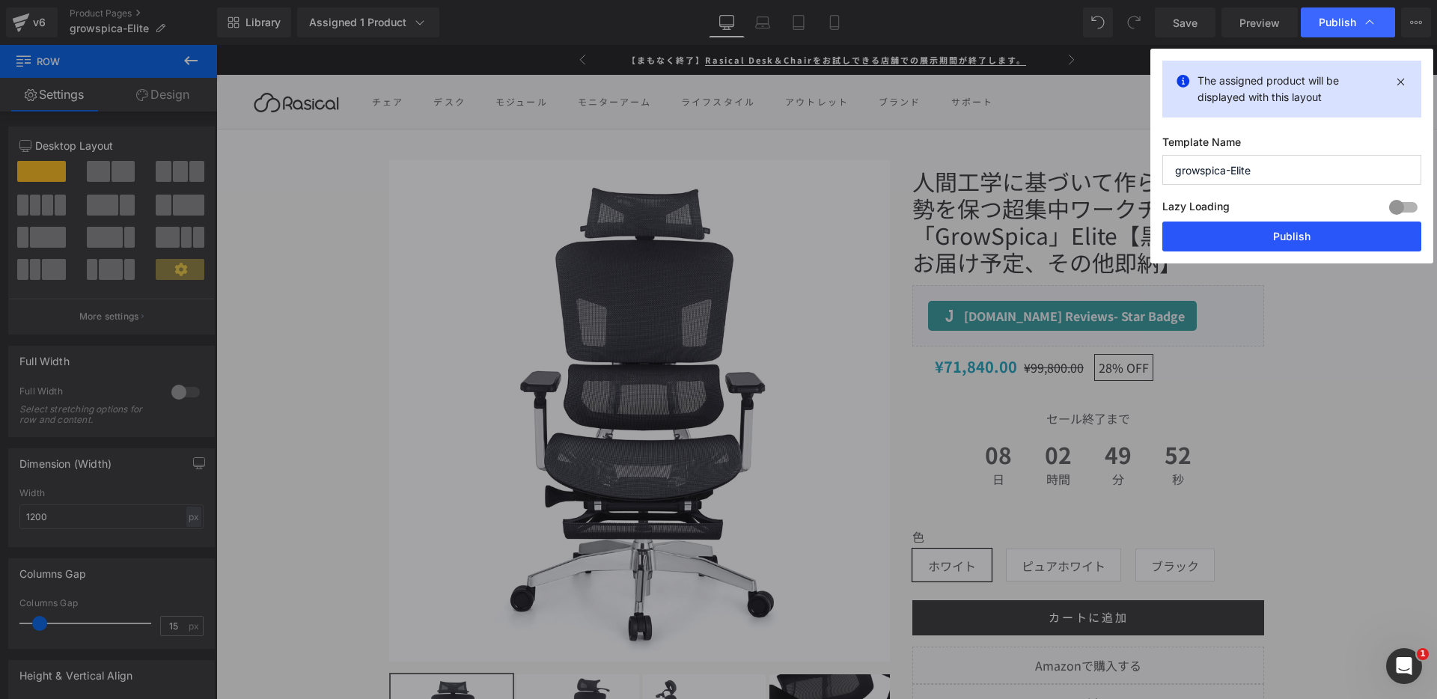
click at [1257, 229] on button "Publish" at bounding box center [1292, 237] width 259 height 30
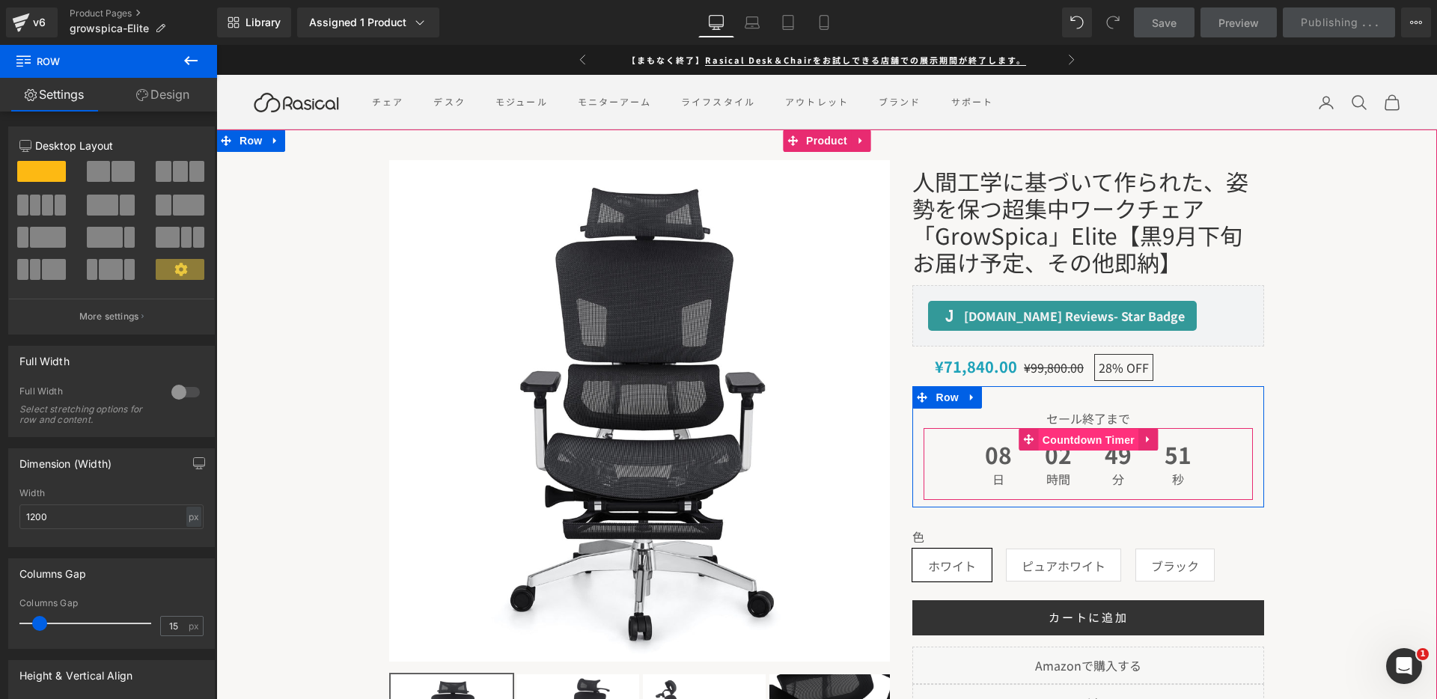
click at [1039, 438] on span "Countdown Timer" at bounding box center [1089, 440] width 100 height 22
